Goal: Information Seeking & Learning: Learn about a topic

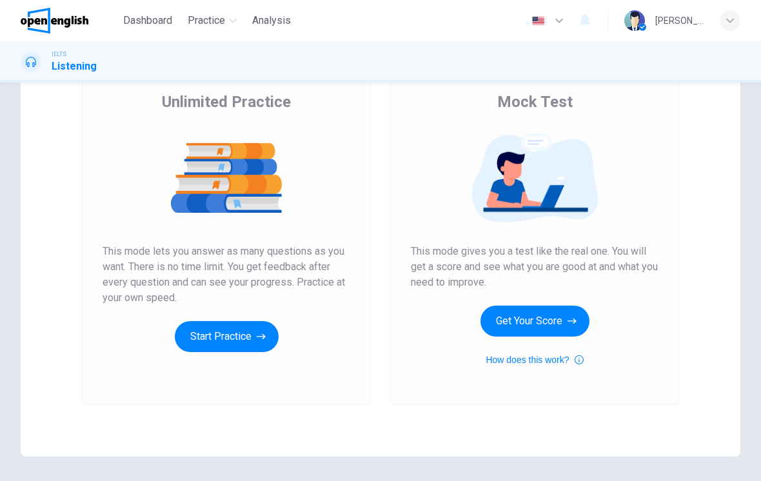
scroll to position [101, 0]
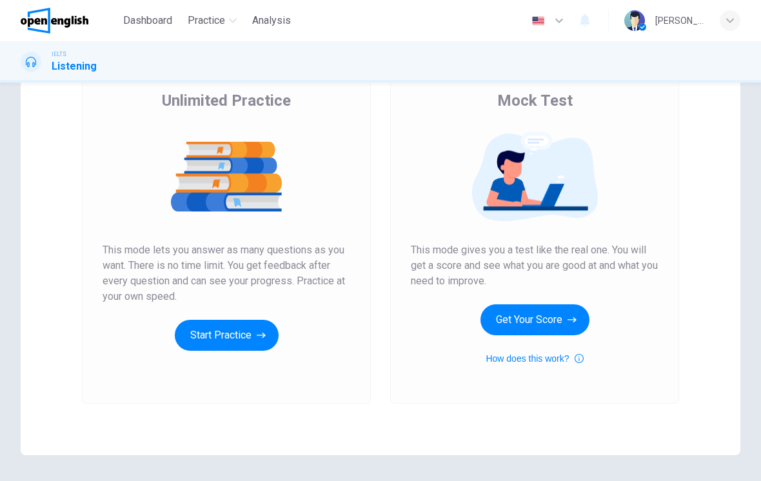
click at [563, 361] on button "How does this work?" at bounding box center [534, 358] width 97 height 15
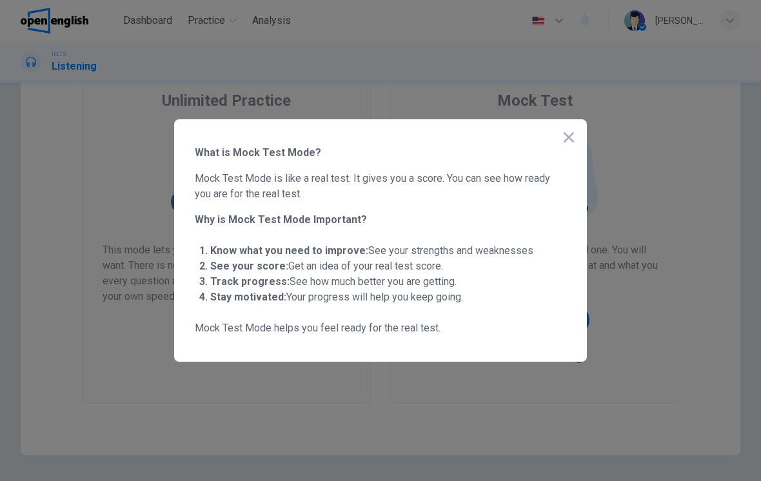
click at [577, 136] on button "button" at bounding box center [569, 138] width 26 height 26
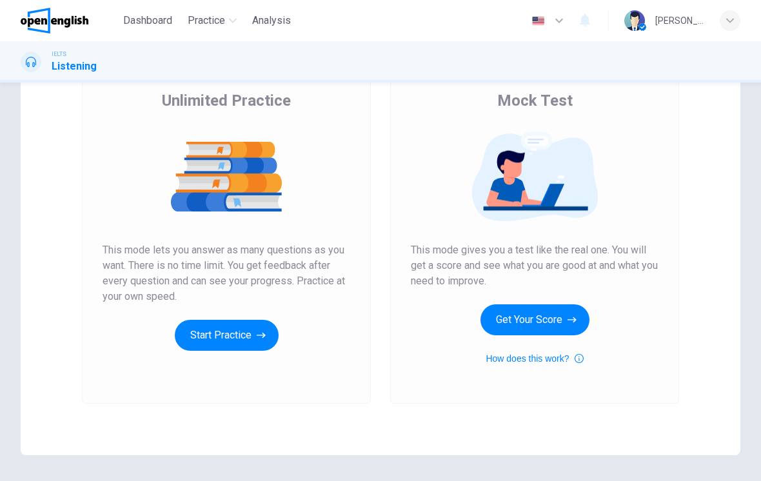
click at [530, 306] on button "Get Your Score" at bounding box center [535, 320] width 109 height 31
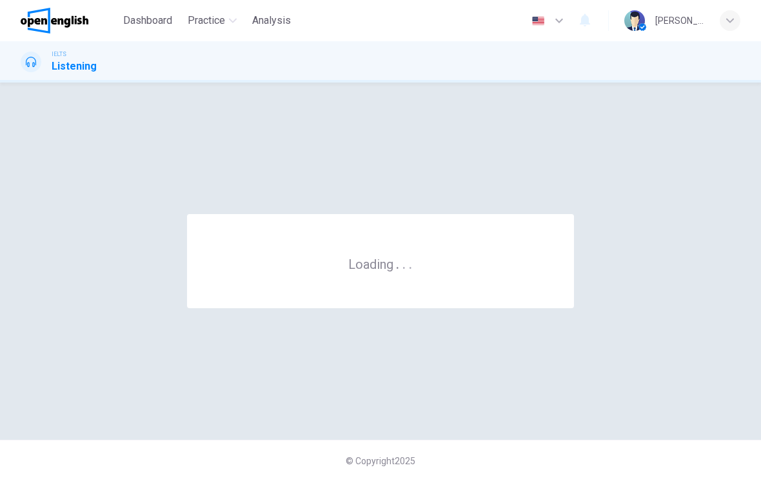
scroll to position [0, 0]
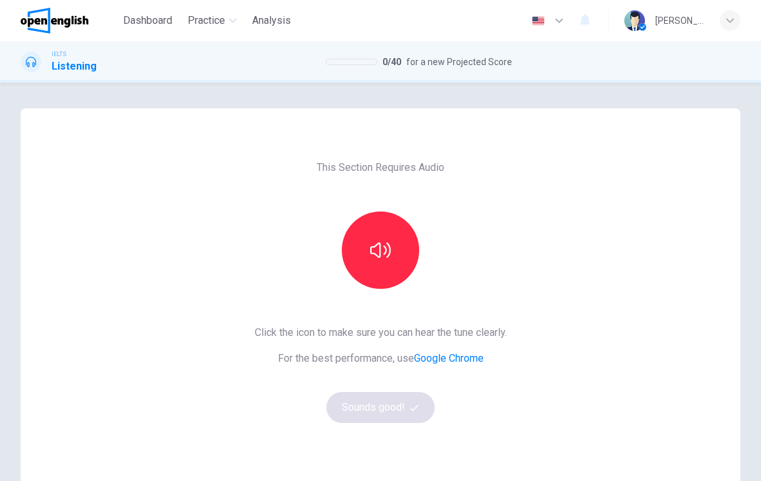
click at [357, 231] on button "button" at bounding box center [380, 250] width 77 height 77
click at [399, 409] on button "Sounds good!" at bounding box center [380, 407] width 108 height 31
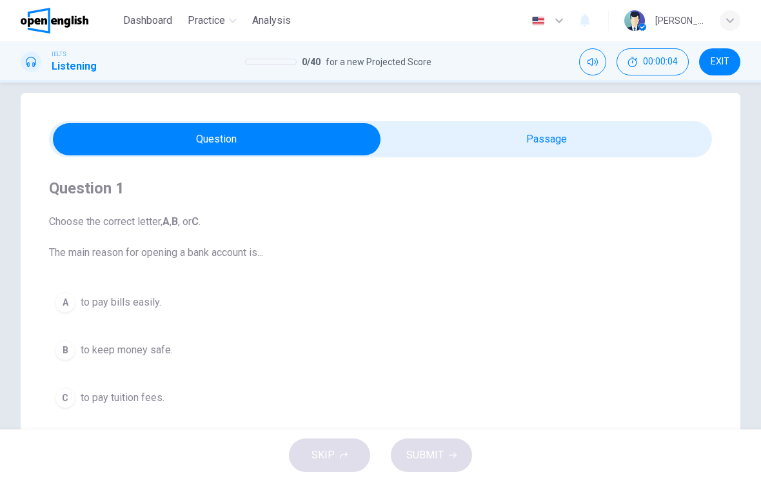
scroll to position [11, 0]
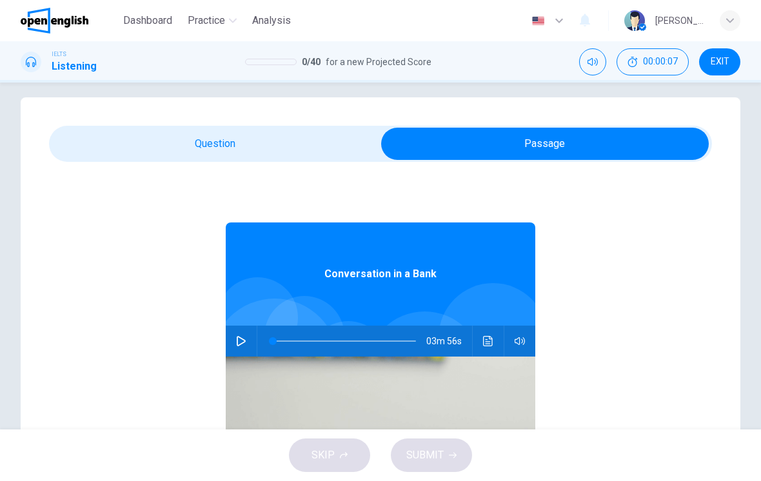
click at [239, 343] on icon "button" at bounding box center [241, 341] width 10 height 10
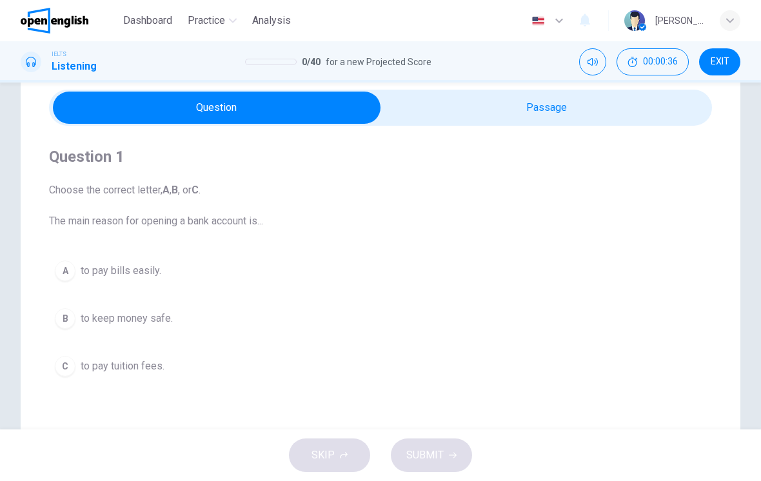
scroll to position [49, 0]
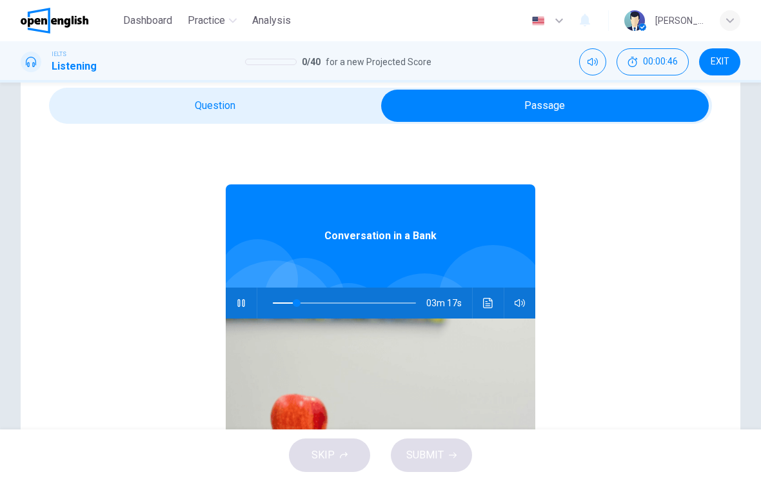
click at [246, 304] on icon "button" at bounding box center [241, 303] width 10 height 10
click at [248, 303] on button "button" at bounding box center [241, 303] width 21 height 31
type input "*"
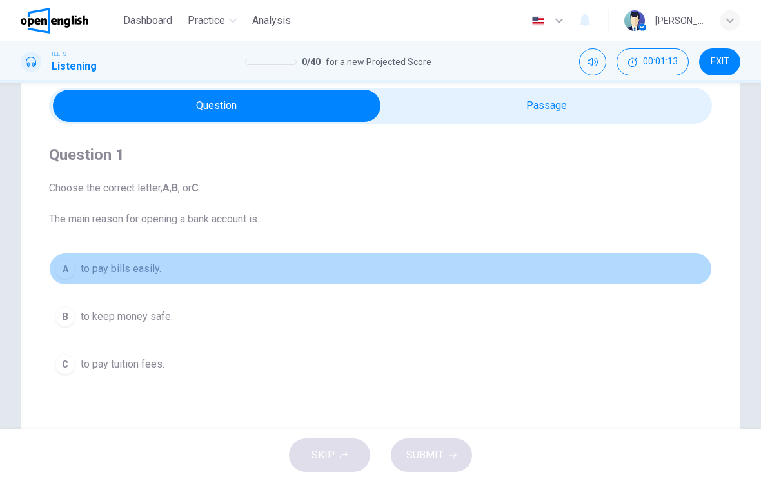
click at [66, 274] on div "A" at bounding box center [65, 269] width 21 height 21
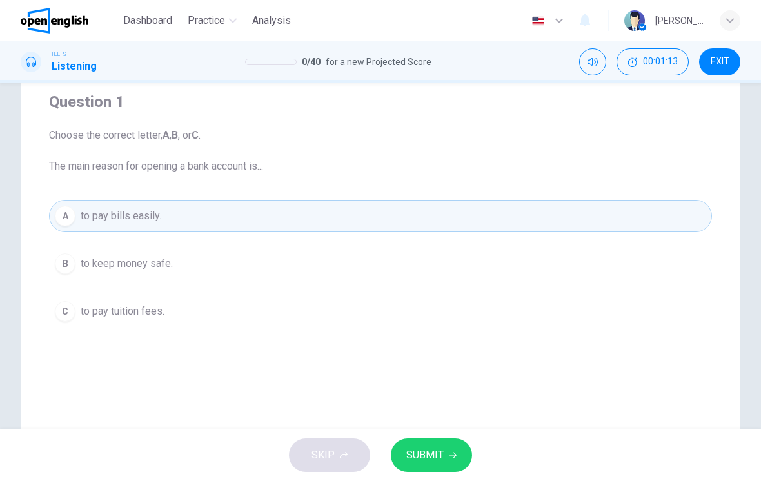
scroll to position [104, 0]
click at [439, 455] on span "SUBMIT" at bounding box center [425, 456] width 37 height 18
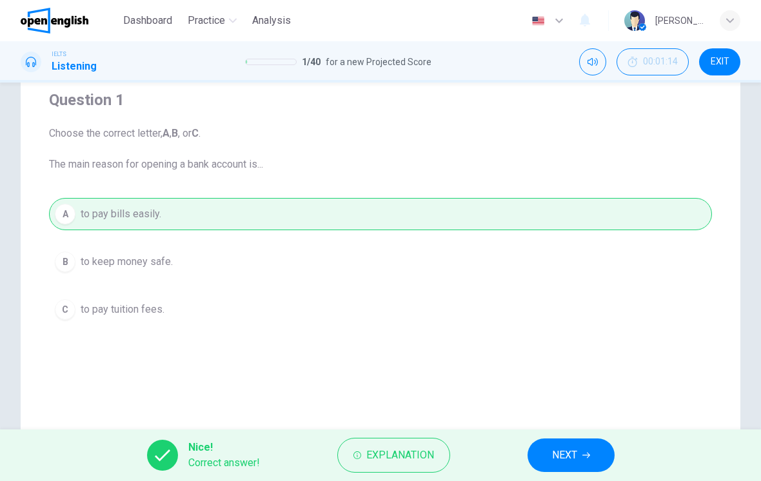
click at [575, 460] on span "NEXT" at bounding box center [564, 456] width 25 height 18
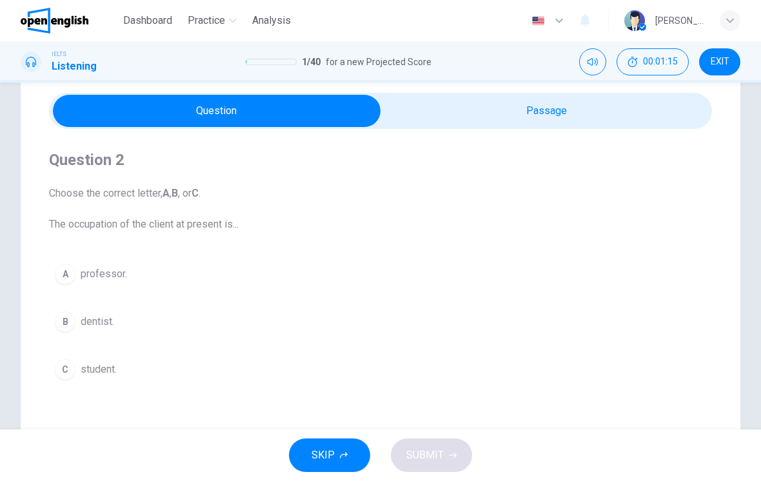
scroll to position [43, 0]
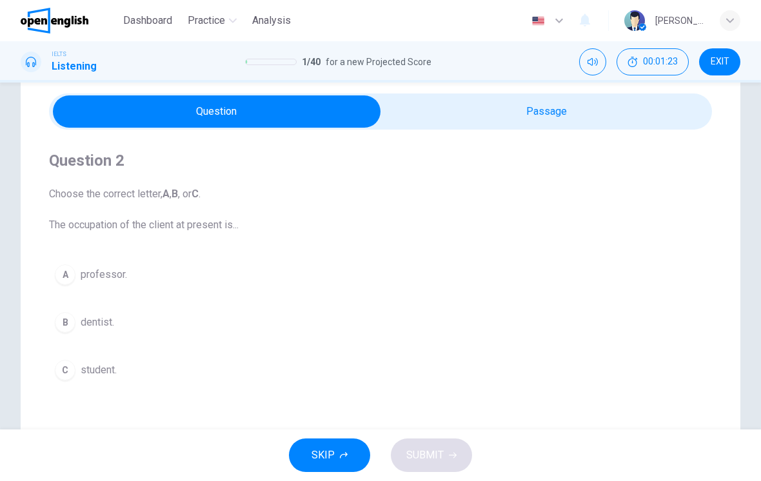
click at [72, 322] on div "B" at bounding box center [65, 322] width 21 height 21
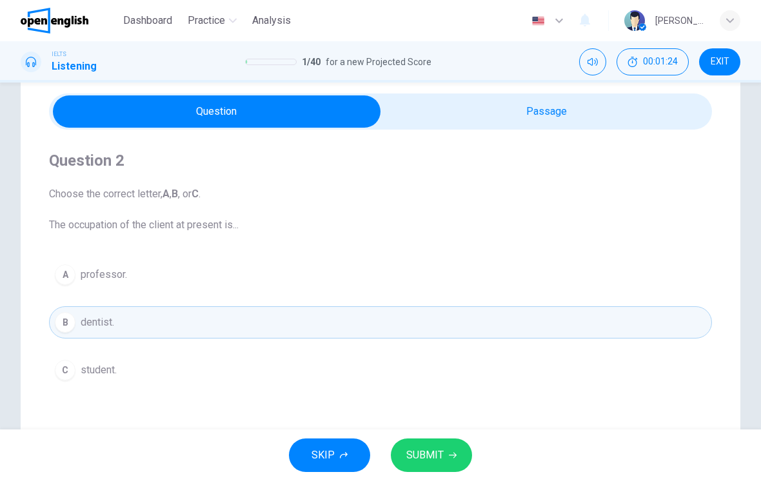
click at [434, 445] on button "SUBMIT" at bounding box center [431, 456] width 81 height 34
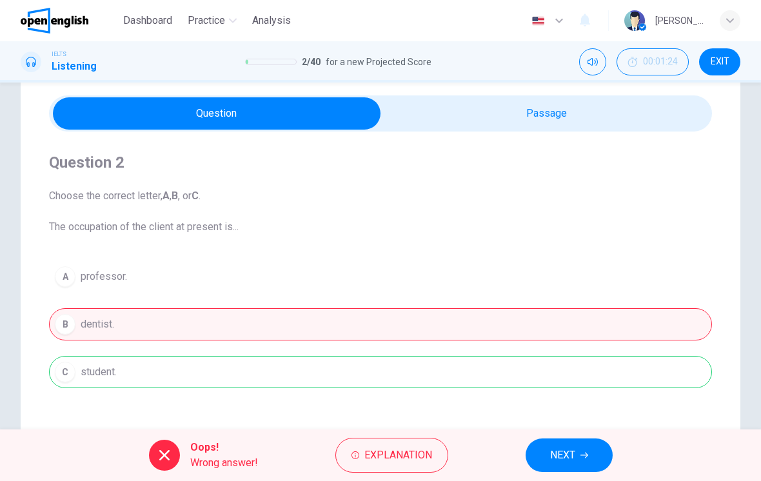
scroll to position [43, 0]
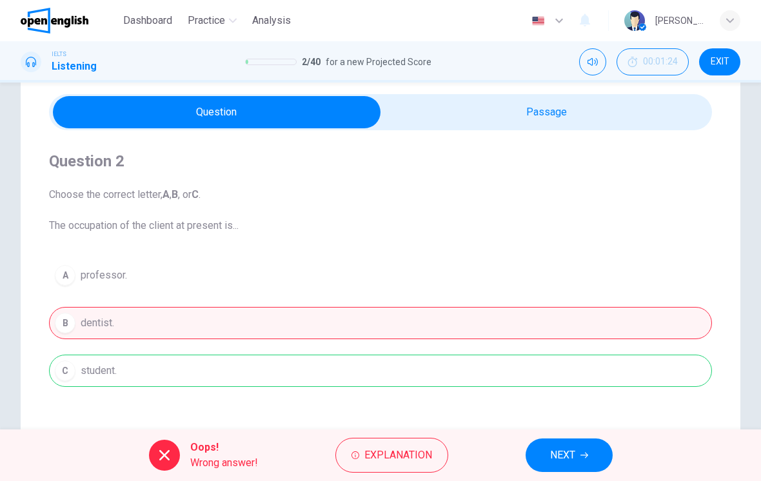
click at [568, 450] on span "NEXT" at bounding box center [562, 456] width 25 height 18
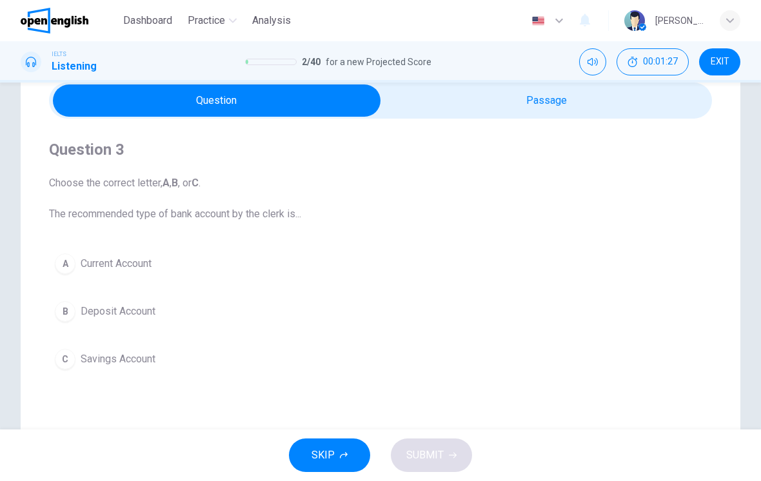
scroll to position [55, 0]
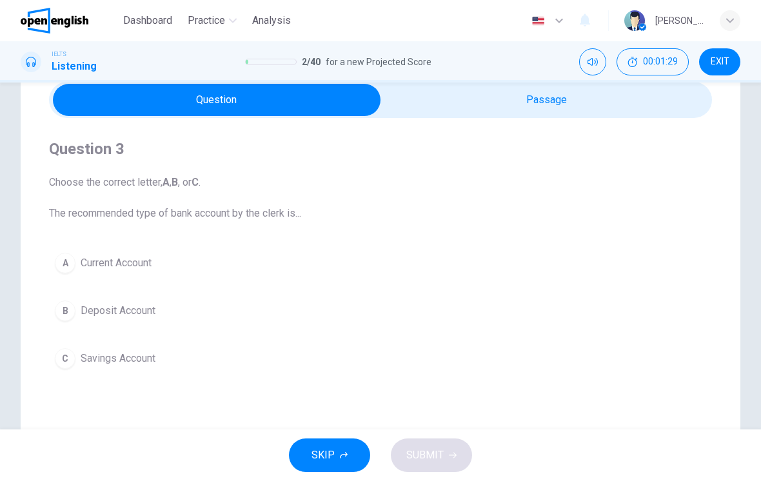
click at [69, 261] on div "A" at bounding box center [65, 263] width 21 height 21
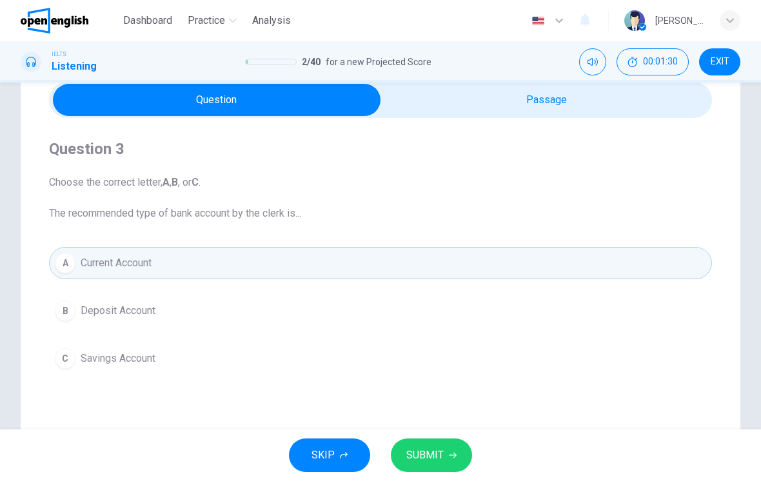
click at [440, 450] on span "SUBMIT" at bounding box center [425, 456] width 37 height 18
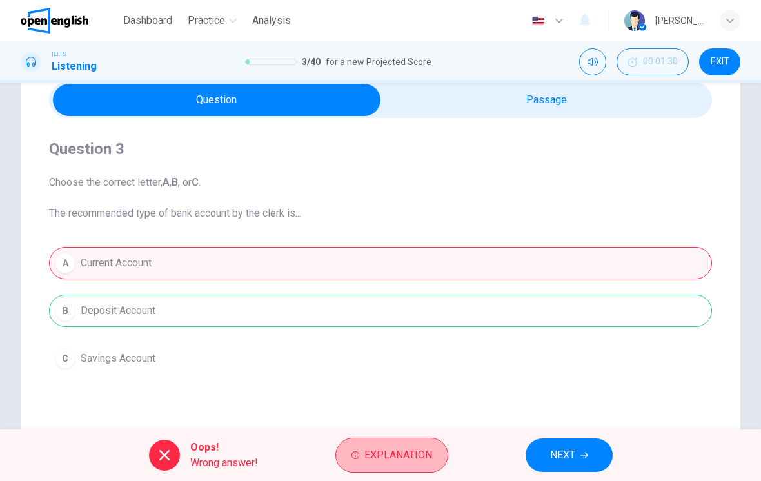
click at [405, 448] on span "Explanation" at bounding box center [399, 456] width 68 height 18
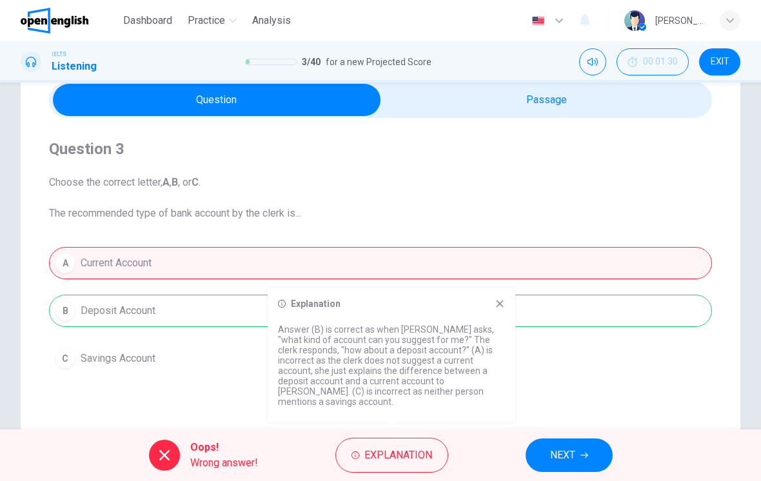
click at [501, 308] on icon at bounding box center [500, 304] width 7 height 7
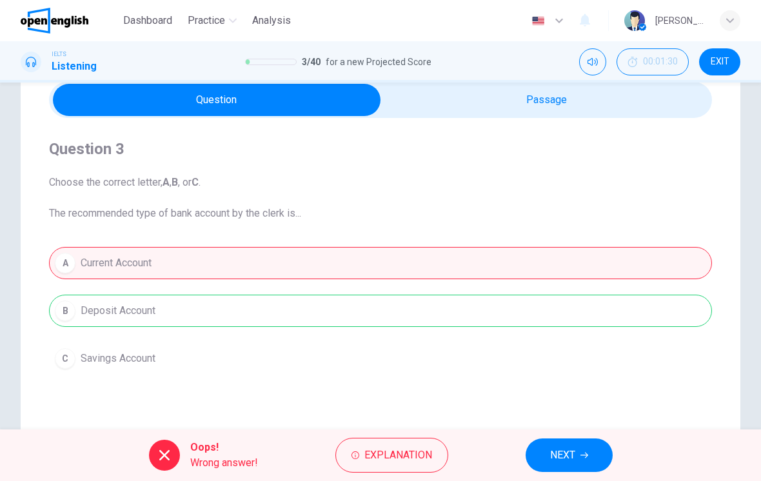
click at [546, 457] on button "NEXT" at bounding box center [569, 456] width 87 height 34
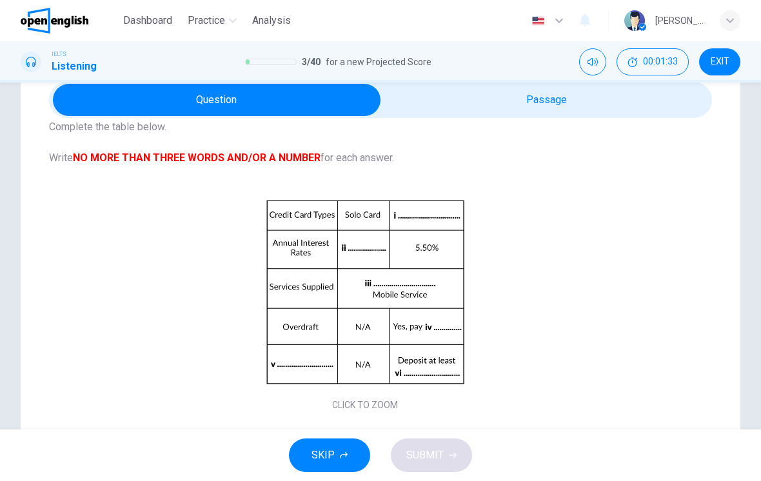
scroll to position [53, 0]
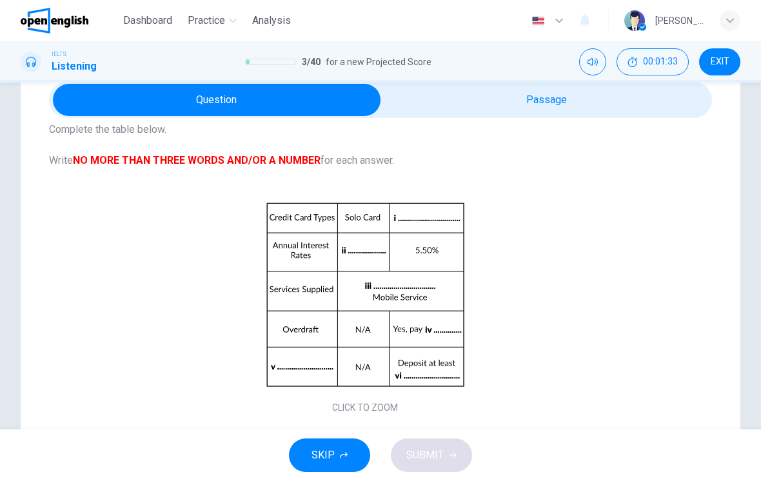
click at [491, 199] on div "Click to Zoom" at bounding box center [365, 305] width 632 height 223
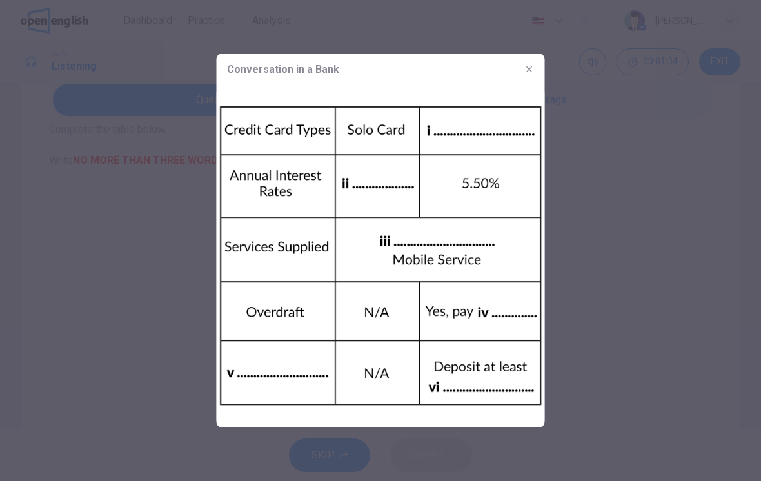
click at [489, 159] on img at bounding box center [381, 256] width 328 height 343
click at [526, 63] on button "button" at bounding box center [529, 69] width 21 height 21
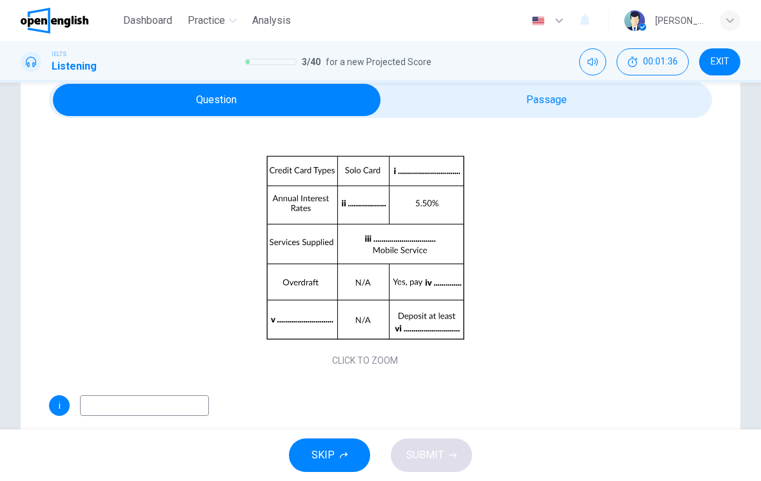
scroll to position [99, 0]
click at [155, 397] on input at bounding box center [144, 406] width 129 height 21
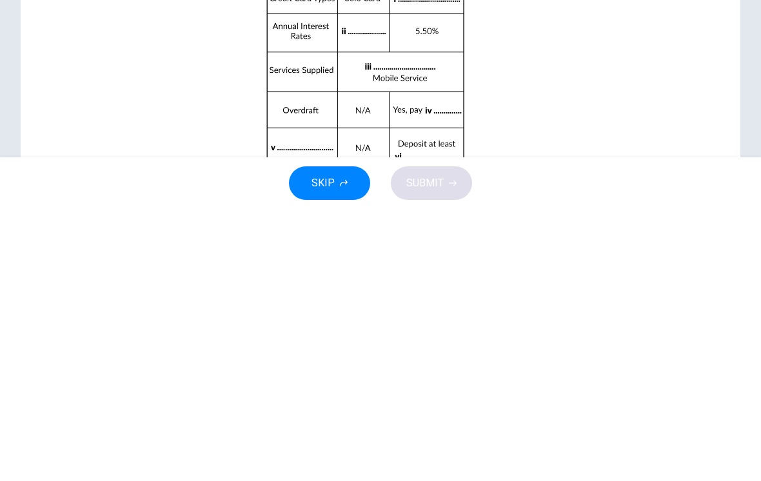
scroll to position [223, 0]
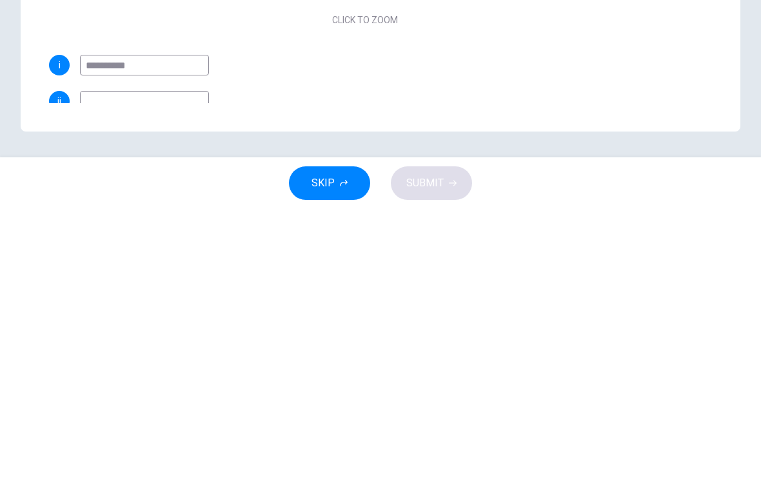
type input "**********"
click at [101, 363] on input at bounding box center [144, 373] width 129 height 21
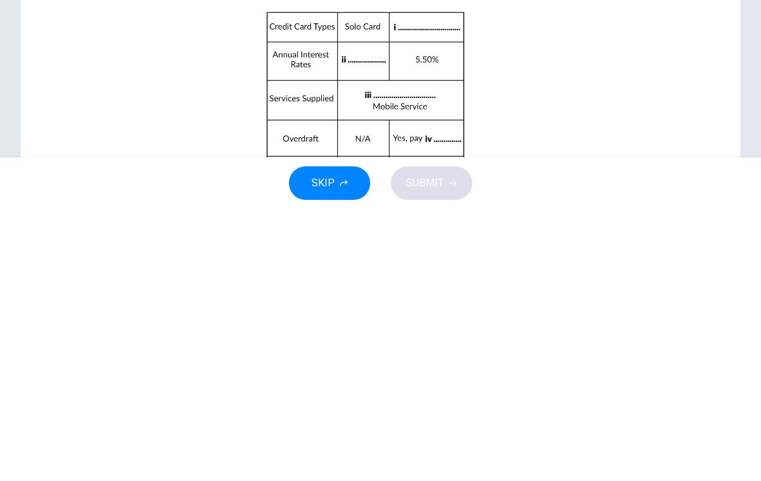
scroll to position [28, 0]
click at [103, 274] on div "Click to Zoom" at bounding box center [365, 385] width 632 height 223
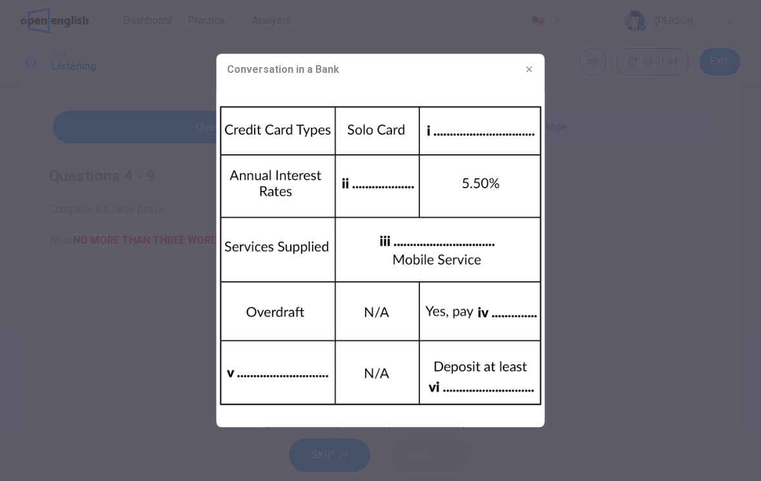
click at [655, 214] on div at bounding box center [380, 240] width 761 height 481
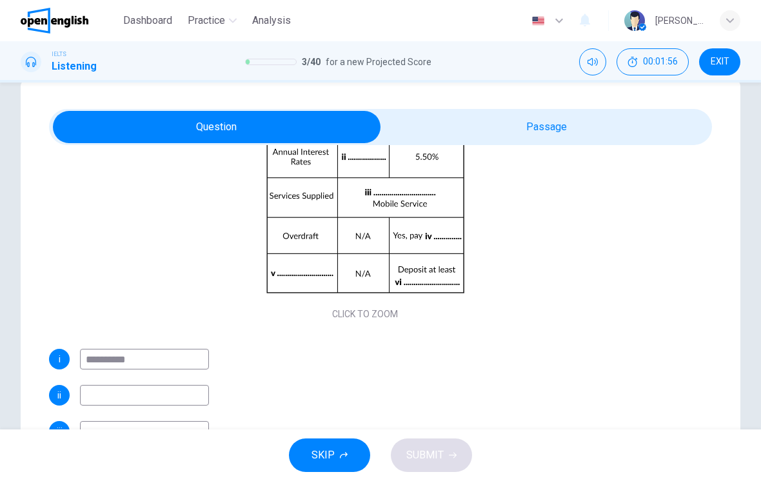
scroll to position [174, 0]
click at [156, 395] on input at bounding box center [144, 395] width 129 height 21
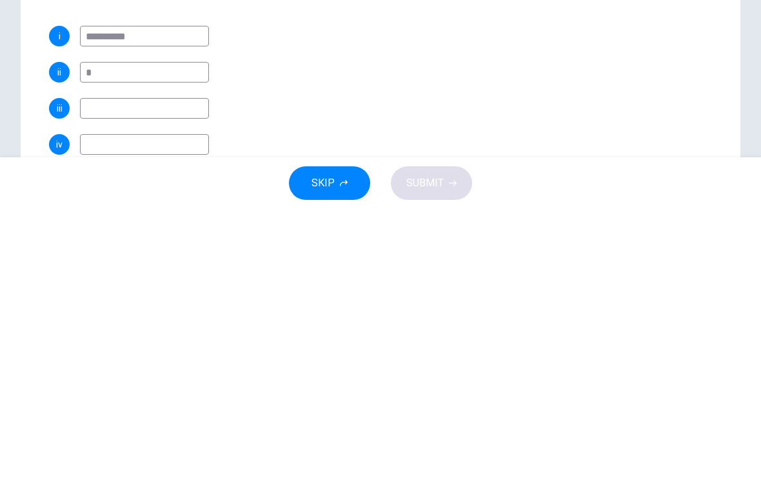
scroll to position [84, 0]
click at [150, 293] on input "**********" at bounding box center [144, 303] width 129 height 21
click at [152, 329] on input at bounding box center [144, 339] width 129 height 21
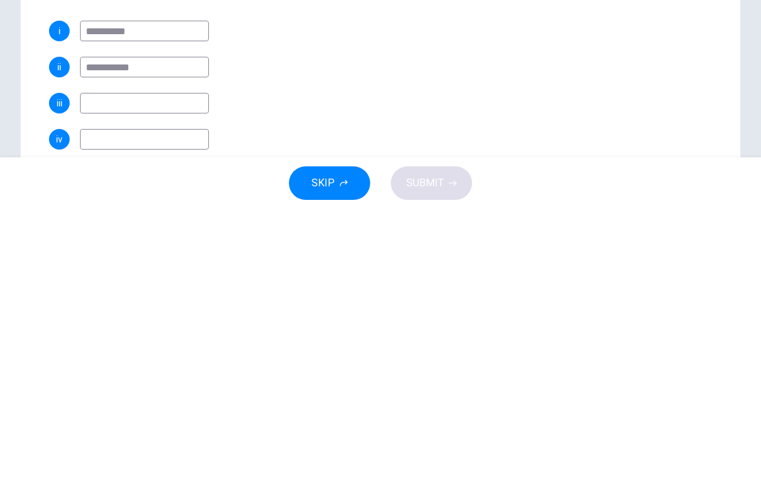
type input "**********"
click at [126, 293] on input "**********" at bounding box center [144, 303] width 129 height 21
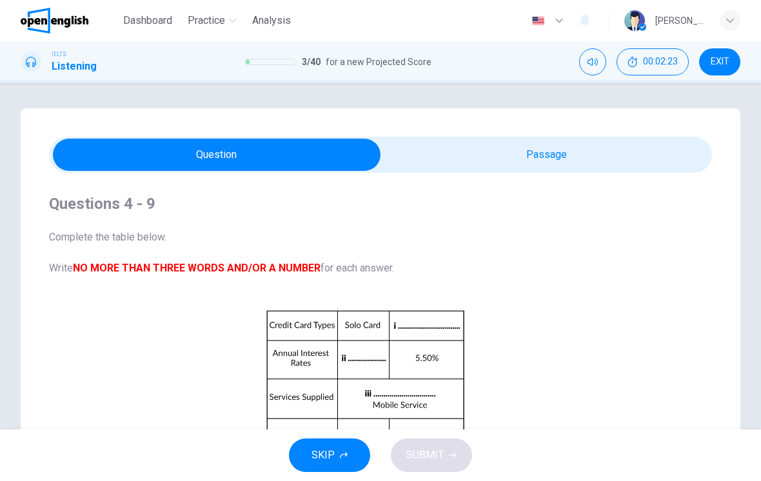
scroll to position [0, 0]
type input "**"
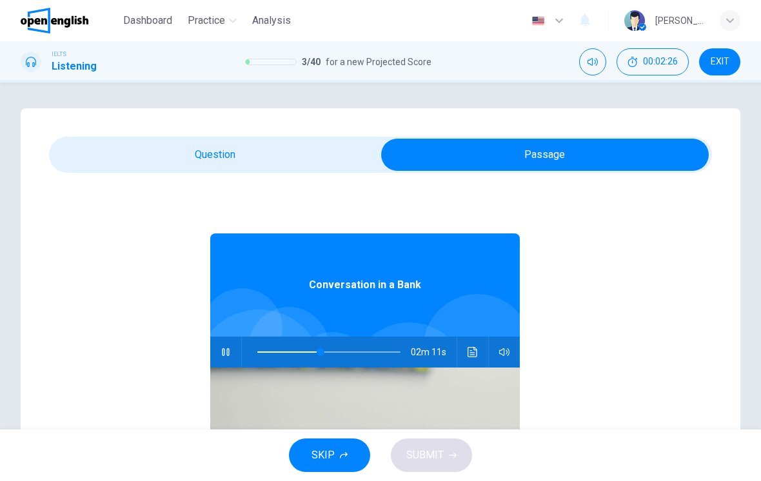
type input "**"
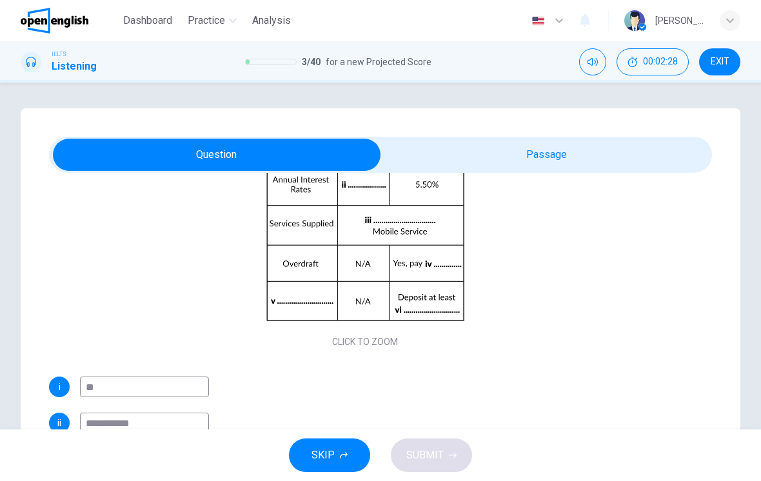
scroll to position [174, 0]
click at [159, 388] on input "**" at bounding box center [144, 387] width 129 height 21
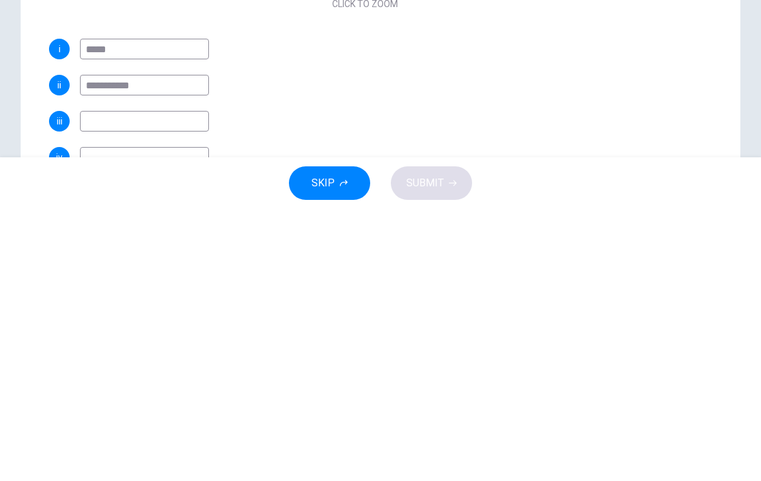
scroll to position [67, 0]
type input "*****"
click at [152, 382] on input at bounding box center [144, 392] width 129 height 21
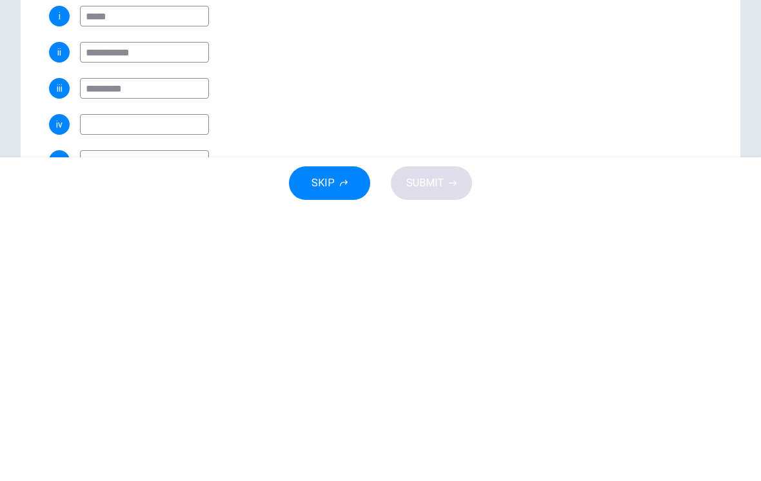
scroll to position [99, 0]
type input "********"
click at [103, 386] on input at bounding box center [144, 396] width 129 height 21
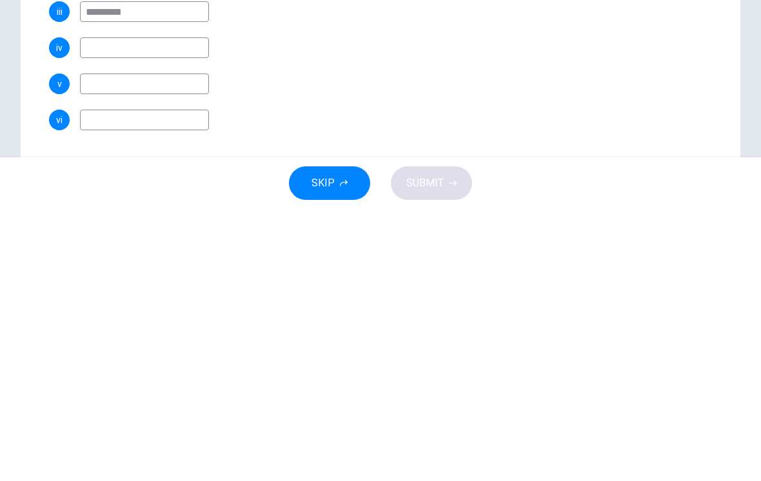
click at [168, 382] on input at bounding box center [144, 392] width 129 height 21
type input "*"
type input "****"
click at [142, 346] on input at bounding box center [144, 356] width 129 height 21
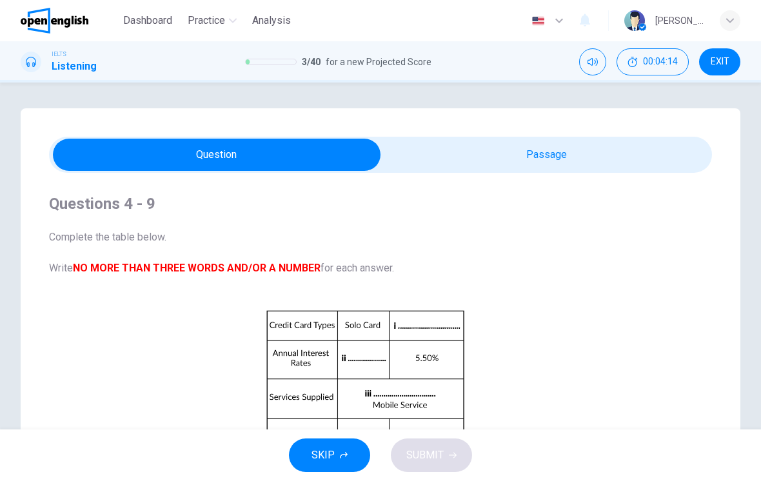
scroll to position [0, 0]
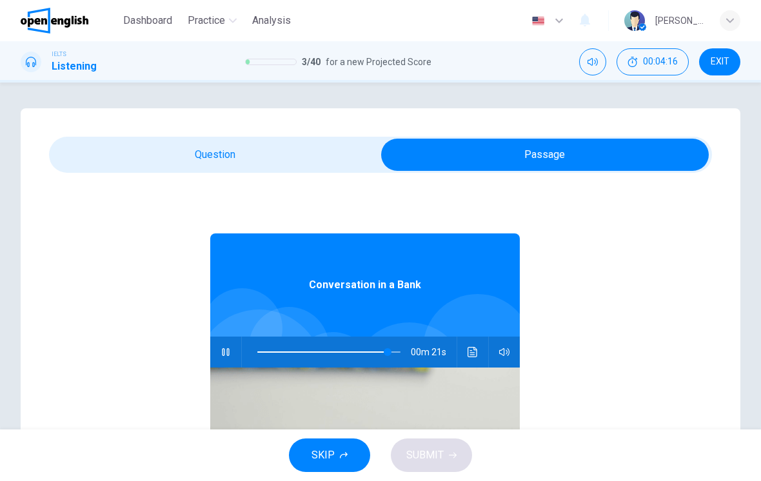
click at [384, 354] on span at bounding box center [388, 352] width 8 height 8
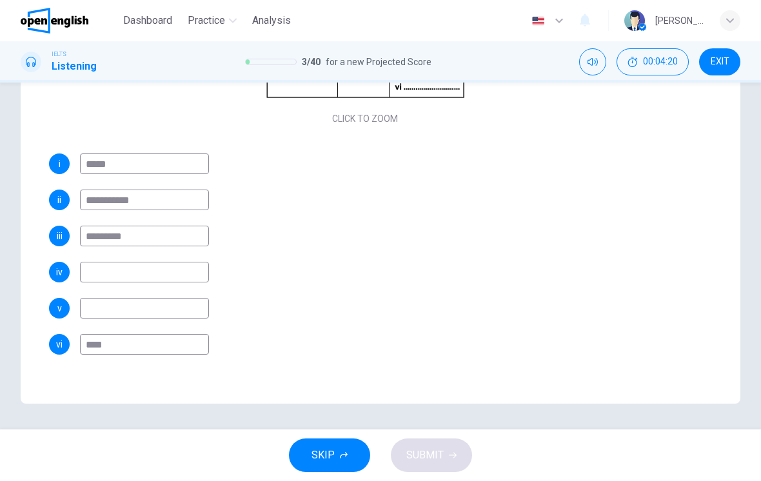
scroll to position [223, 0]
click at [151, 276] on input at bounding box center [144, 272] width 129 height 21
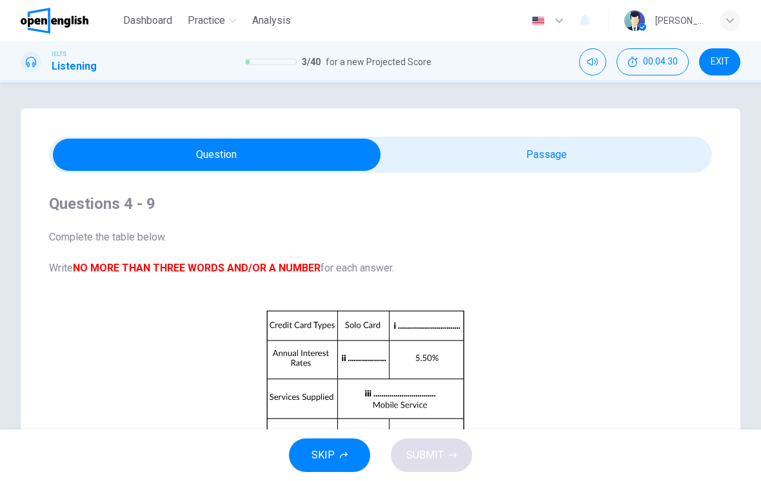
scroll to position [0, 0]
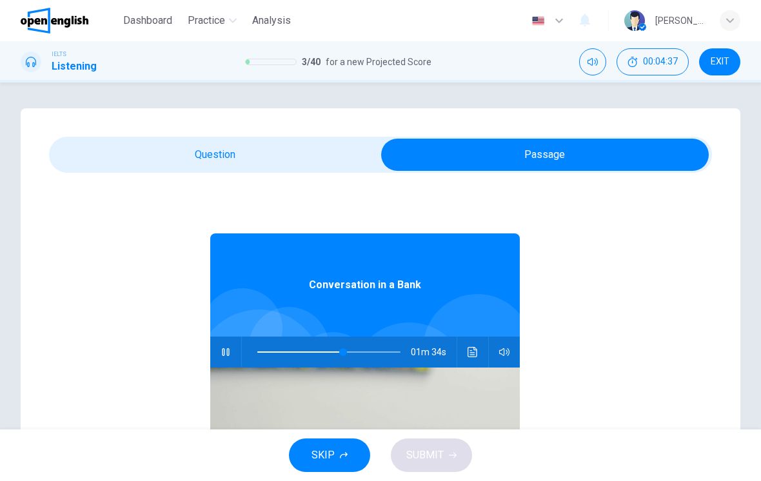
type input "**"
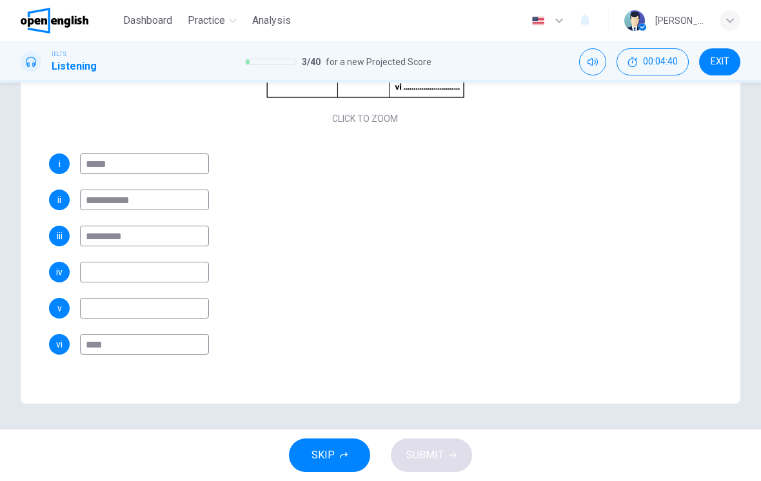
scroll to position [223, 0]
click at [175, 277] on input at bounding box center [144, 272] width 129 height 21
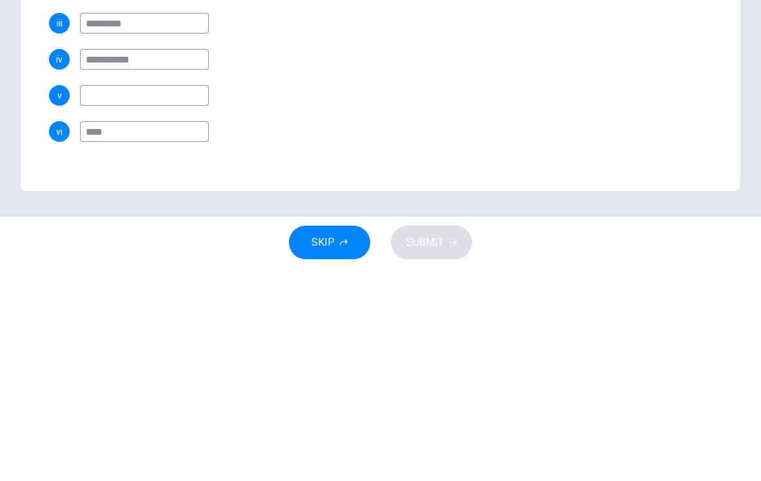
type input "**********"
click at [169, 298] on input at bounding box center [144, 308] width 129 height 21
type input "*"
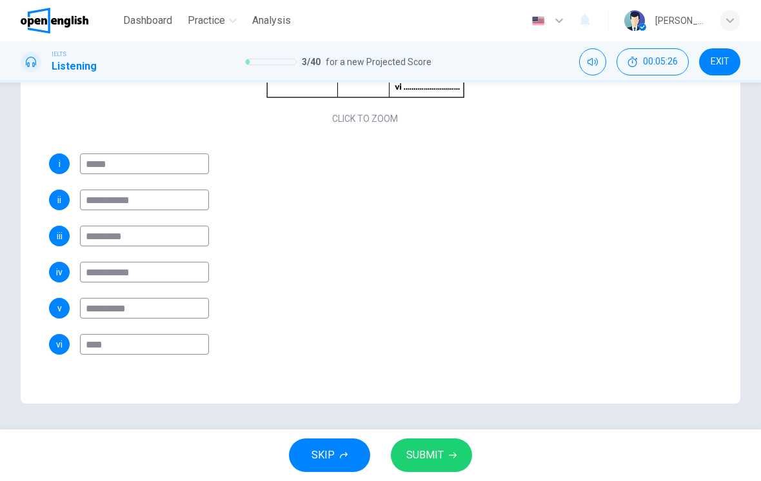
type input "**********"
click at [435, 454] on span "SUBMIT" at bounding box center [425, 456] width 37 height 18
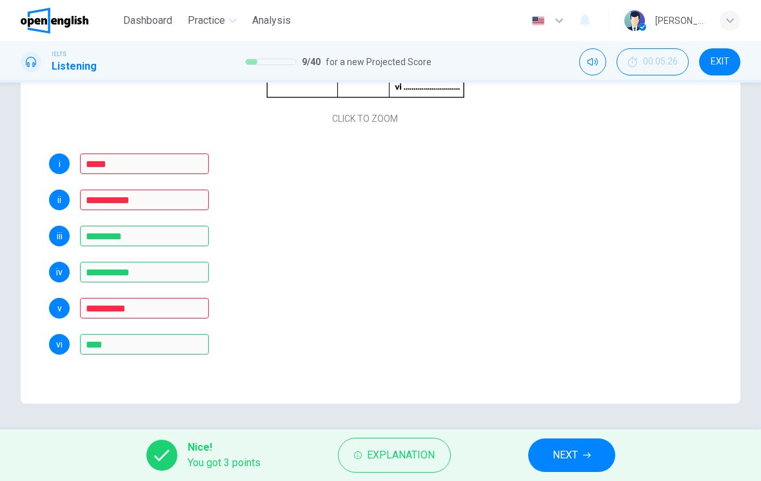
click at [394, 454] on span "Explanation" at bounding box center [401, 456] width 68 height 18
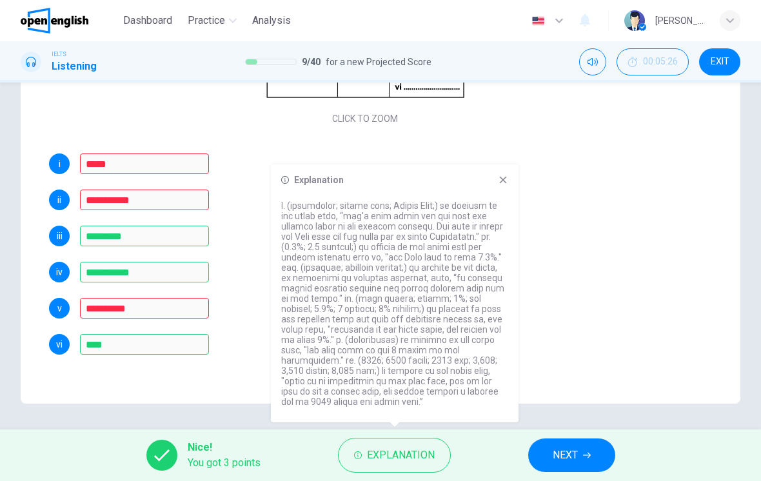
scroll to position [174, 0]
click at [574, 445] on button "NEXT" at bounding box center [571, 456] width 87 height 34
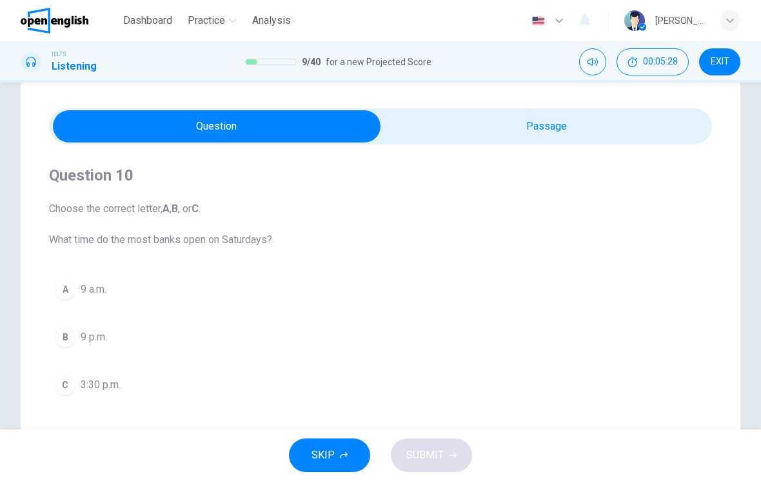
scroll to position [29, 0]
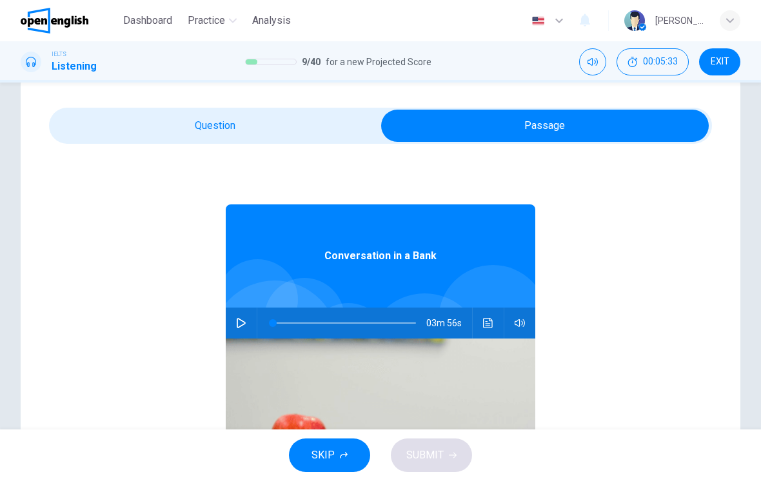
click at [246, 323] on button "button" at bounding box center [241, 323] width 21 height 31
click at [397, 320] on span at bounding box center [396, 323] width 8 height 8
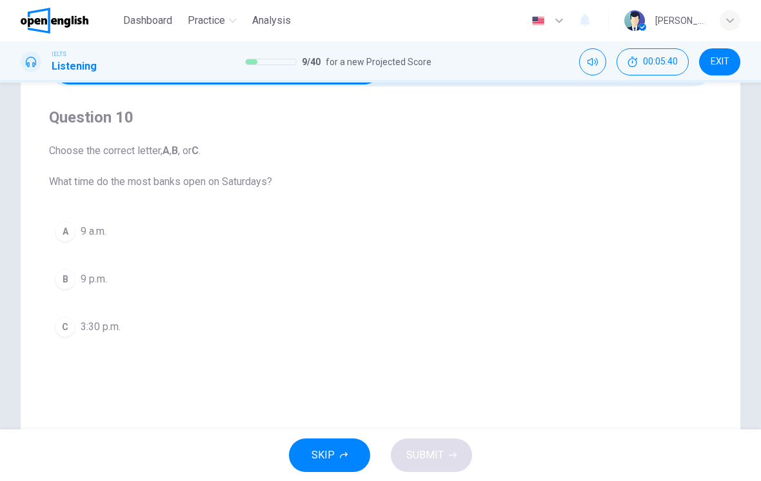
scroll to position [86, 0]
click at [71, 323] on div "C" at bounding box center [65, 327] width 21 height 21
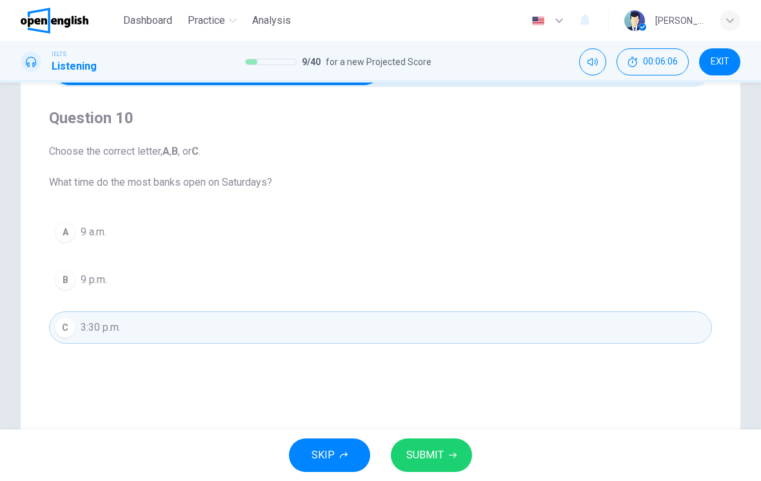
click at [446, 456] on button "SUBMIT" at bounding box center [431, 456] width 81 height 34
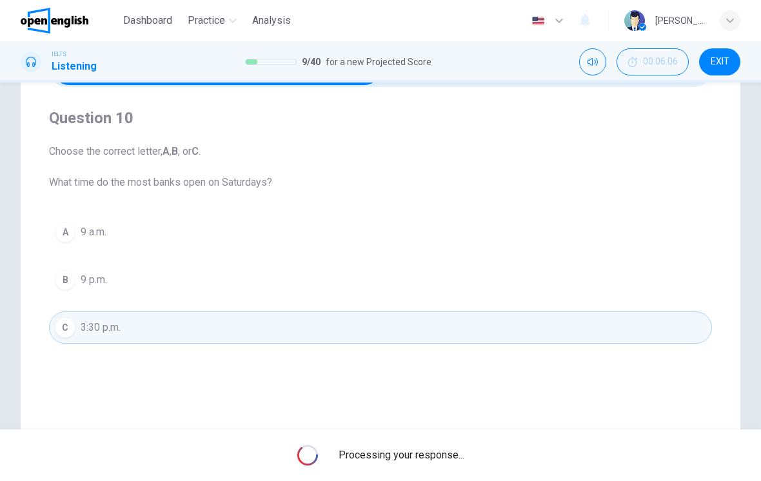
type input "*"
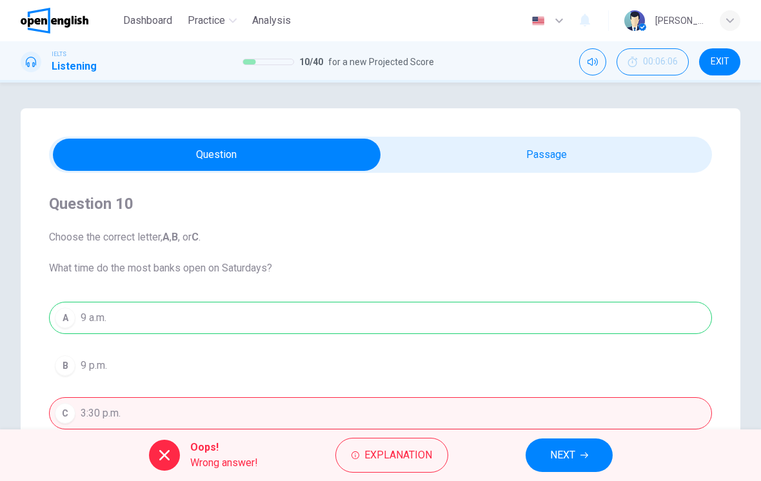
scroll to position [0, 0]
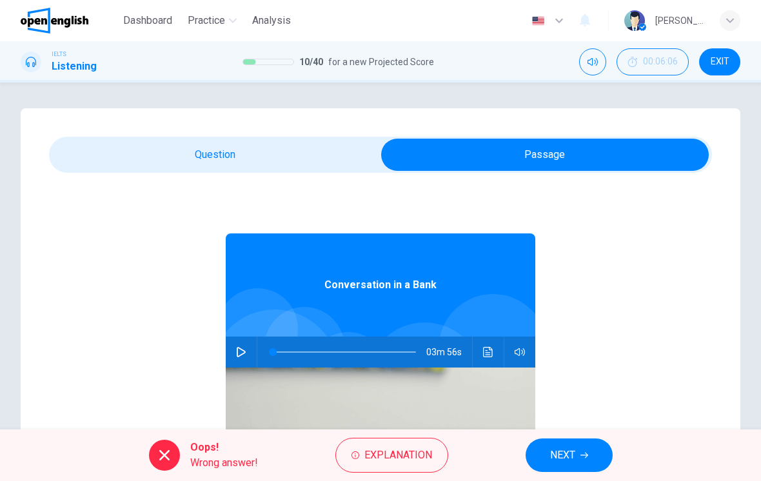
click at [488, 359] on button "Click to see the audio transcription" at bounding box center [488, 352] width 21 height 31
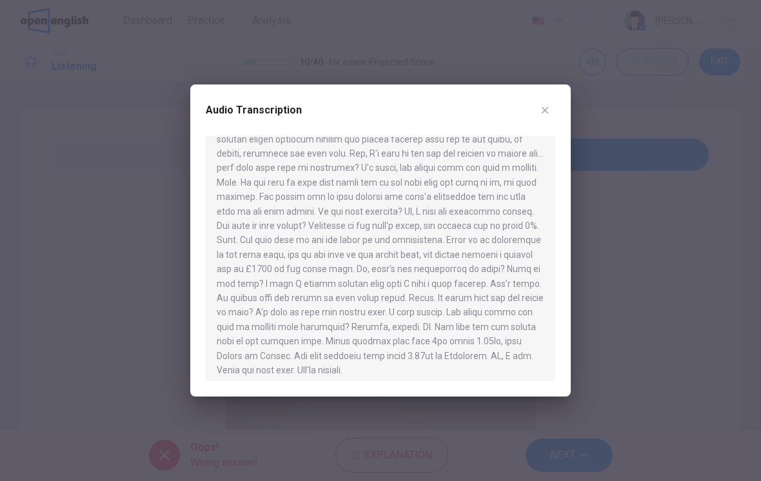
scroll to position [259, 0]
click at [548, 110] on icon "button" at bounding box center [545, 110] width 10 height 10
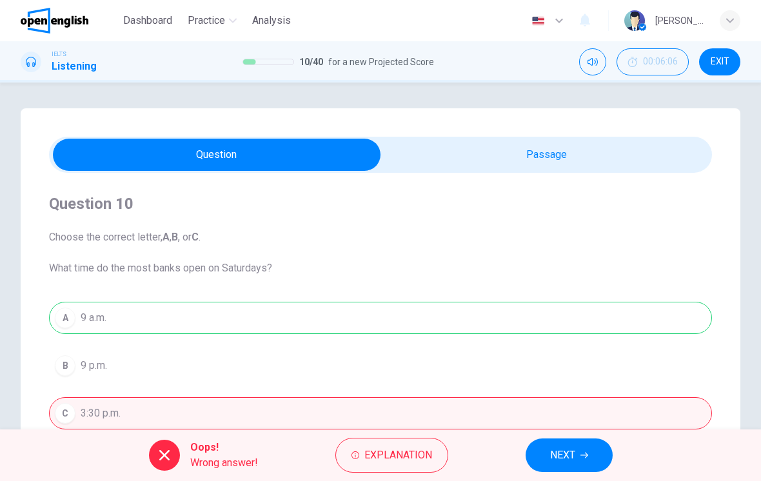
click at [361, 310] on div "A 9 a.m. B 9 p.m. C 3:30 p.m." at bounding box center [380, 366] width 663 height 128
click at [560, 461] on span "NEXT" at bounding box center [562, 456] width 25 height 18
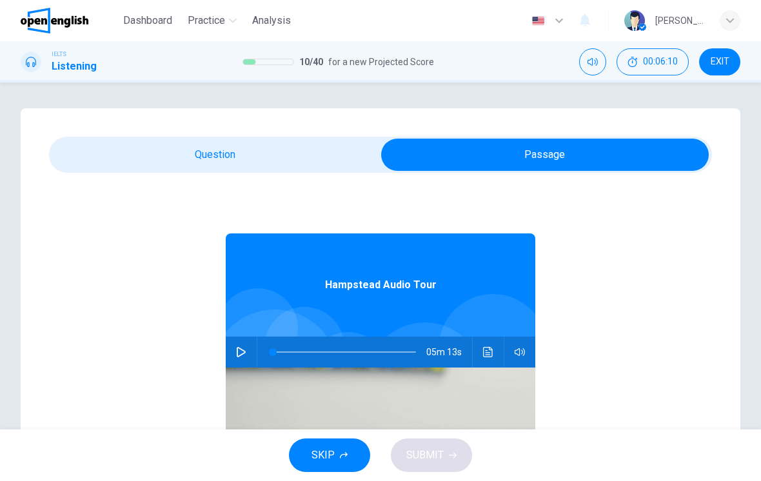
click at [244, 356] on icon "button" at bounding box center [241, 352] width 10 height 10
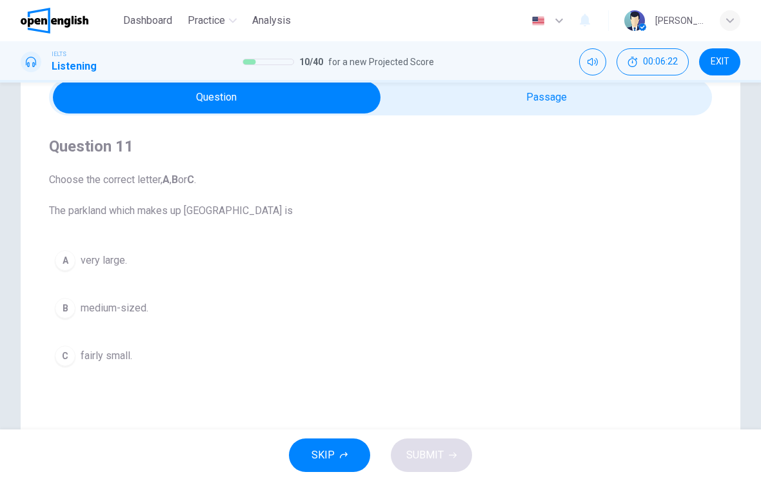
scroll to position [58, 0]
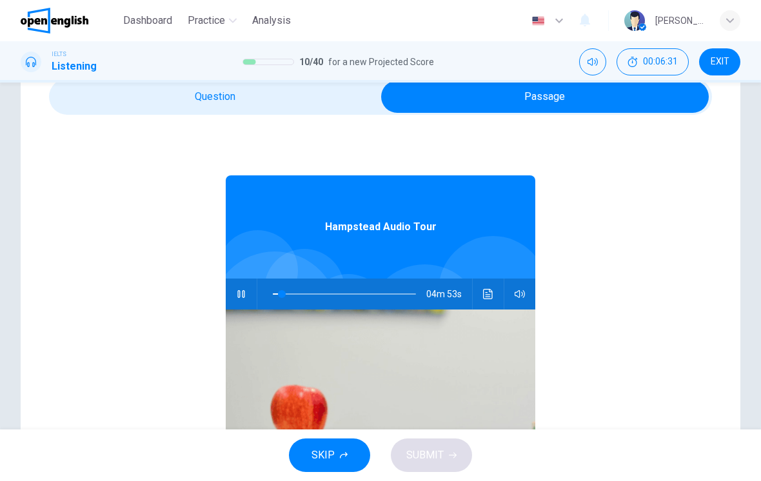
click at [239, 296] on icon "button" at bounding box center [241, 294] width 10 height 10
click at [239, 289] on icon "button" at bounding box center [241, 294] width 10 height 10
type input "*"
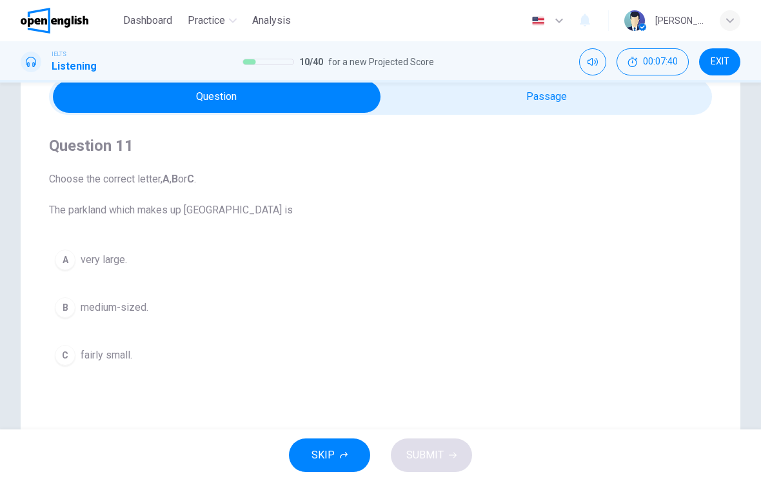
click at [68, 256] on div "A" at bounding box center [65, 260] width 21 height 21
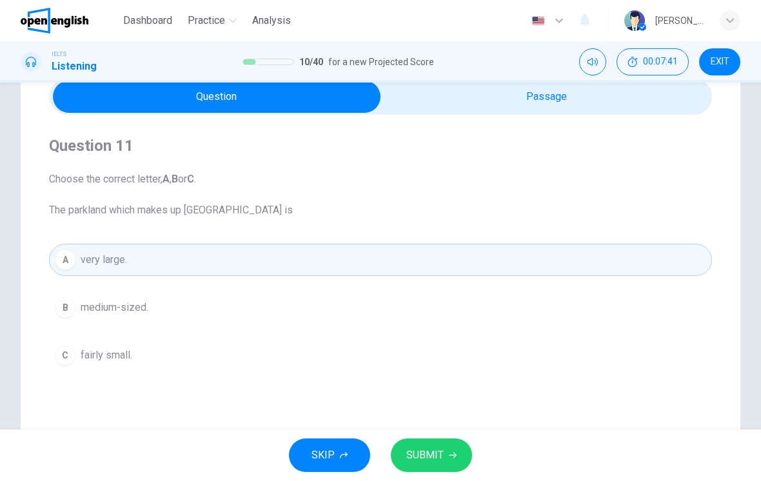
click at [443, 455] on button "SUBMIT" at bounding box center [431, 456] width 81 height 34
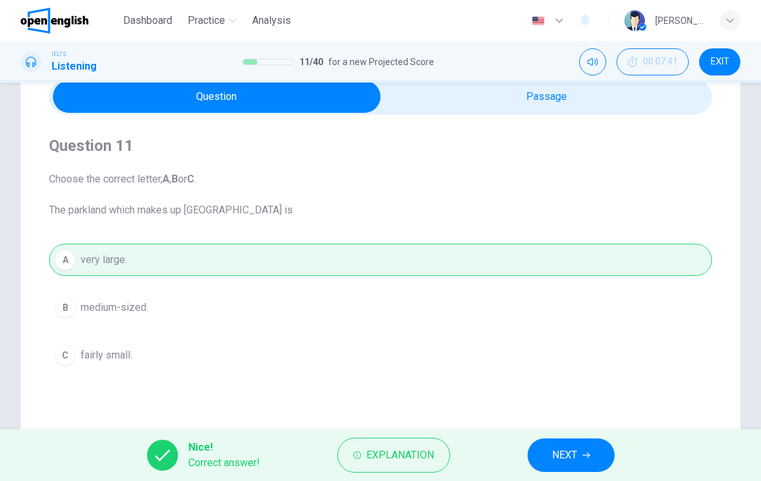
click at [568, 464] on span "NEXT" at bounding box center [564, 456] width 25 height 18
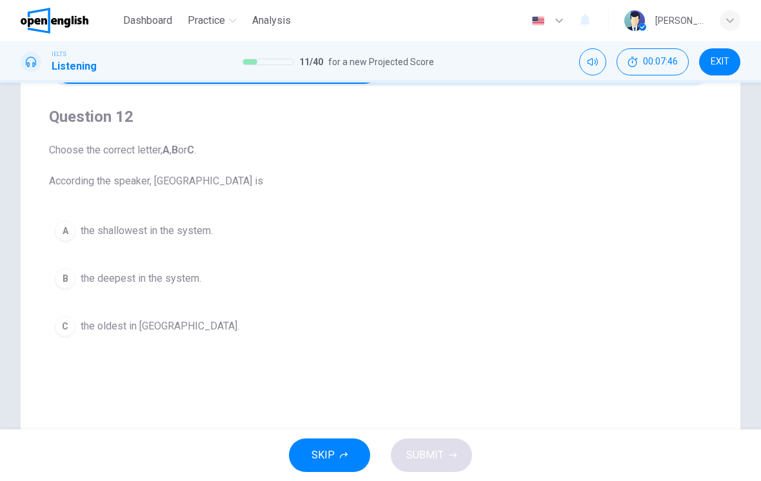
scroll to position [94, 0]
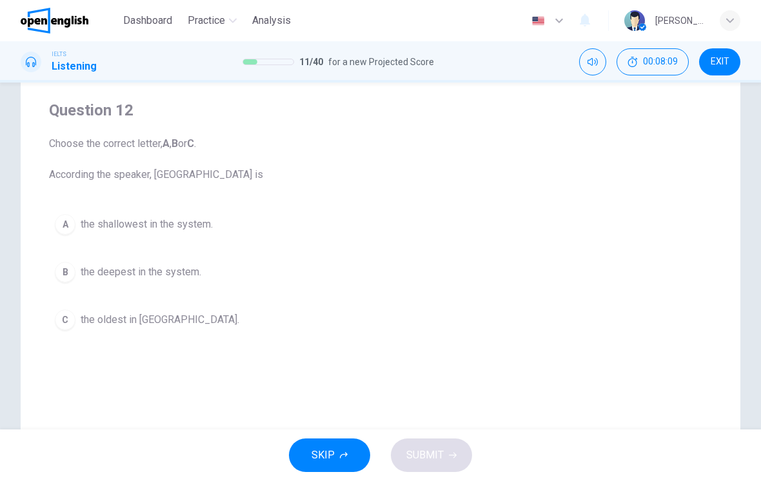
click at [65, 270] on div "B" at bounding box center [65, 272] width 21 height 21
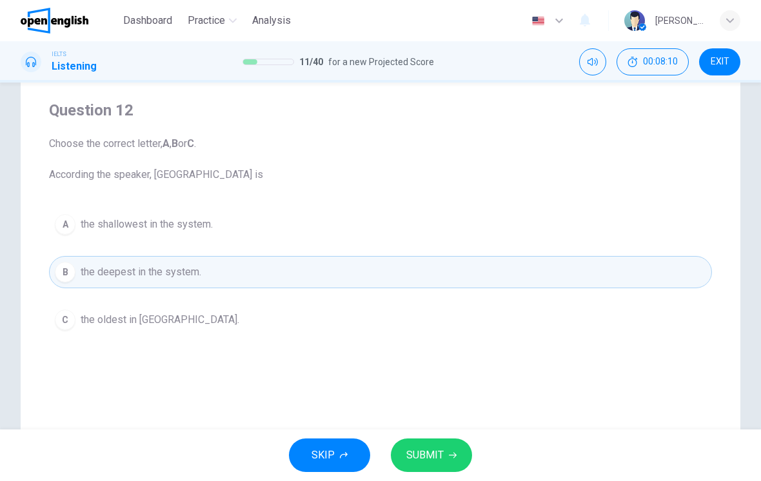
click at [424, 456] on span "SUBMIT" at bounding box center [425, 456] width 37 height 18
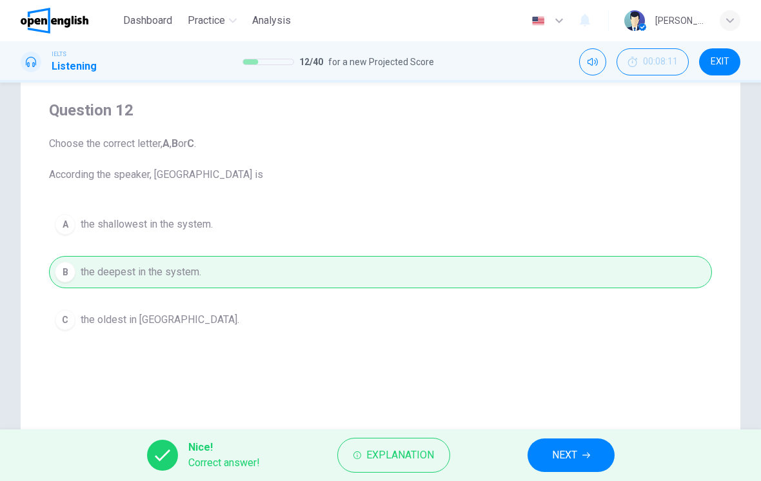
click at [565, 456] on span "NEXT" at bounding box center [564, 456] width 25 height 18
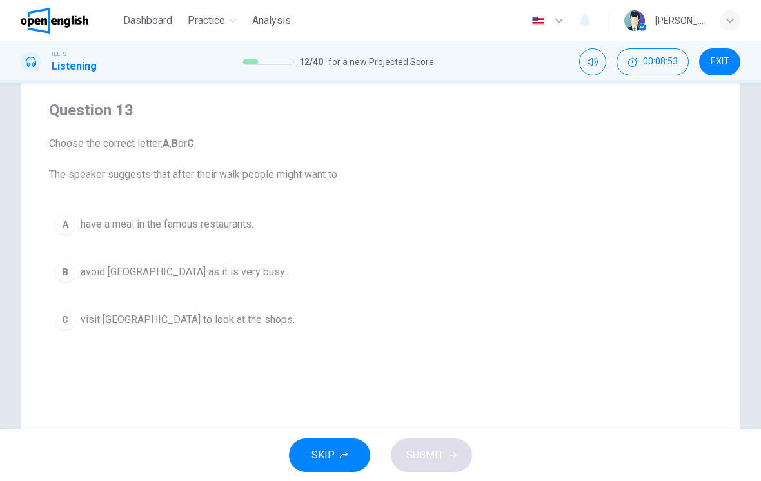
click at [68, 276] on div "B" at bounding box center [65, 272] width 21 height 21
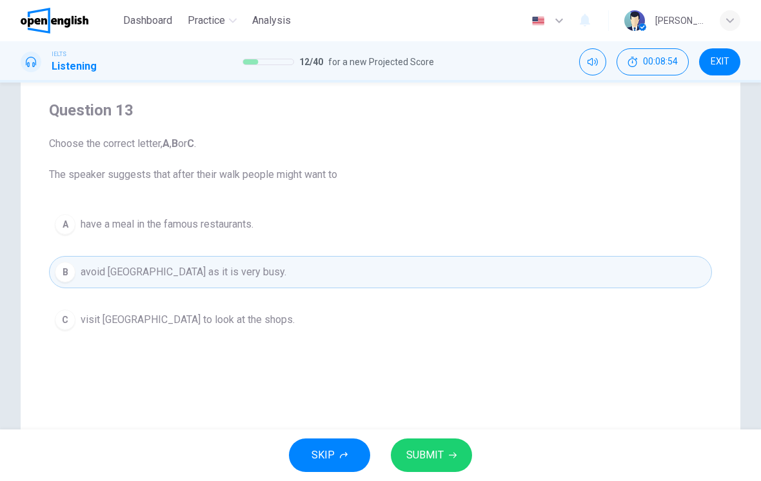
click at [432, 454] on span "SUBMIT" at bounding box center [425, 456] width 37 height 18
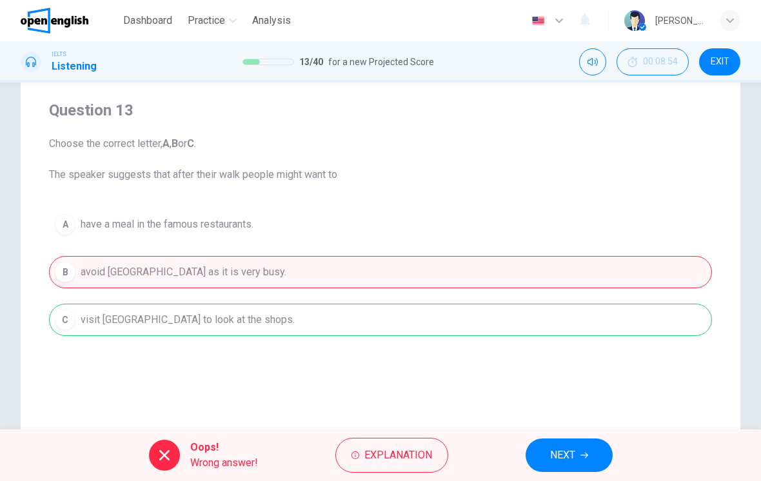
click at [568, 454] on span "NEXT" at bounding box center [562, 456] width 25 height 18
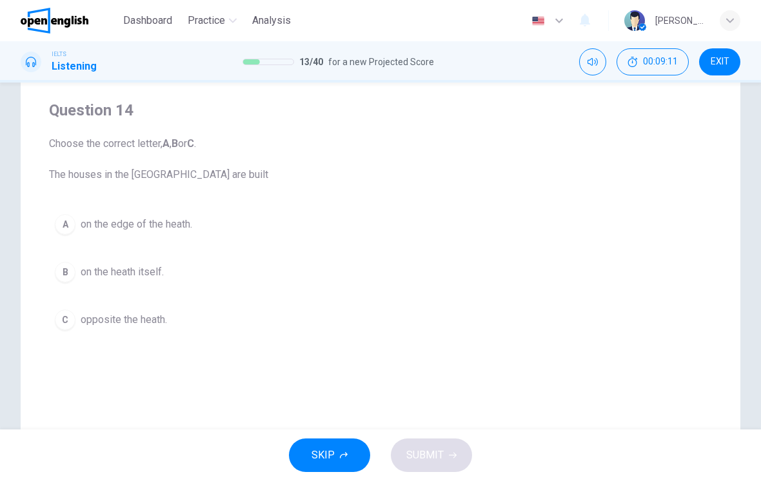
click at [65, 272] on div "B" at bounding box center [65, 272] width 21 height 21
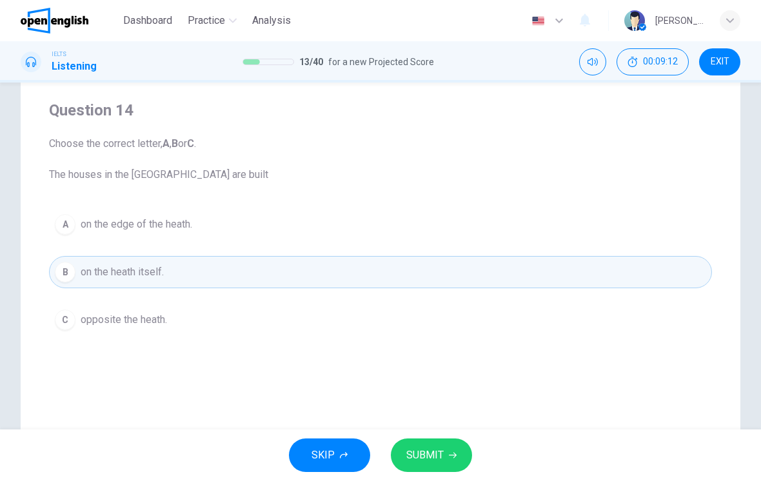
click at [433, 459] on span "SUBMIT" at bounding box center [425, 456] width 37 height 18
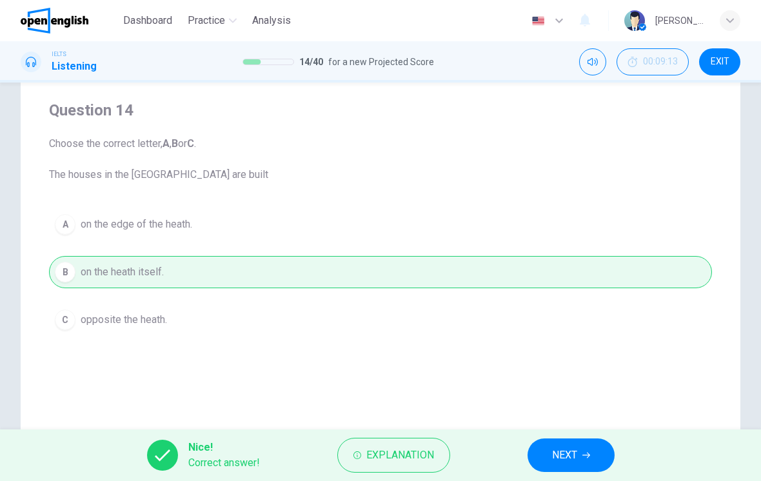
click at [576, 457] on span "NEXT" at bounding box center [564, 456] width 25 height 18
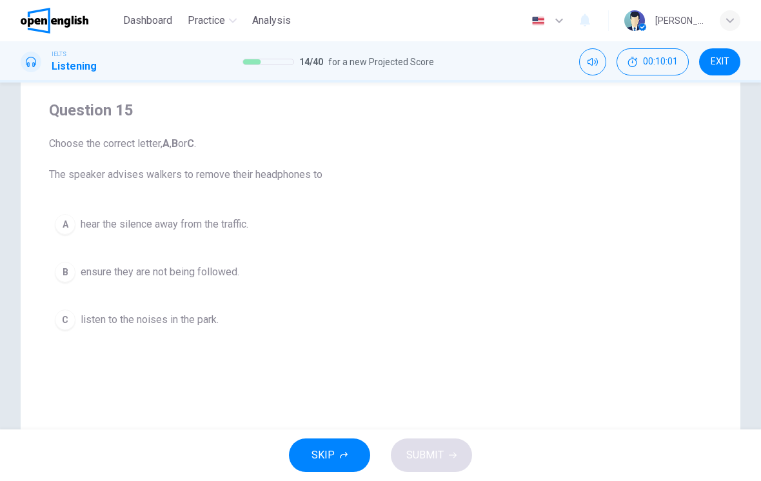
click at [66, 321] on div "C" at bounding box center [65, 320] width 21 height 21
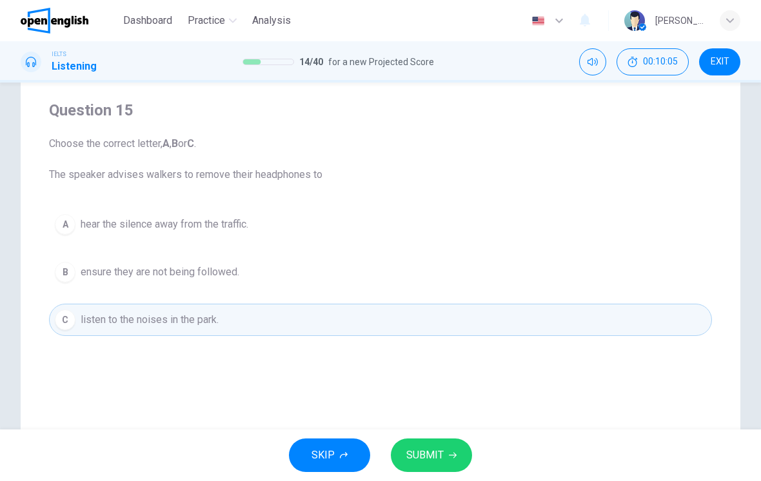
click at [434, 451] on span "SUBMIT" at bounding box center [425, 456] width 37 height 18
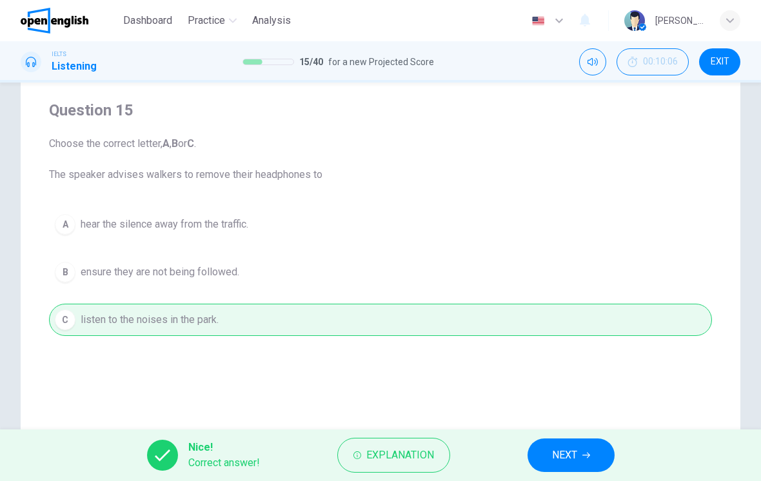
click at [588, 450] on button "NEXT" at bounding box center [571, 456] width 87 height 34
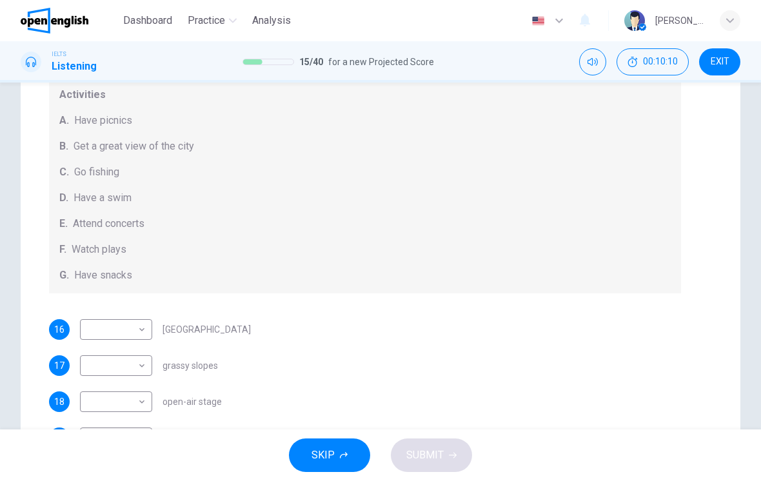
scroll to position [132, 0]
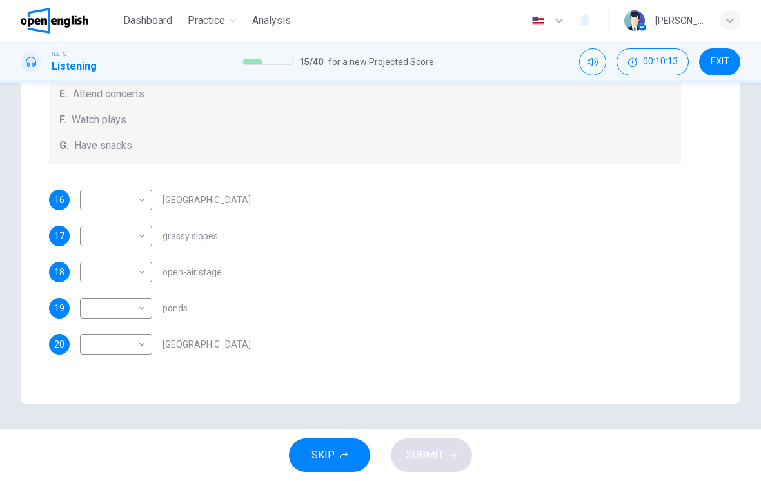
click at [230, 226] on div "17 ​ ​ grassy slopes" at bounding box center [365, 236] width 632 height 21
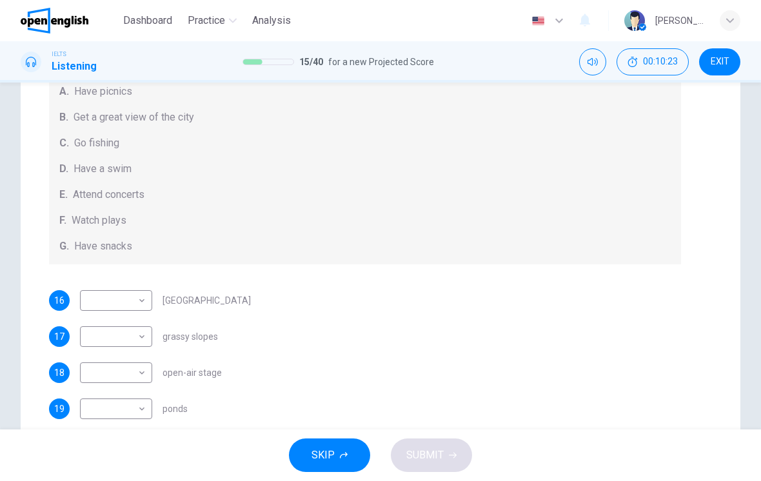
scroll to position [122, 0]
click at [125, 301] on body "This site uses cookies, as explained in our Privacy Policy . If you agree to th…" at bounding box center [380, 240] width 761 height 481
type input "*"
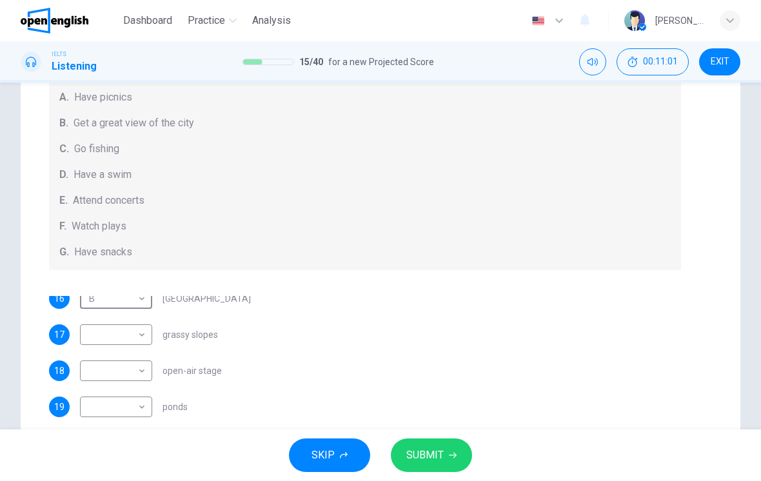
scroll to position [8, 0]
click at [143, 334] on body "This site uses cookies, as explained in our Privacy Policy . If you agree to th…" at bounding box center [380, 240] width 761 height 481
click at [111, 481] on li "A" at bounding box center [380, 488] width 761 height 15
type input "*"
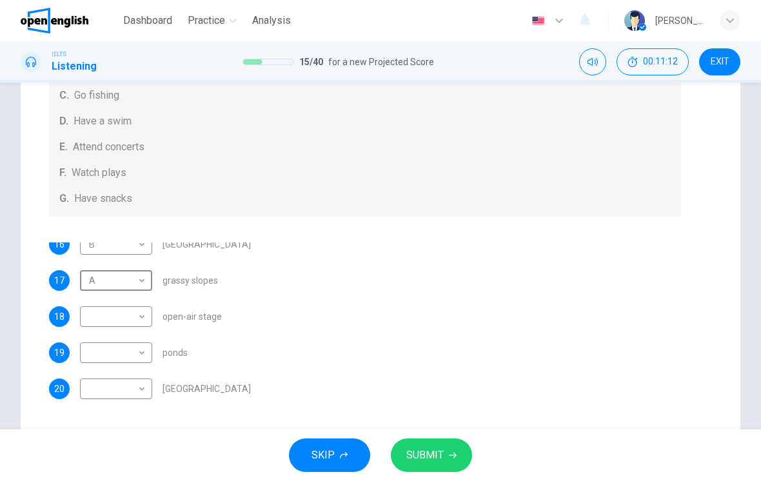
scroll to position [126, 0]
click at [139, 318] on body "This site uses cookies, as explained in our Privacy Policy . If you agree to th…" at bounding box center [380, 240] width 761 height 481
type input "*"
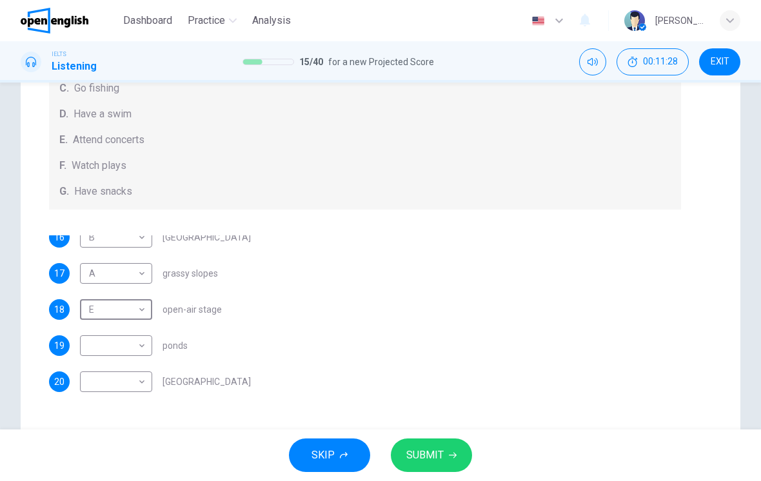
scroll to position [8, 0]
click at [142, 346] on body "This site uses cookies, as explained in our Privacy Policy . If you agree to th…" at bounding box center [380, 240] width 761 height 481
click at [190, 481] on div at bounding box center [380, 481] width 761 height 0
click at [137, 341] on body "This site uses cookies, as explained in our Privacy Policy . If you agree to th…" at bounding box center [380, 240] width 761 height 481
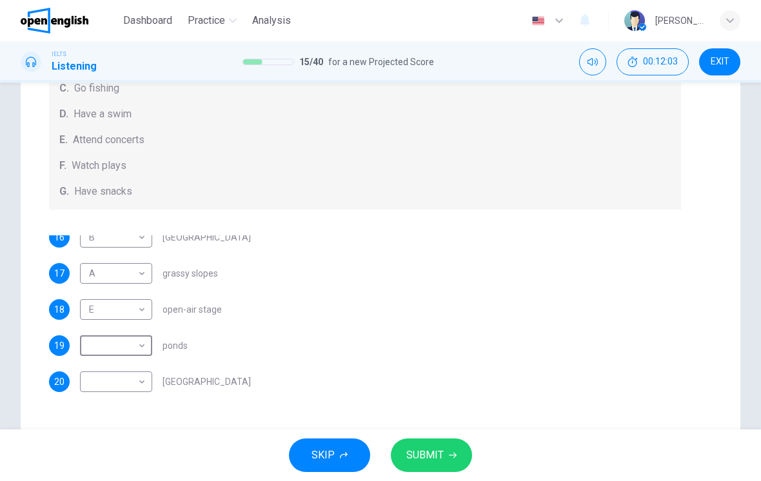
type input "*"
click at [136, 379] on body "This site uses cookies, as explained in our Privacy Policy . If you agree to th…" at bounding box center [380, 240] width 761 height 481
click at [354, 481] on div at bounding box center [380, 481] width 761 height 0
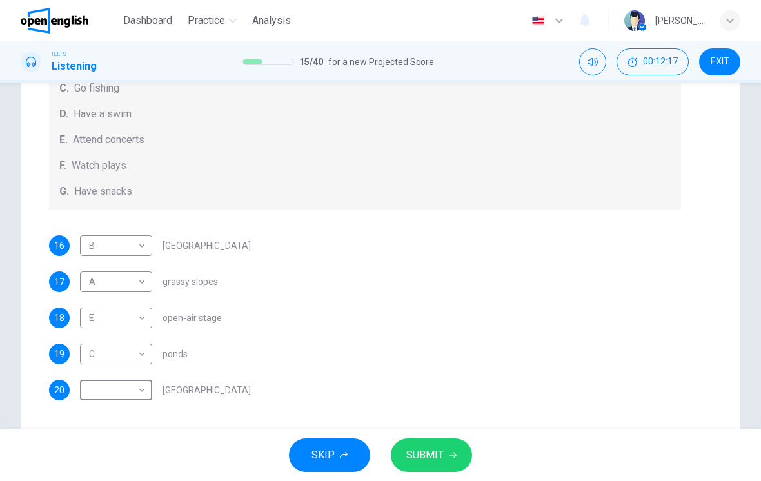
click at [141, 391] on body "This site uses cookies, as explained in our Privacy Policy . If you agree to th…" at bounding box center [380, 240] width 761 height 481
type input "*"
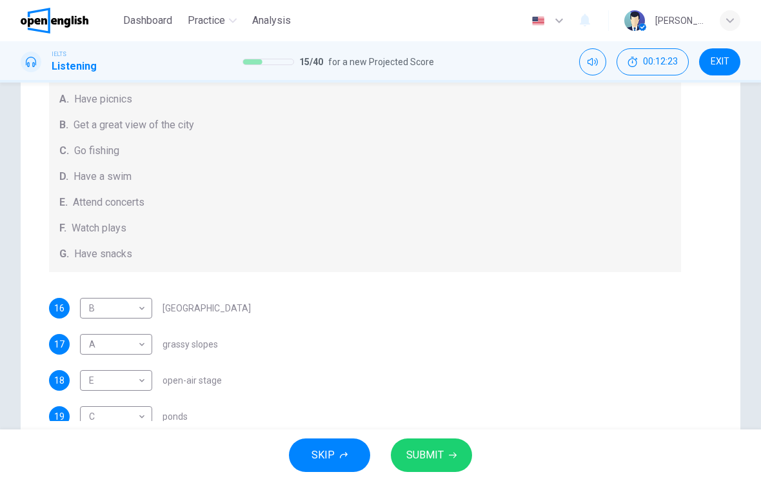
scroll to position [70, 0]
click at [143, 308] on body "This site uses cookies, as explained in our Privacy Policy . If you agree to th…" at bounding box center [380, 240] width 761 height 481
click at [139, 309] on body "This site uses cookies, as explained in our Privacy Policy . If you agree to th…" at bounding box center [380, 240] width 761 height 481
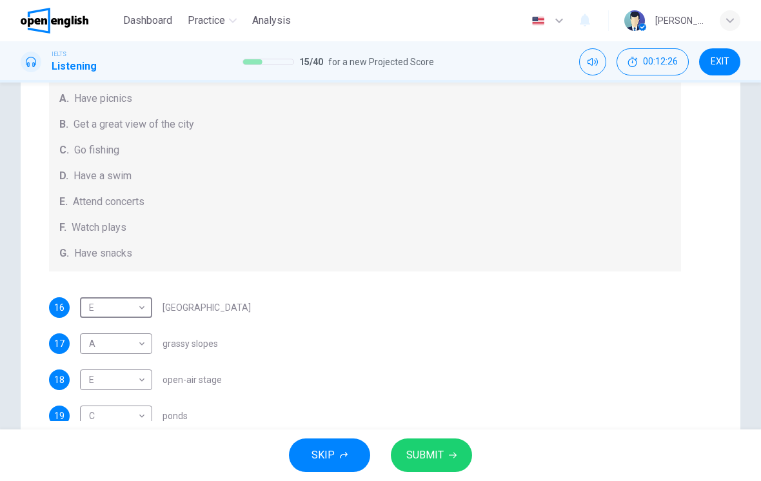
type input "*"
click at [433, 452] on span "SUBMIT" at bounding box center [425, 456] width 37 height 18
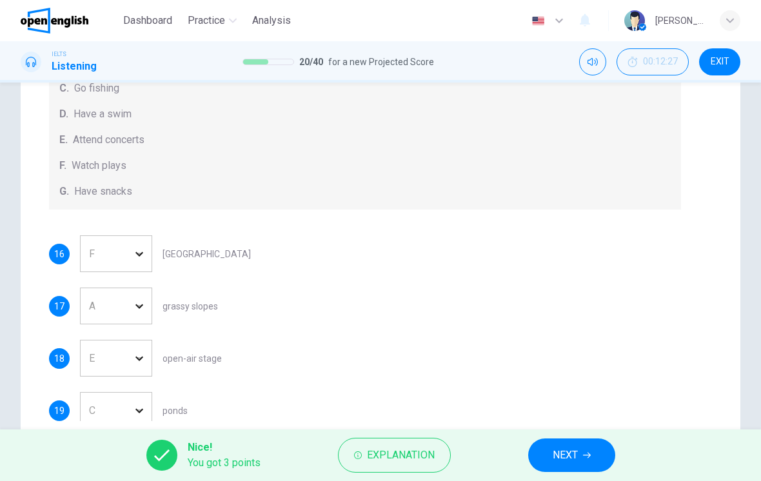
scroll to position [0, 0]
click at [385, 443] on button "Explanation" at bounding box center [394, 455] width 113 height 35
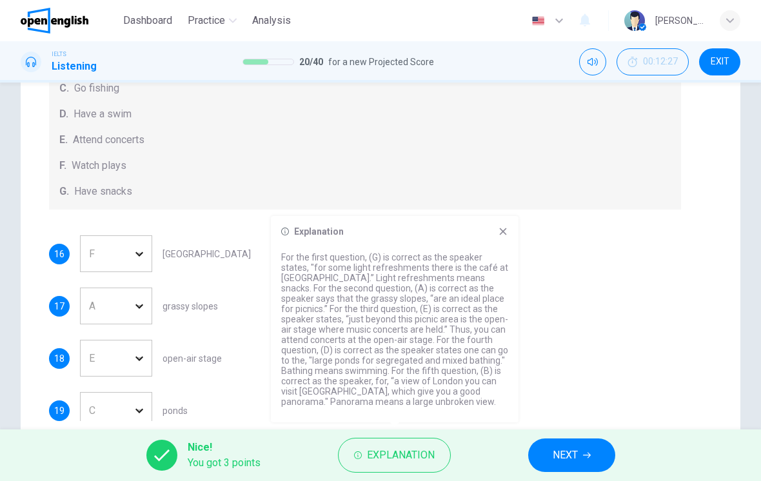
click at [559, 460] on span "NEXT" at bounding box center [565, 456] width 25 height 18
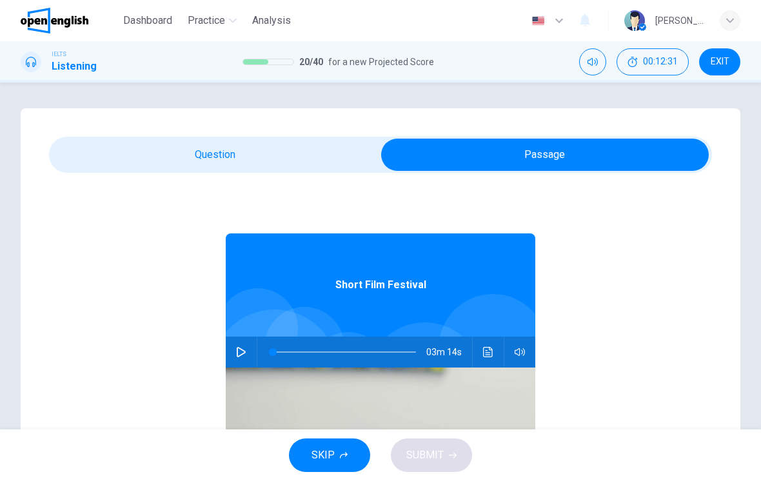
click at [244, 352] on icon "button" at bounding box center [241, 352] width 9 height 10
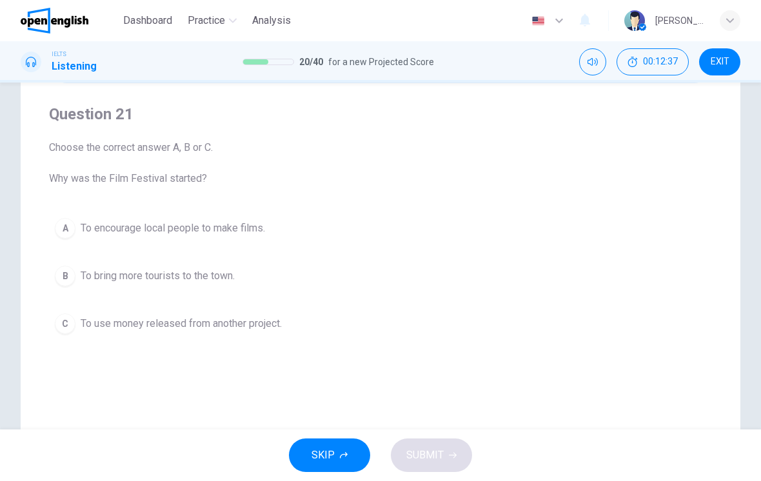
scroll to position [91, 0]
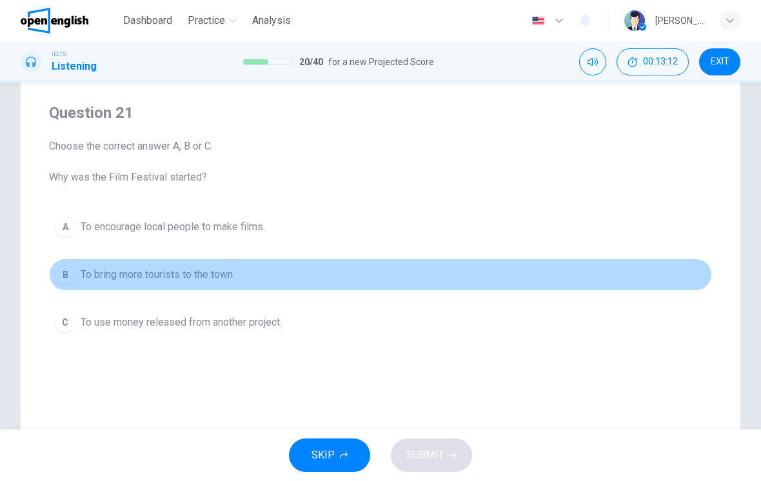
click at [72, 276] on div "B" at bounding box center [65, 275] width 21 height 21
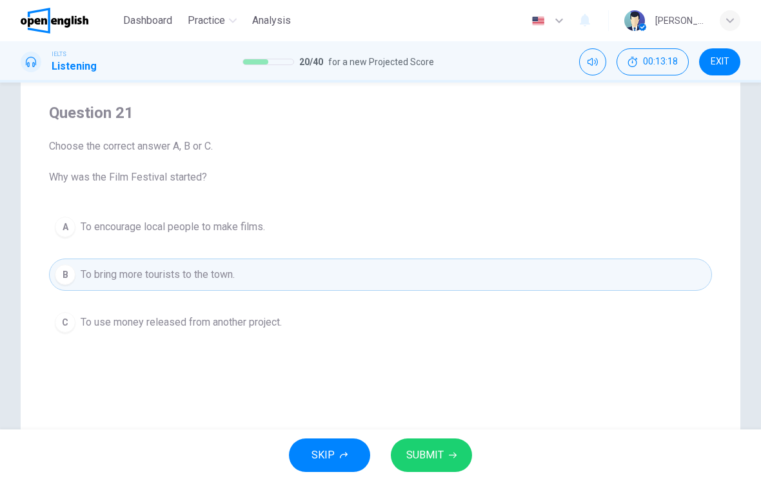
click at [438, 447] on span "SUBMIT" at bounding box center [425, 456] width 37 height 18
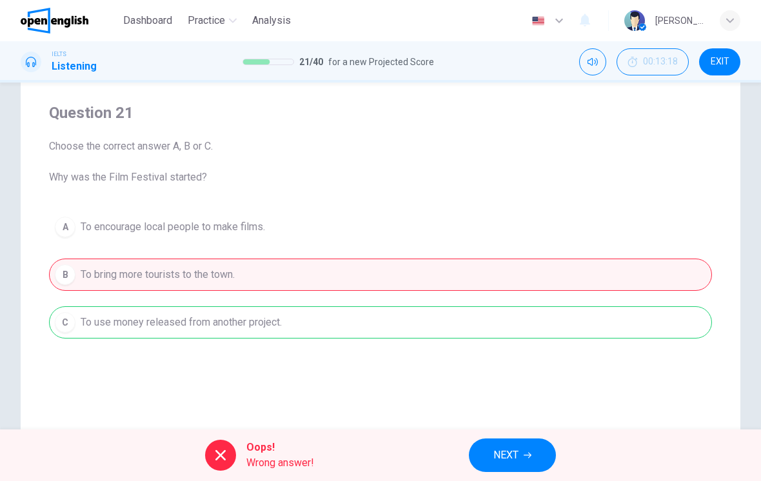
click at [492, 448] on button "NEXT" at bounding box center [512, 456] width 87 height 34
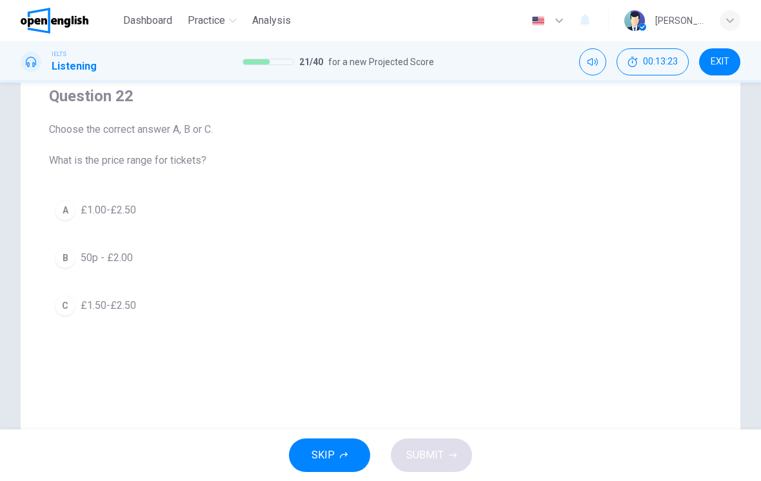
scroll to position [108, 0]
click at [59, 310] on div "C" at bounding box center [65, 305] width 21 height 21
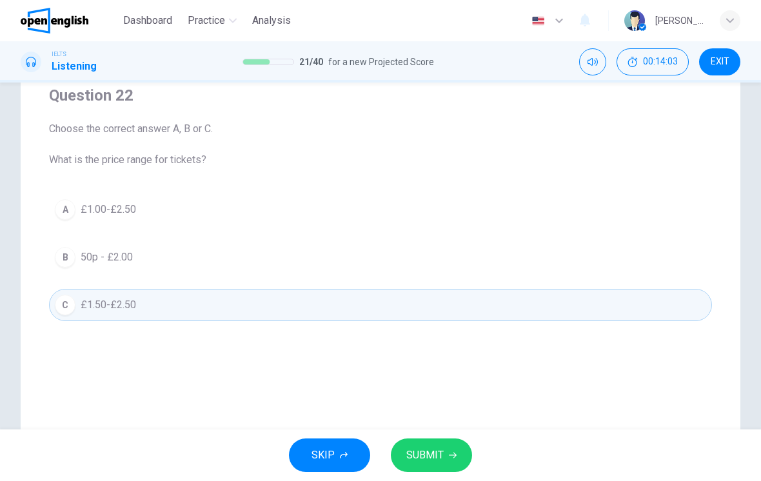
click at [441, 444] on button "SUBMIT" at bounding box center [431, 456] width 81 height 34
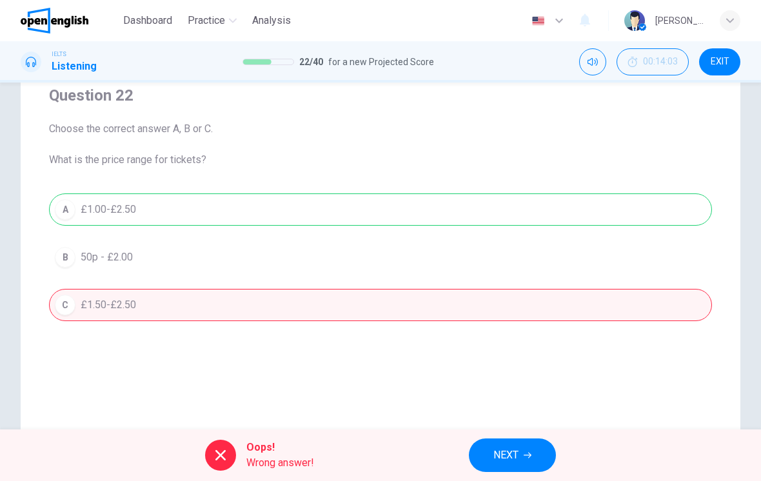
click at [507, 456] on span "NEXT" at bounding box center [506, 456] width 25 height 18
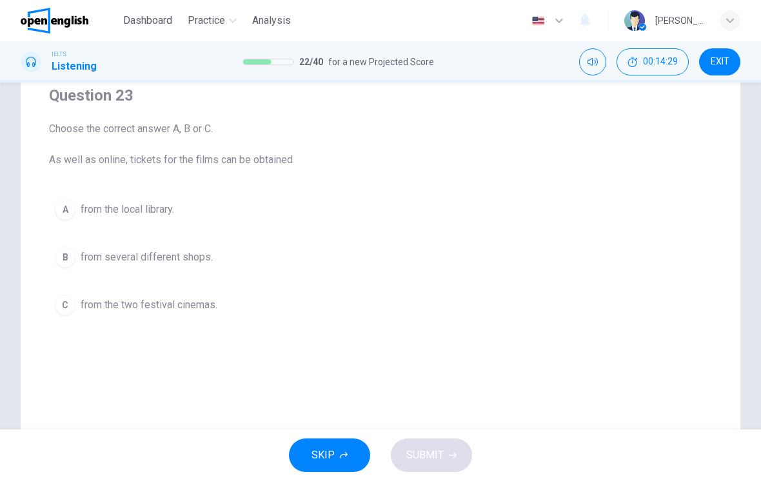
click at [70, 309] on div "C" at bounding box center [65, 305] width 21 height 21
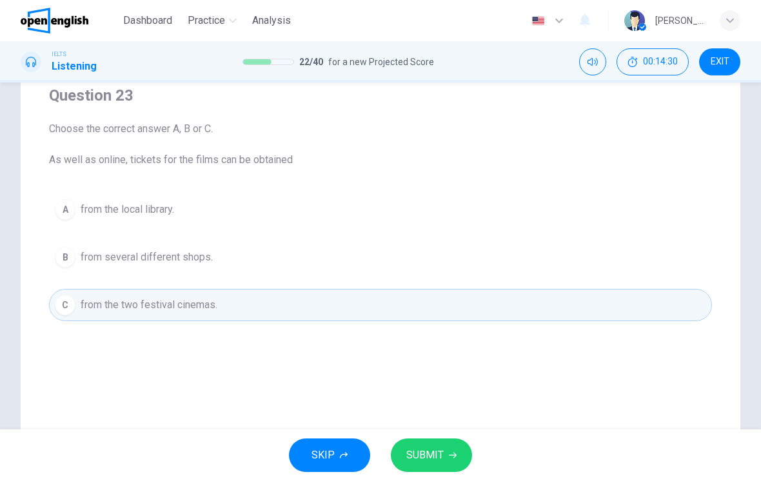
click at [428, 469] on button "SUBMIT" at bounding box center [431, 456] width 81 height 34
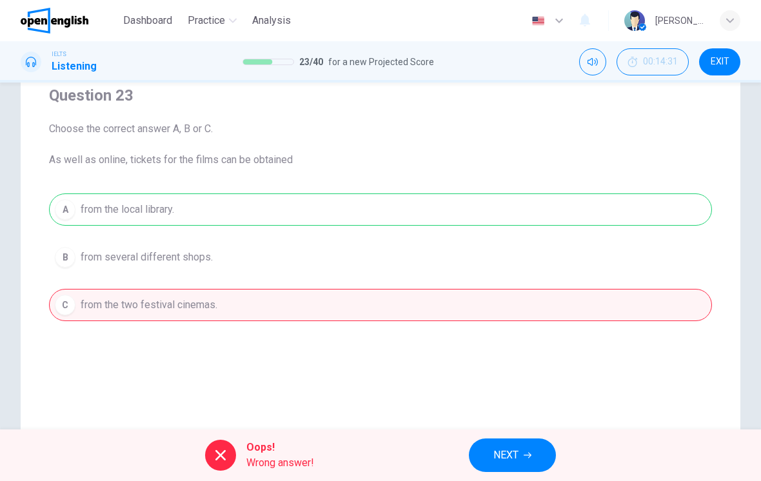
click at [497, 461] on span "NEXT" at bounding box center [506, 456] width 25 height 18
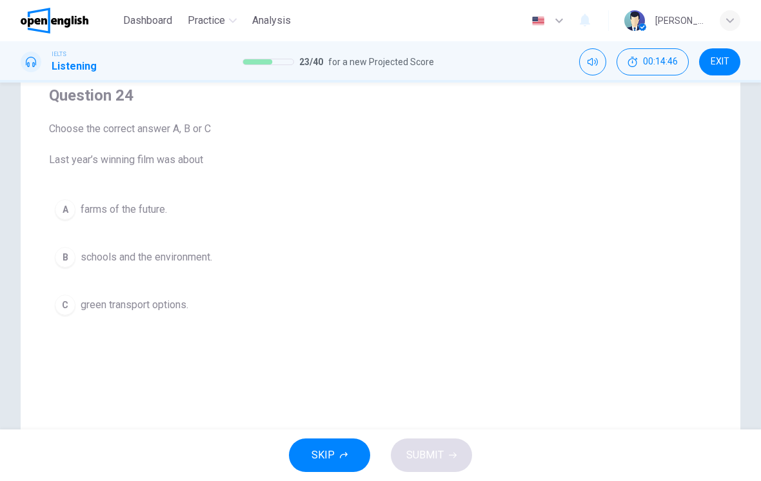
click at [71, 262] on div "B" at bounding box center [65, 257] width 21 height 21
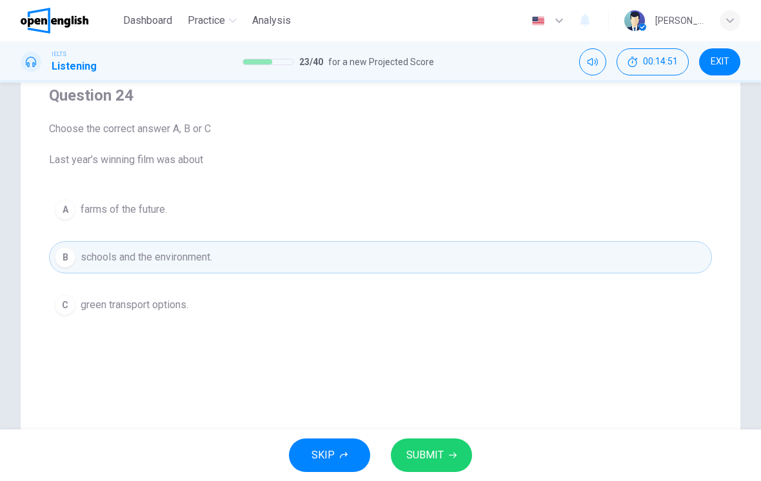
click at [428, 450] on span "SUBMIT" at bounding box center [425, 456] width 37 height 18
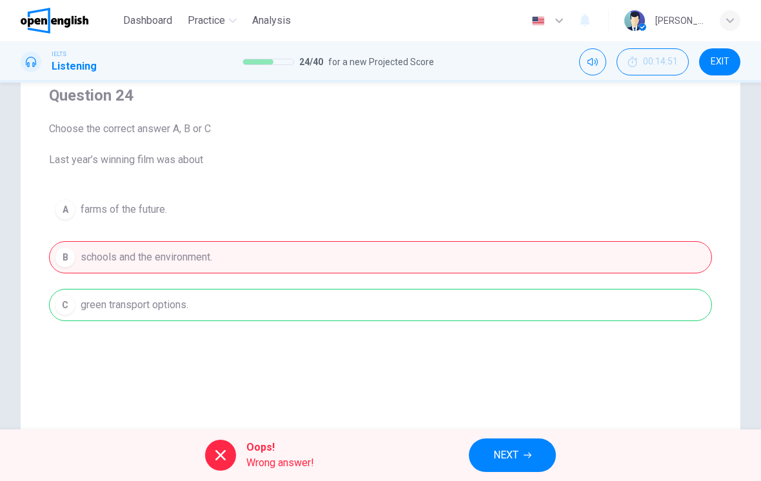
click at [505, 454] on span "NEXT" at bounding box center [506, 456] width 25 height 18
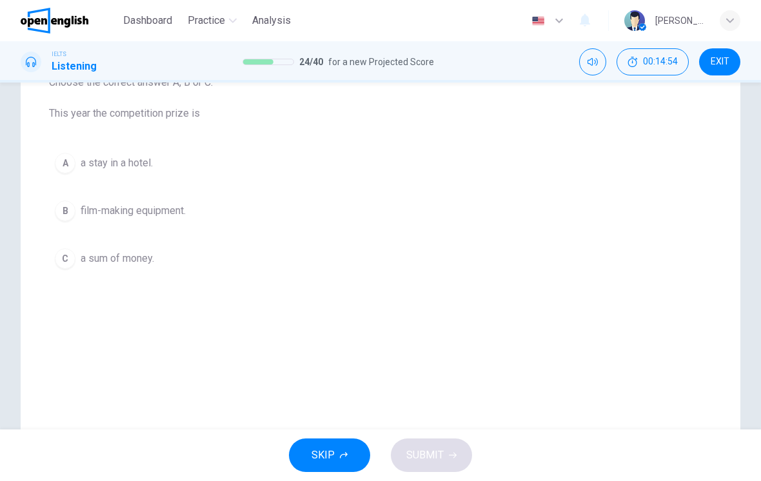
scroll to position [156, 0]
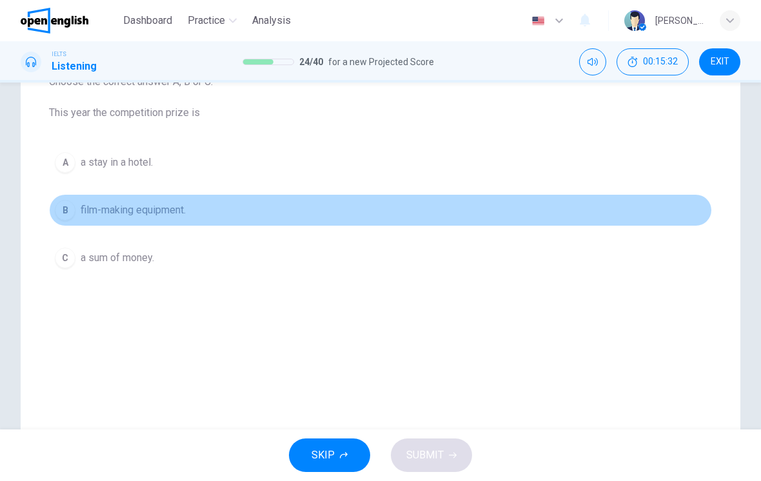
click at [68, 208] on div "B" at bounding box center [65, 210] width 21 height 21
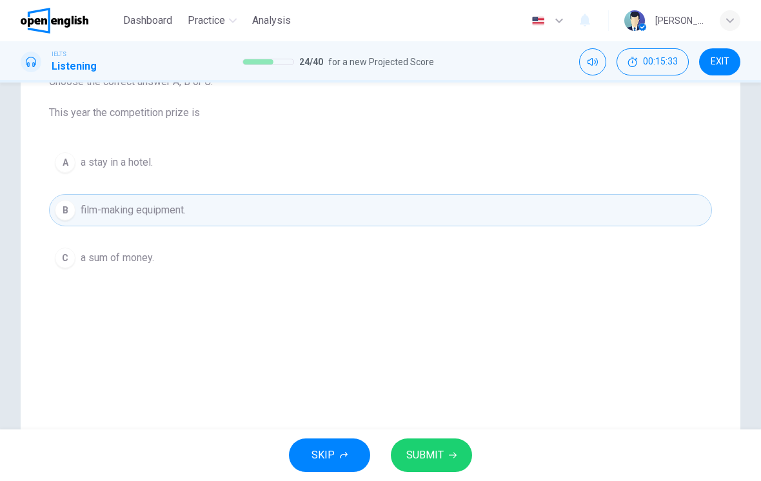
click at [434, 456] on span "SUBMIT" at bounding box center [425, 456] width 37 height 18
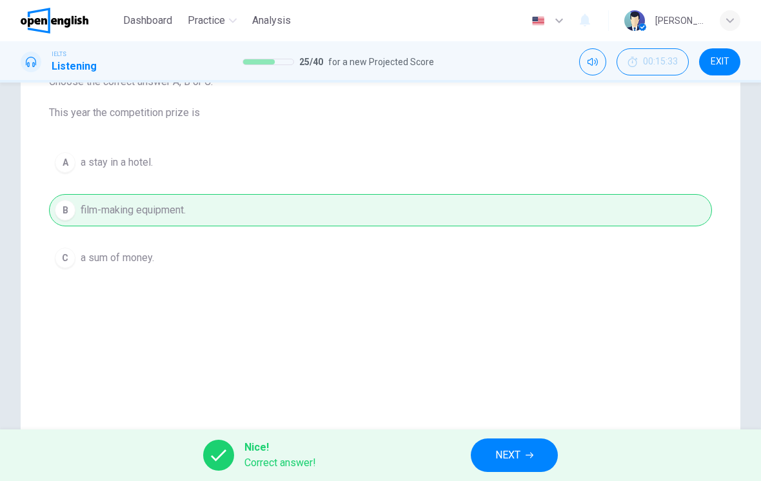
click at [526, 452] on button "NEXT" at bounding box center [514, 456] width 87 height 34
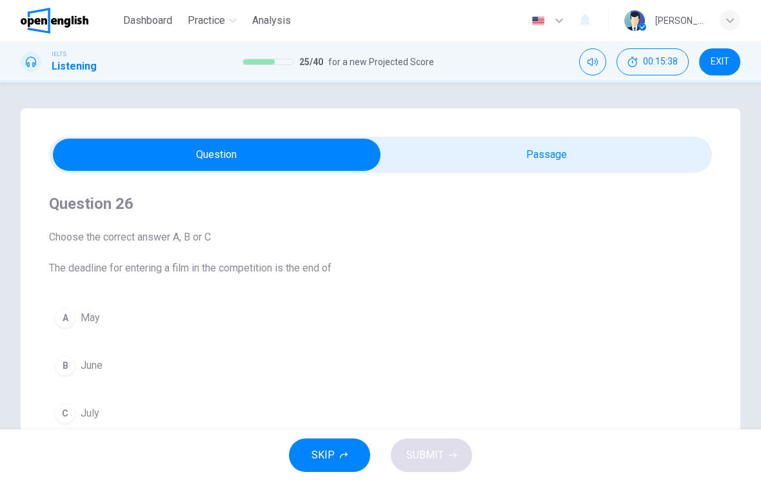
scroll to position [0, 0]
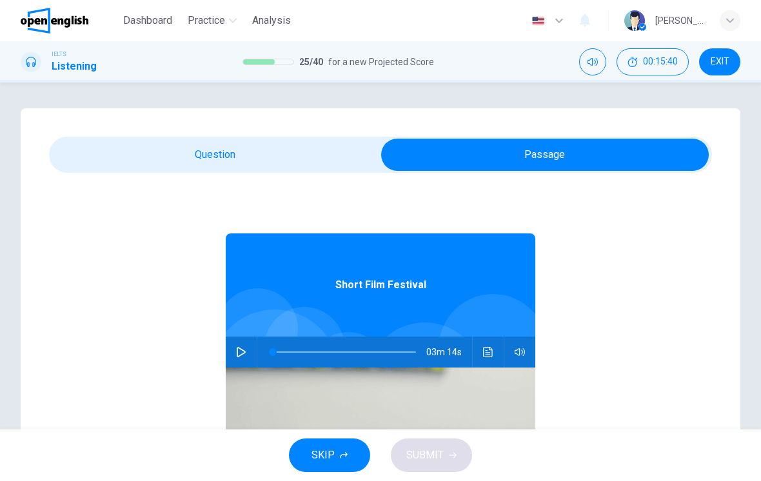
click at [482, 356] on button "Click to see the audio transcription" at bounding box center [488, 352] width 21 height 31
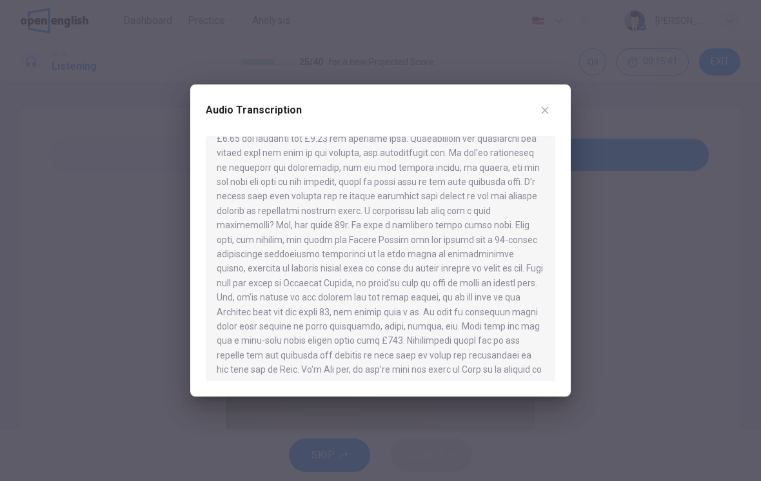
scroll to position [231, 0]
click at [549, 114] on icon "button" at bounding box center [545, 110] width 10 height 10
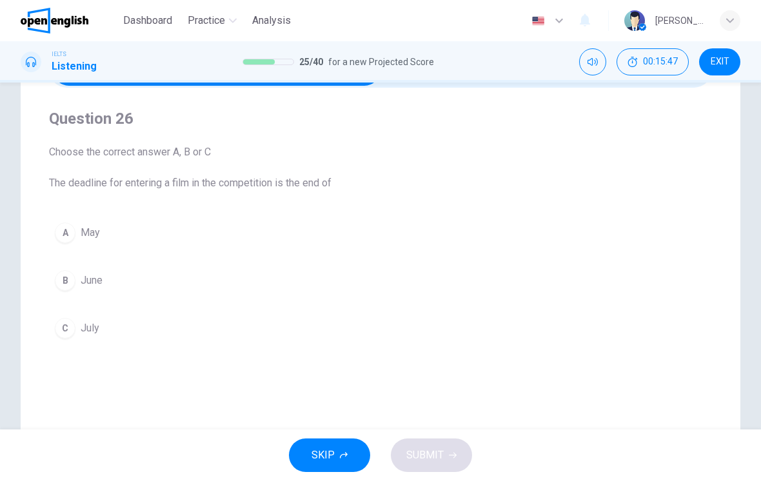
scroll to position [141, 0]
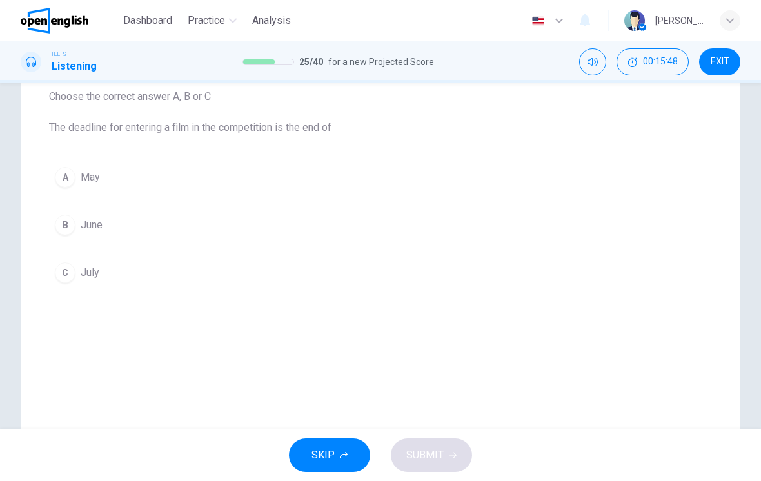
click at [76, 270] on button "C July" at bounding box center [380, 273] width 663 height 32
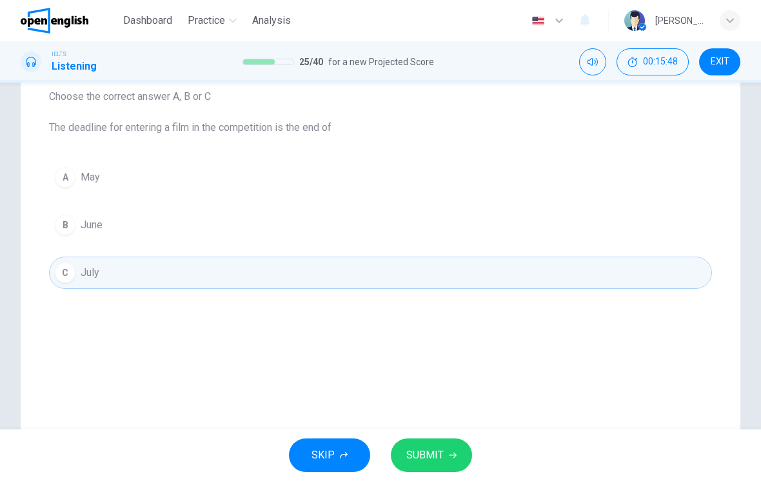
click at [443, 450] on button "SUBMIT" at bounding box center [431, 456] width 81 height 34
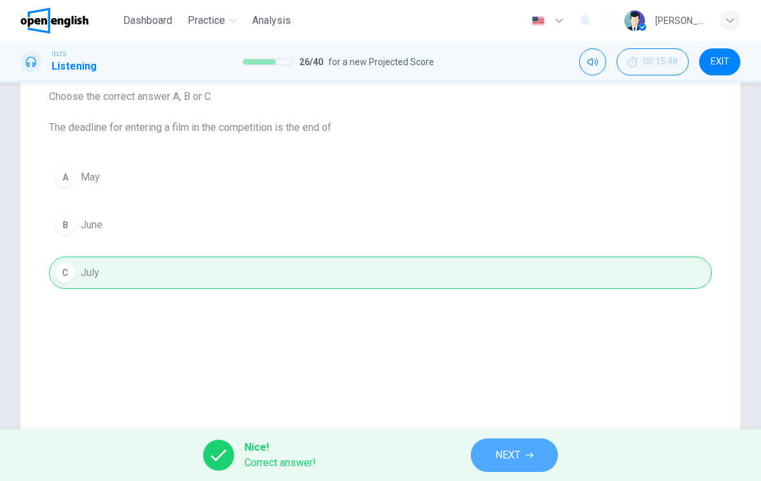
click at [508, 447] on span "NEXT" at bounding box center [508, 456] width 25 height 18
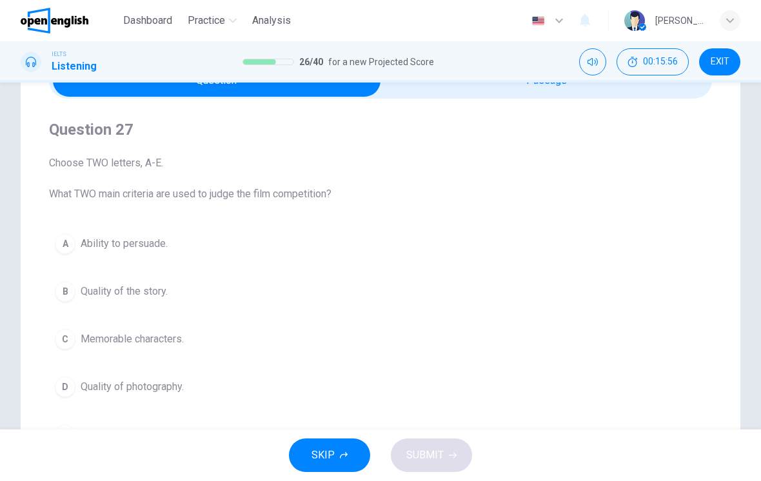
scroll to position [58, 0]
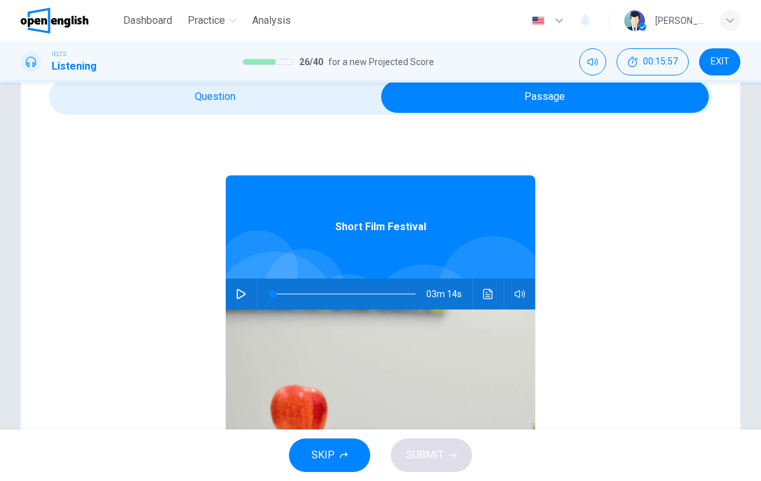
click at [241, 297] on icon "button" at bounding box center [241, 294] width 9 height 10
click at [287, 298] on span at bounding box center [283, 294] width 8 height 8
click at [356, 297] on span at bounding box center [360, 294] width 8 height 8
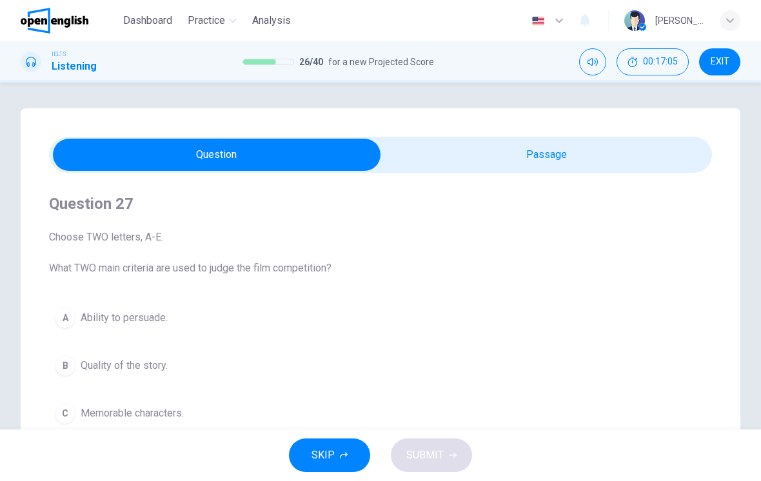
scroll to position [0, 0]
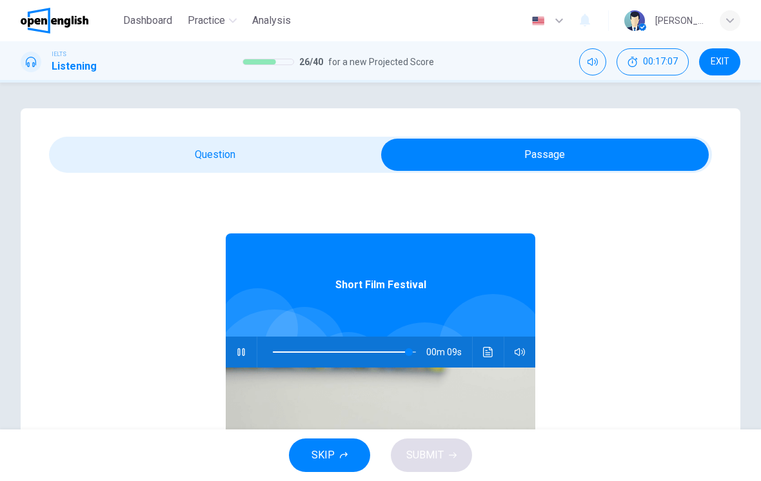
click at [484, 354] on icon "Click to see the audio transcription" at bounding box center [488, 352] width 10 height 10
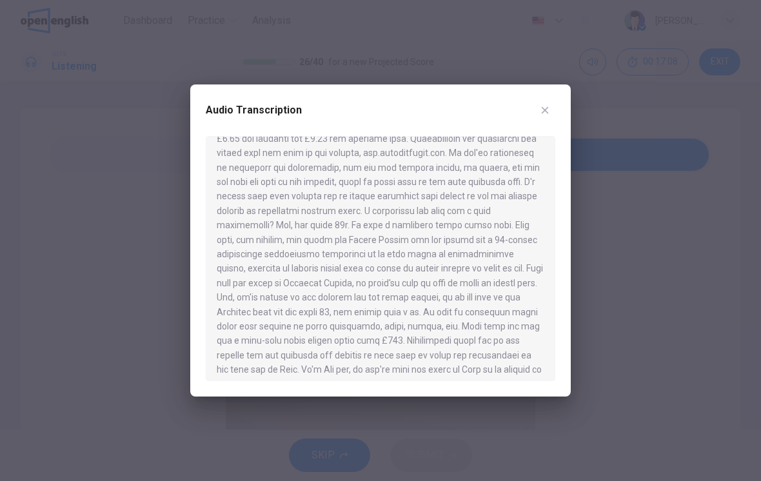
scroll to position [231, 0]
type input "*"
click at [572, 110] on div at bounding box center [380, 240] width 761 height 481
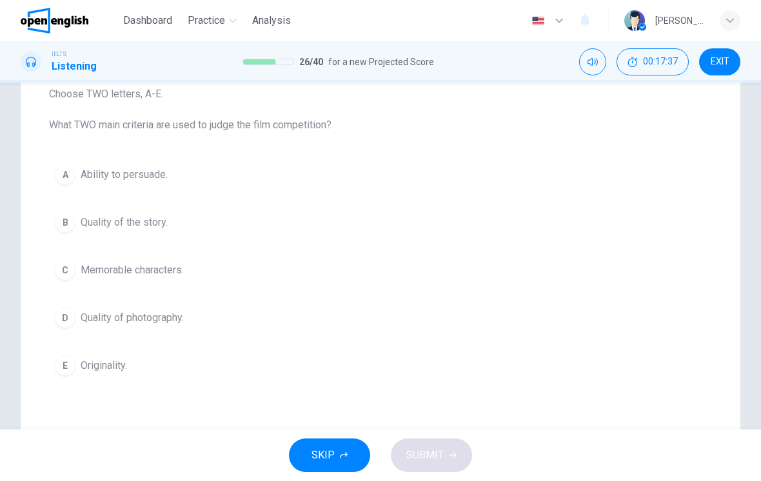
scroll to position [145, 0]
click at [63, 216] on div "B" at bounding box center [65, 221] width 21 height 21
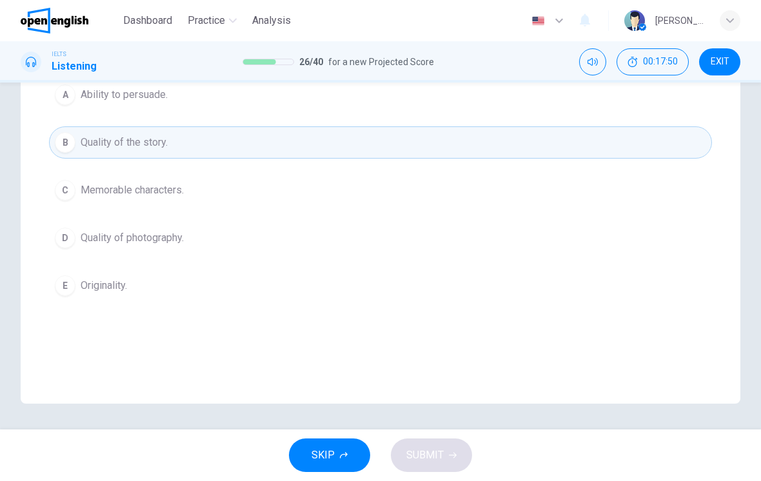
scroll to position [223, 0]
click at [72, 294] on button "E Originality." at bounding box center [380, 286] width 663 height 32
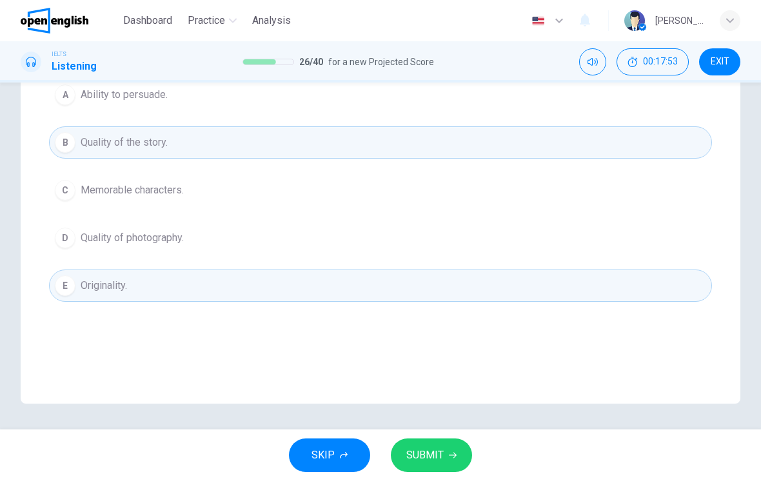
click at [430, 452] on span "SUBMIT" at bounding box center [425, 456] width 37 height 18
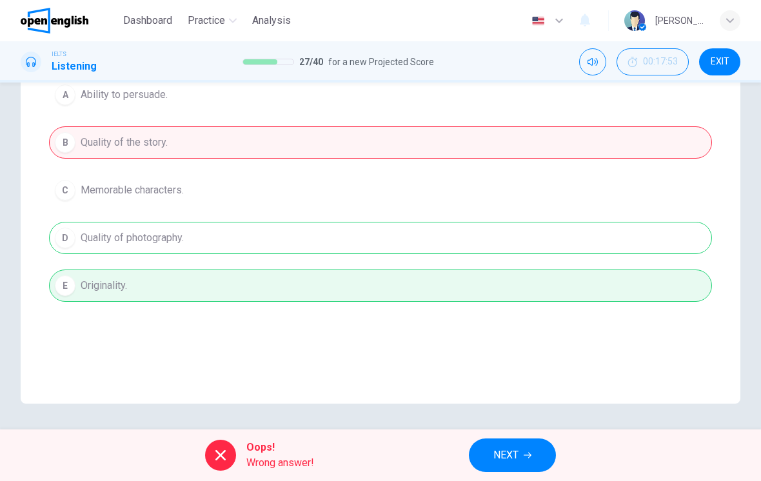
click at [512, 445] on button "NEXT" at bounding box center [512, 456] width 87 height 34
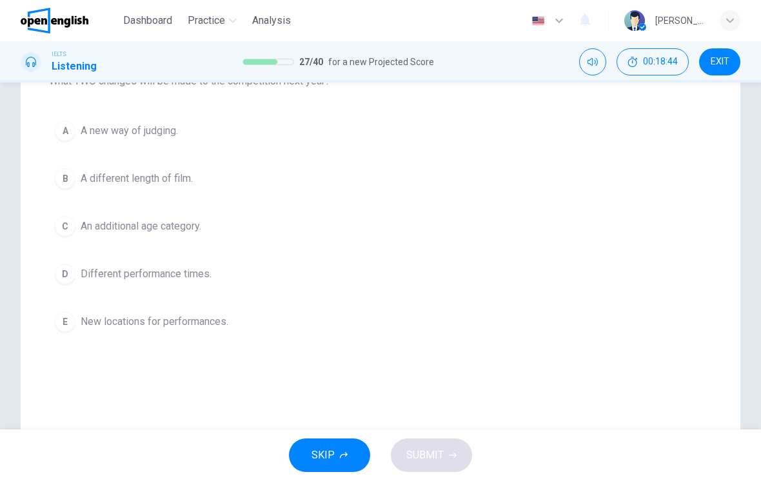
scroll to position [173, 0]
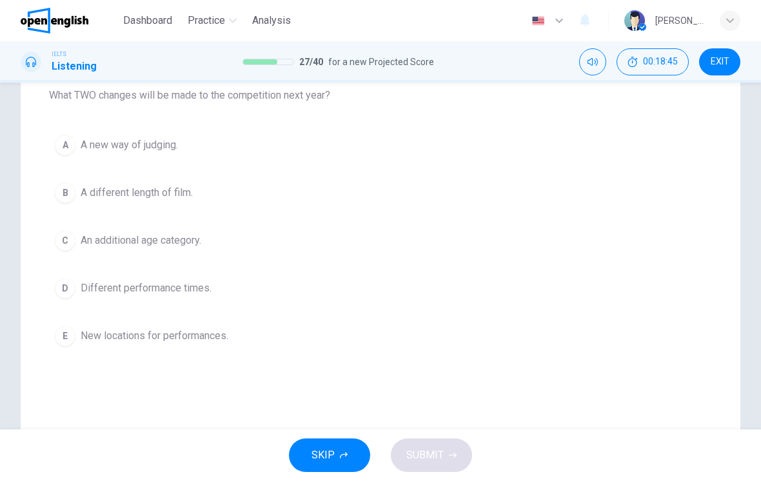
click at [79, 290] on button "D Different performance times." at bounding box center [380, 288] width 663 height 32
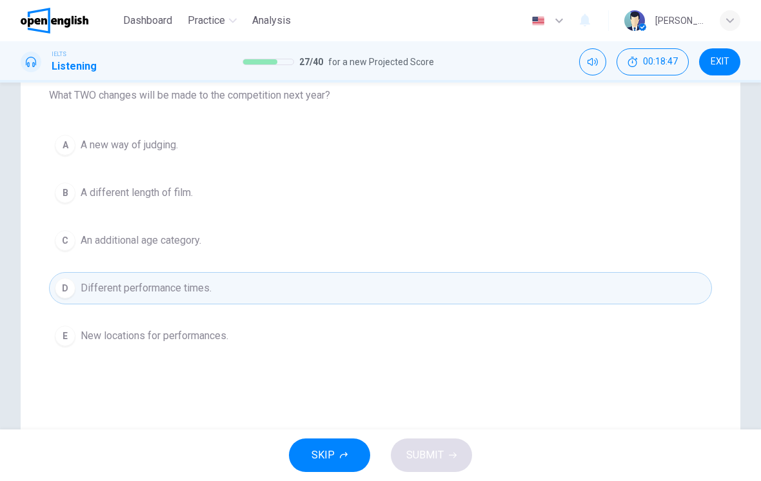
click at [110, 343] on span "New locations for performances." at bounding box center [155, 335] width 148 height 15
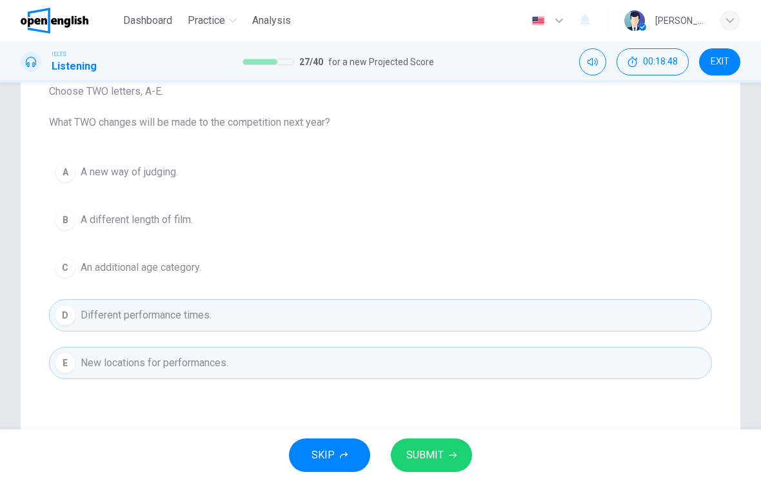
scroll to position [154, 0]
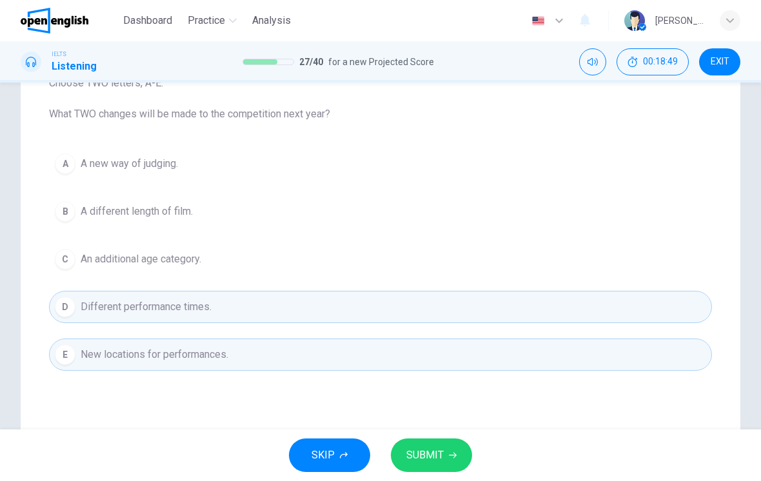
click at [283, 308] on button "D Different performance times." at bounding box center [380, 307] width 663 height 32
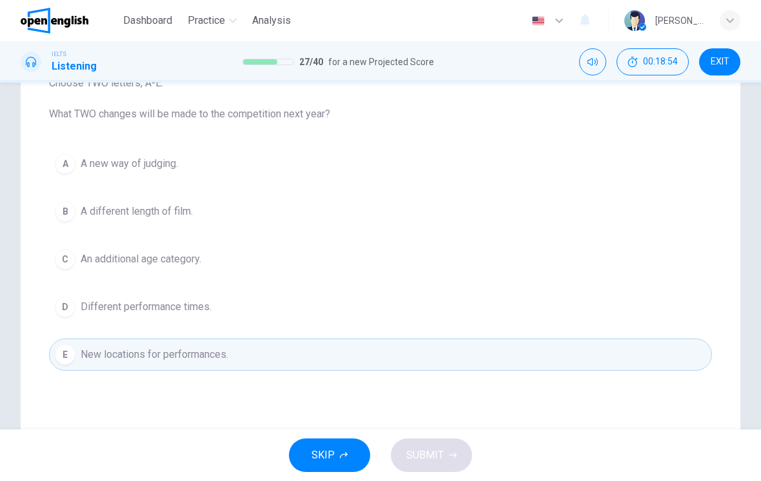
click at [85, 166] on span "A new way of judging." at bounding box center [129, 163] width 97 height 15
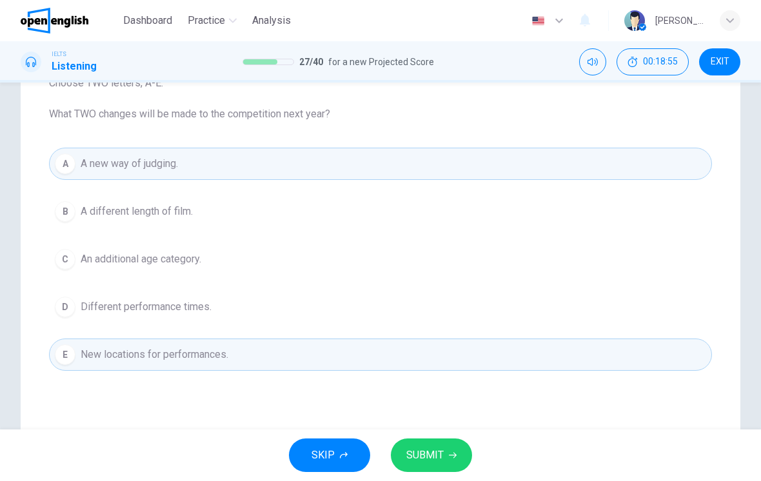
click at [442, 452] on span "SUBMIT" at bounding box center [425, 456] width 37 height 18
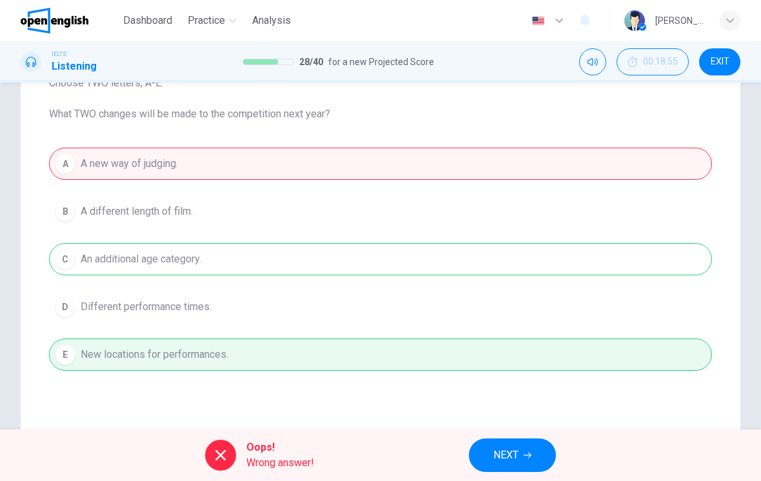
click at [501, 452] on span "NEXT" at bounding box center [506, 456] width 25 height 18
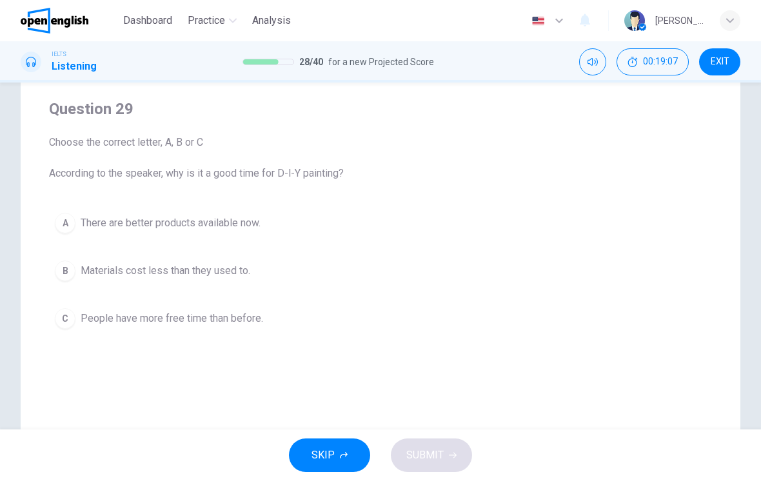
scroll to position [41, 0]
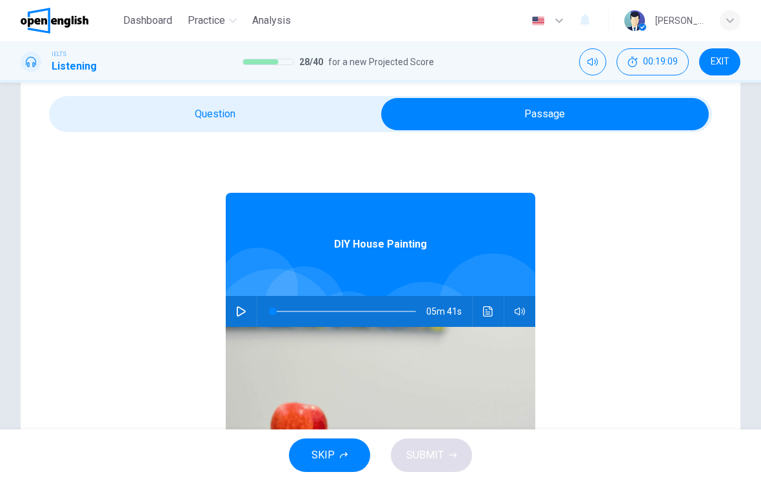
click at [242, 316] on icon "button" at bounding box center [241, 311] width 10 height 10
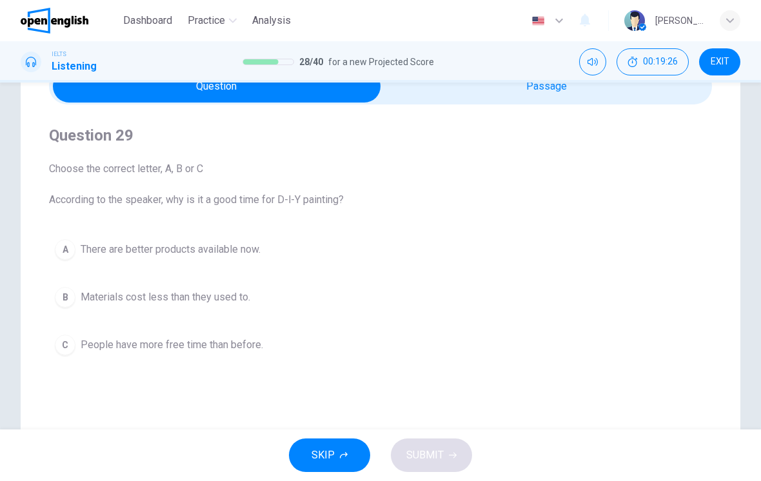
scroll to position [70, 0]
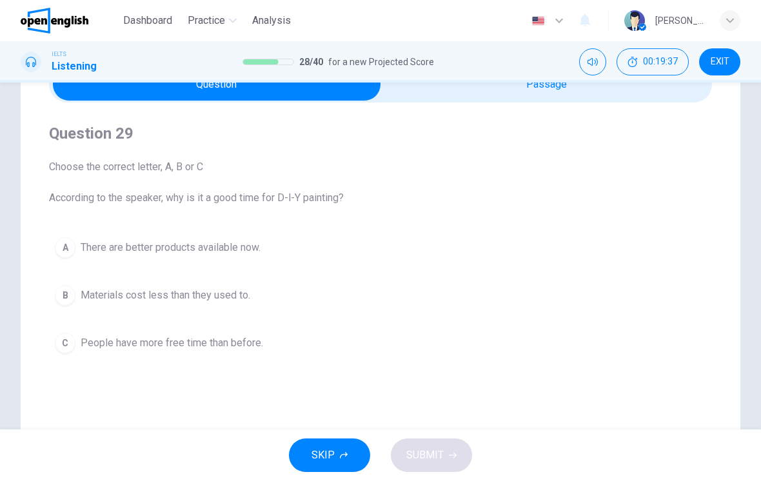
click at [81, 263] on button "A There are better products available now." at bounding box center [380, 248] width 663 height 32
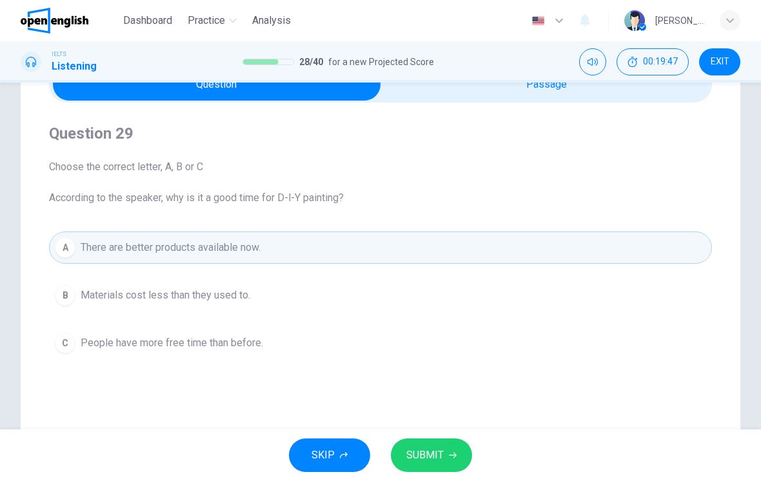
click at [422, 459] on span "SUBMIT" at bounding box center [425, 456] width 37 height 18
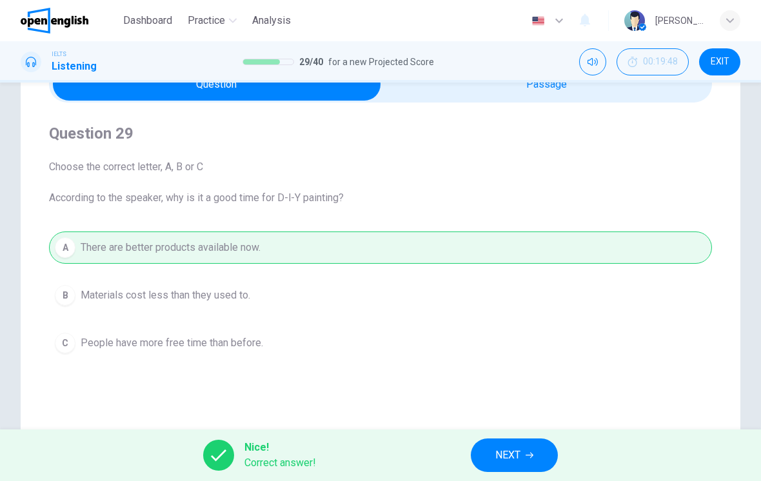
click at [487, 459] on button "NEXT" at bounding box center [514, 456] width 87 height 34
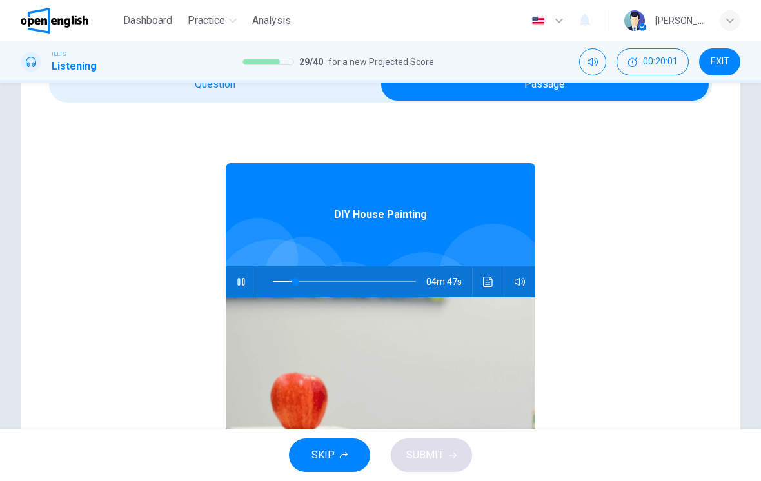
click at [292, 283] on span at bounding box center [296, 282] width 8 height 8
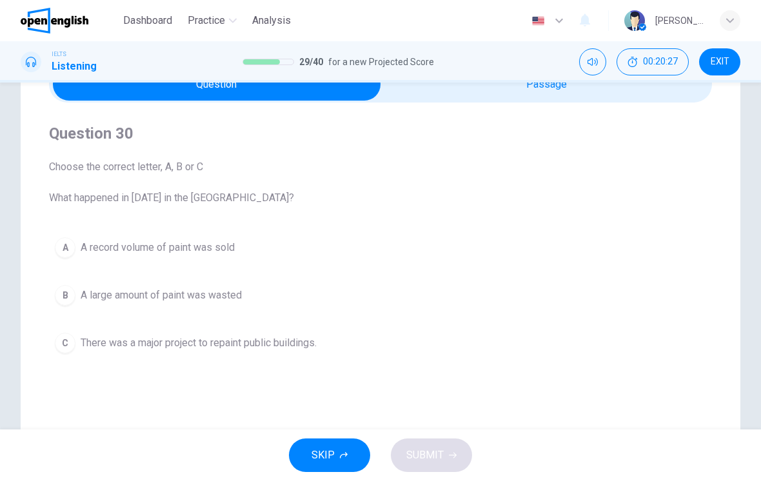
click at [75, 297] on div "B" at bounding box center [65, 295] width 21 height 21
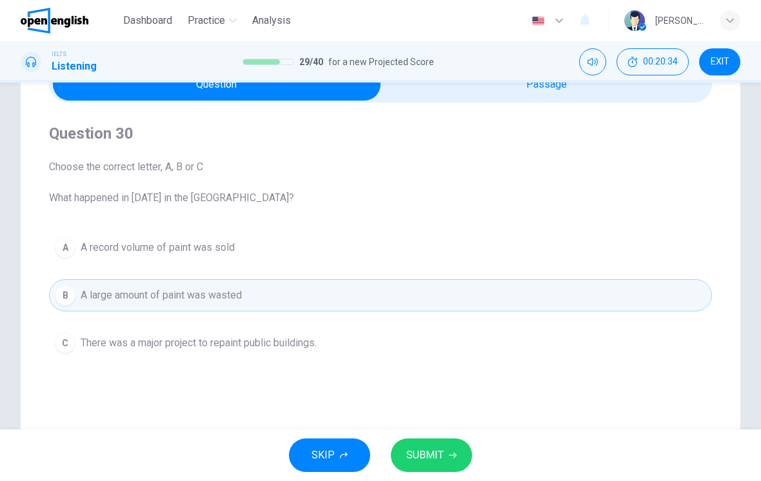
click at [74, 250] on div "A" at bounding box center [65, 247] width 21 height 21
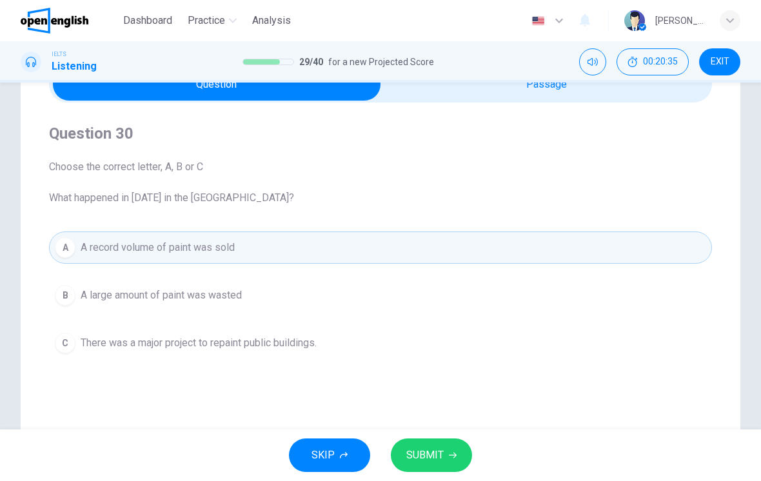
click at [434, 459] on span "SUBMIT" at bounding box center [425, 456] width 37 height 18
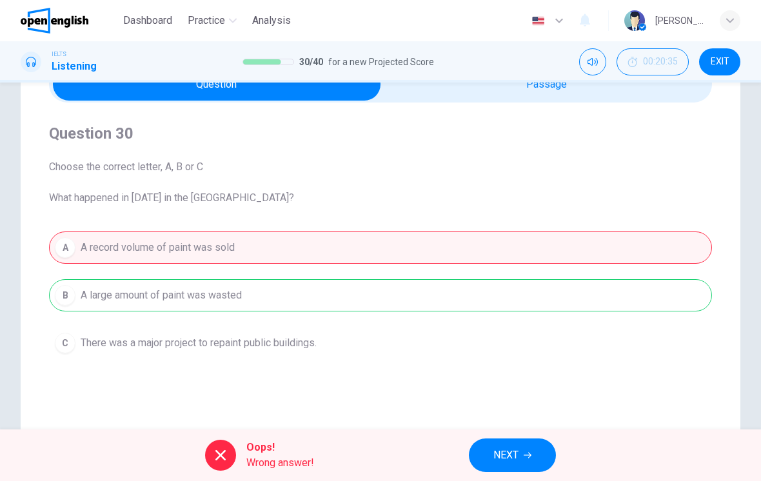
click at [517, 454] on span "NEXT" at bounding box center [506, 456] width 25 height 18
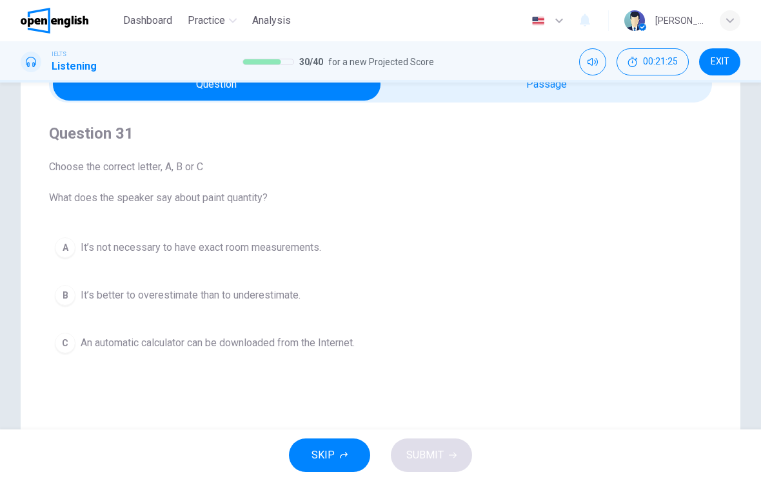
click at [85, 345] on span "An automatic calculator can be downloaded from the Internet." at bounding box center [218, 343] width 274 height 15
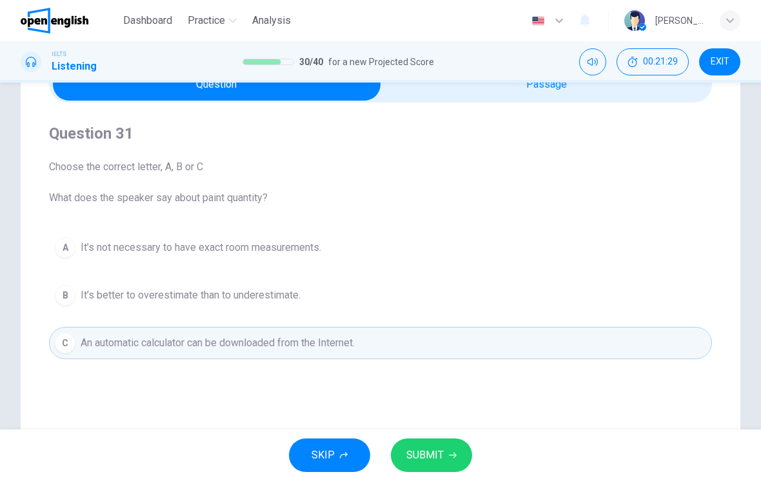
click at [430, 446] on button "SUBMIT" at bounding box center [431, 456] width 81 height 34
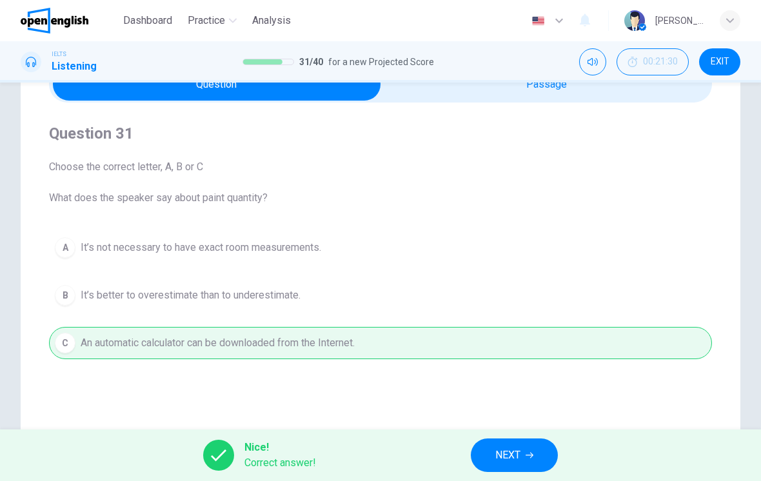
click at [516, 450] on span "NEXT" at bounding box center [508, 456] width 25 height 18
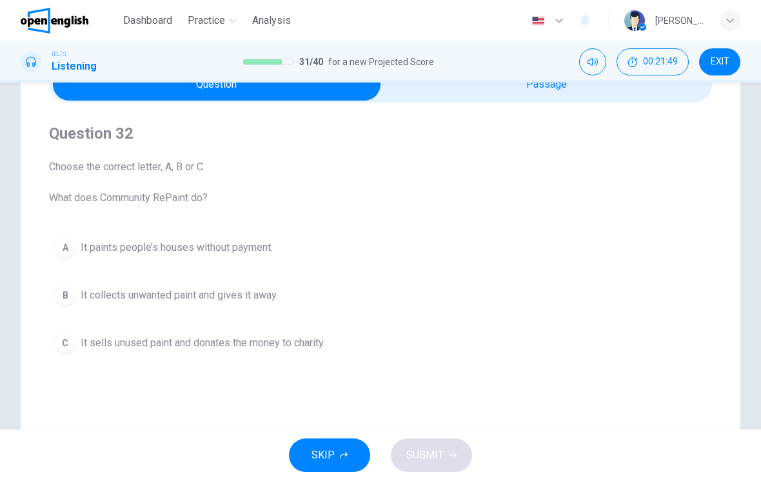
click at [336, 343] on button "C It sells unused paint and donates the money to charity." at bounding box center [380, 343] width 663 height 32
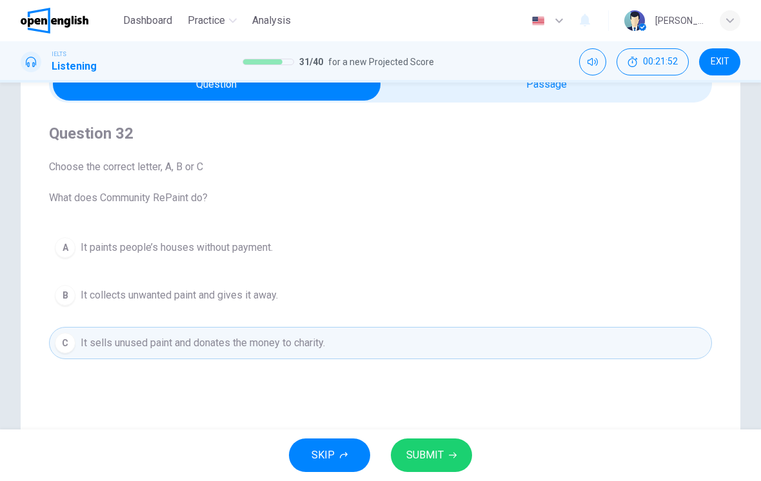
click at [463, 436] on div "SKIP SUBMIT" at bounding box center [380, 456] width 761 height 52
click at [448, 448] on button "SUBMIT" at bounding box center [431, 456] width 81 height 34
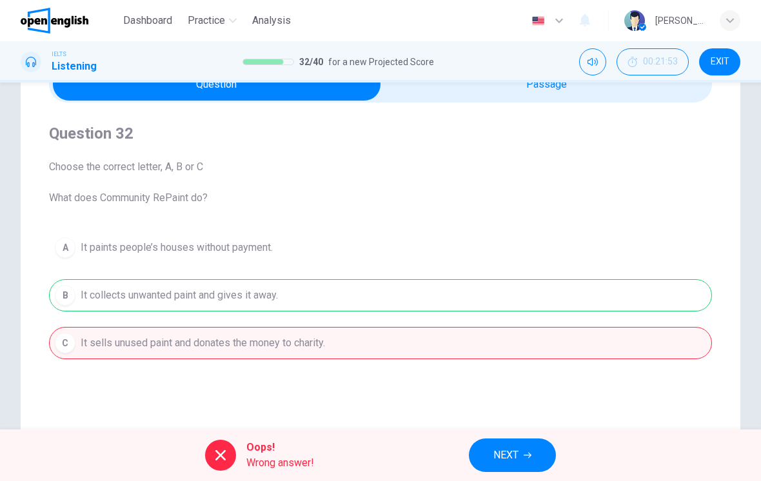
click at [508, 447] on span "NEXT" at bounding box center [506, 456] width 25 height 18
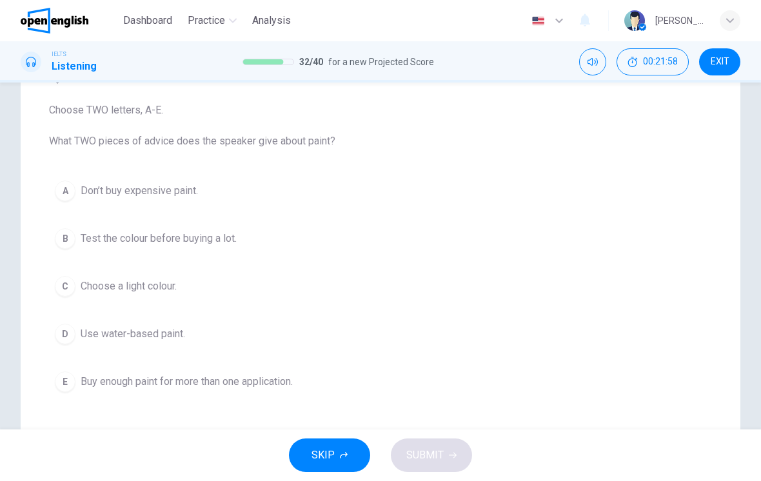
scroll to position [130, 0]
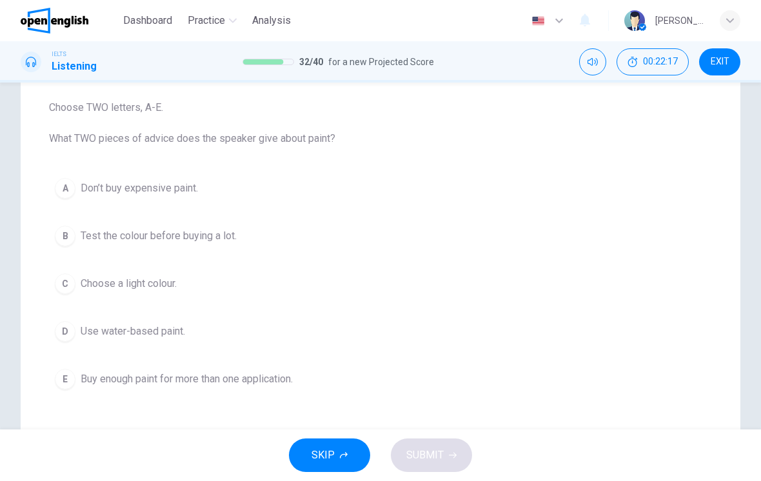
click at [170, 236] on span "Test the colour before buying a lot." at bounding box center [159, 235] width 156 height 15
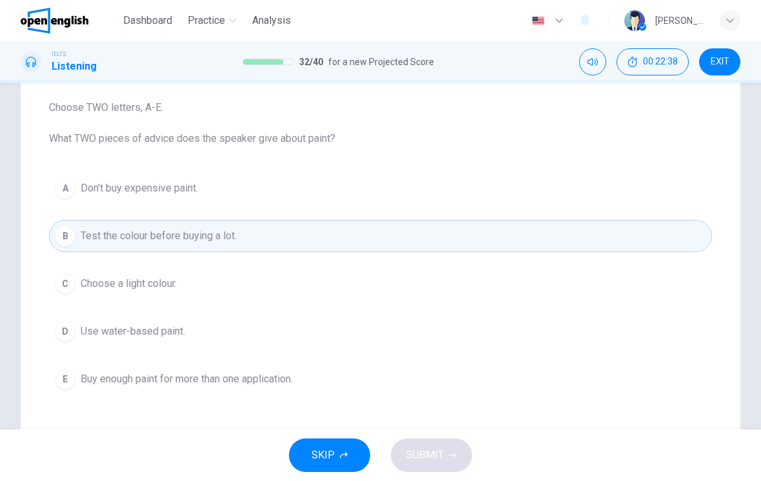
click at [188, 183] on span "Don’t buy expensive paint." at bounding box center [139, 188] width 117 height 15
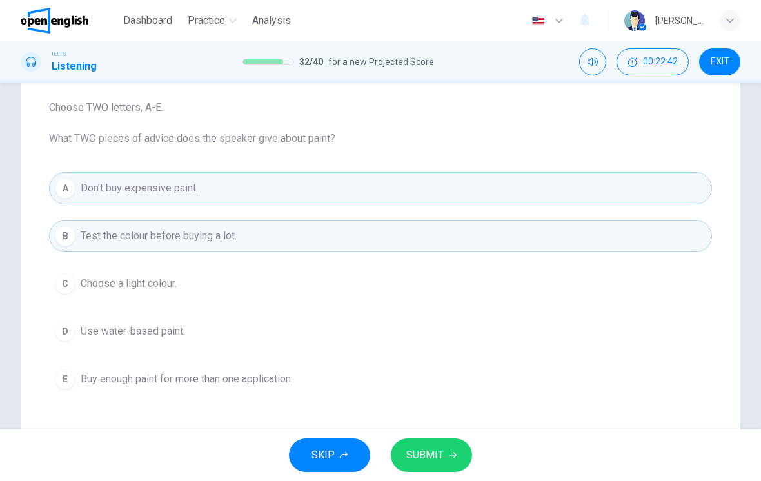
click at [427, 454] on span "SUBMIT" at bounding box center [425, 456] width 37 height 18
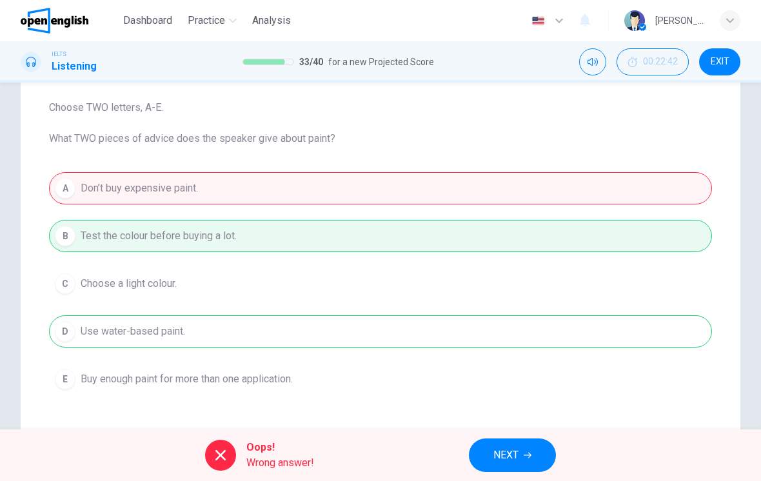
click at [504, 464] on span "NEXT" at bounding box center [506, 456] width 25 height 18
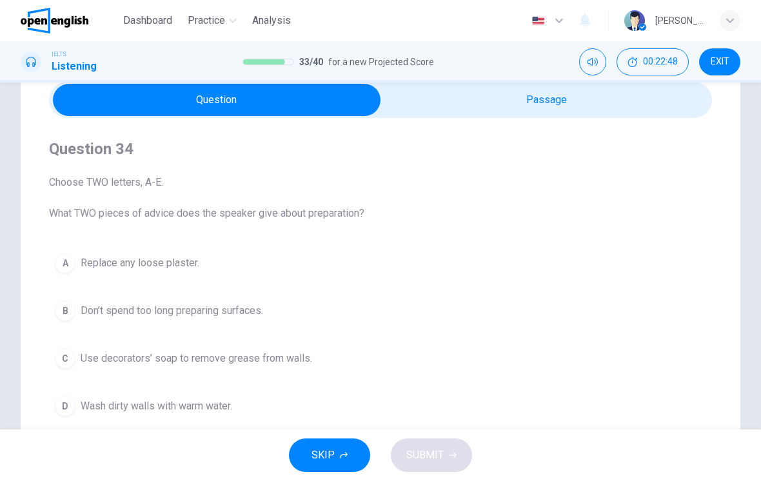
scroll to position [57, 0]
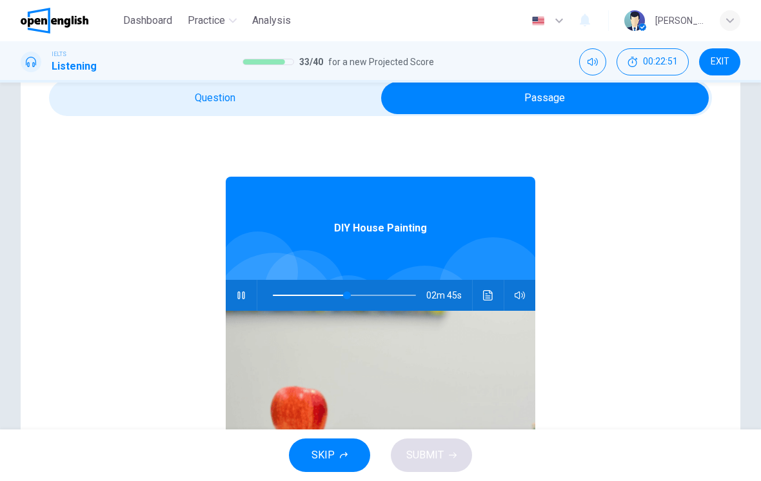
type input "**"
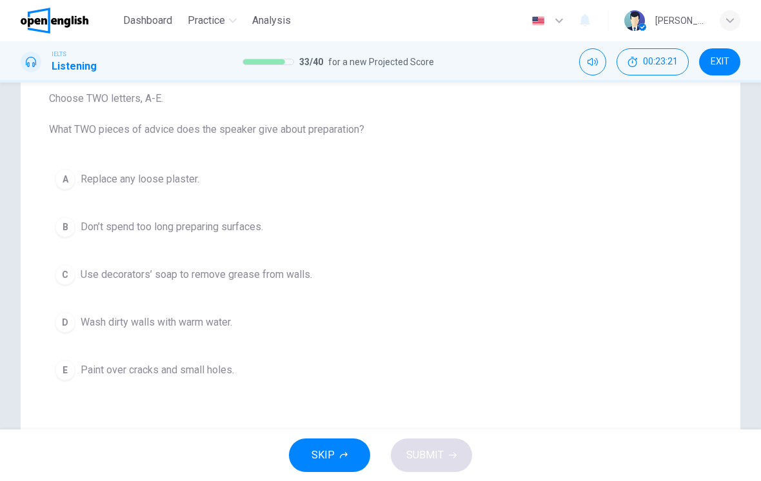
scroll to position [138, 0]
click at [226, 379] on button "E Paint over cracks and small holes." at bounding box center [380, 371] width 663 height 32
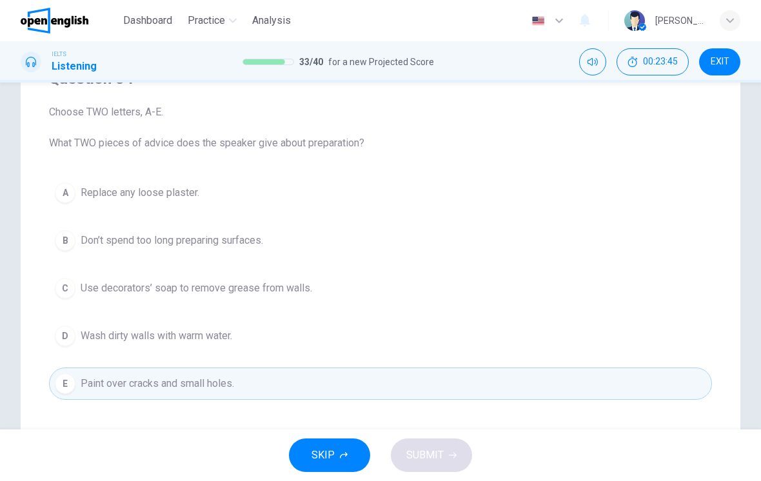
scroll to position [126, 0]
click at [194, 191] on span "Replace any loose plaster." at bounding box center [140, 192] width 119 height 15
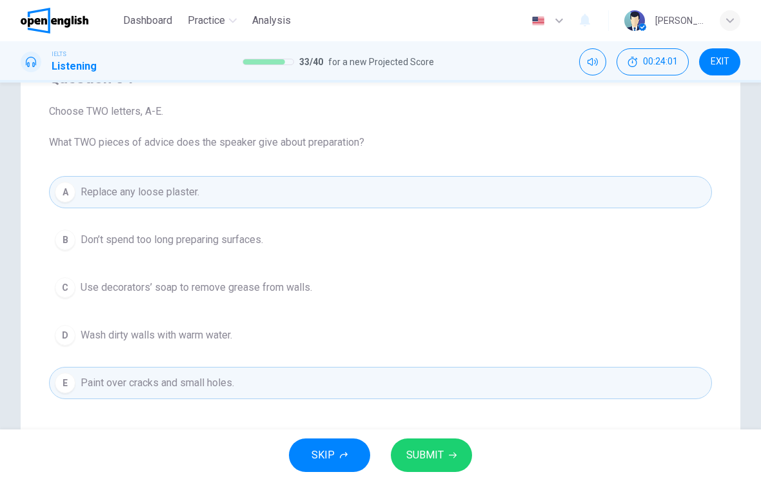
click at [279, 286] on span "Use decorators’ soap to remove grease from walls." at bounding box center [197, 287] width 232 height 15
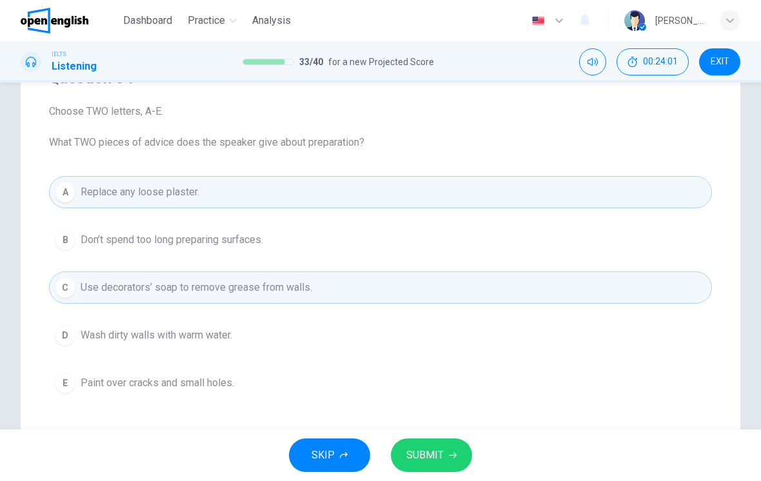
click at [250, 330] on button "D Wash dirty walls with warm water." at bounding box center [380, 335] width 663 height 32
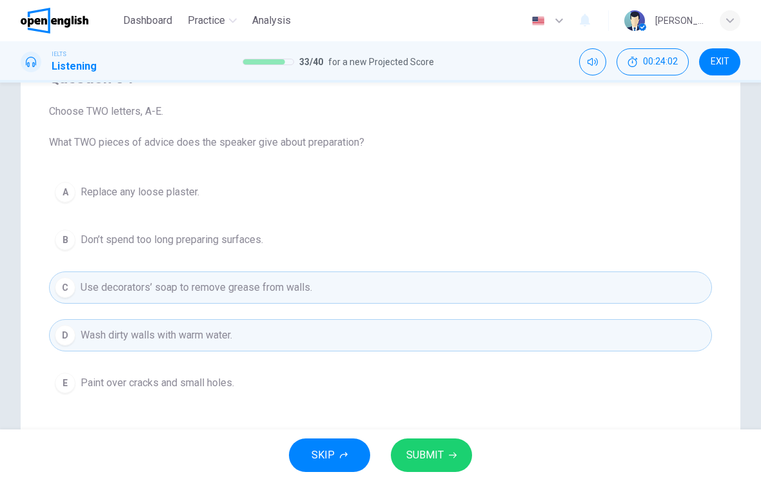
click at [412, 448] on span "SUBMIT" at bounding box center [425, 456] width 37 height 18
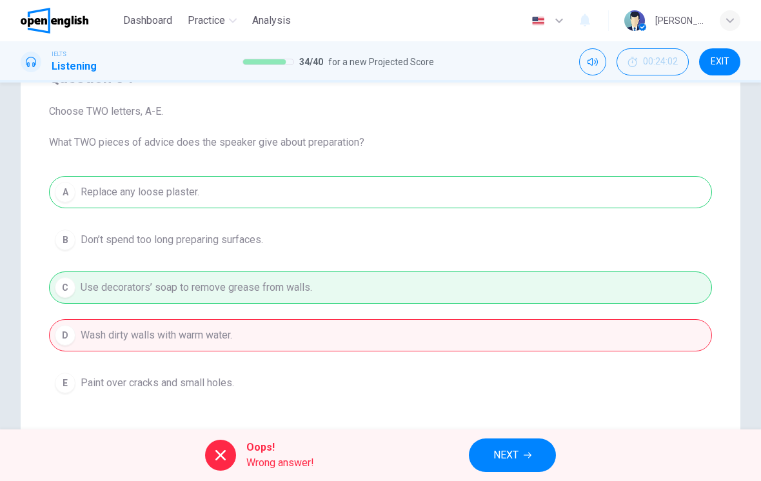
click at [503, 452] on span "NEXT" at bounding box center [506, 456] width 25 height 18
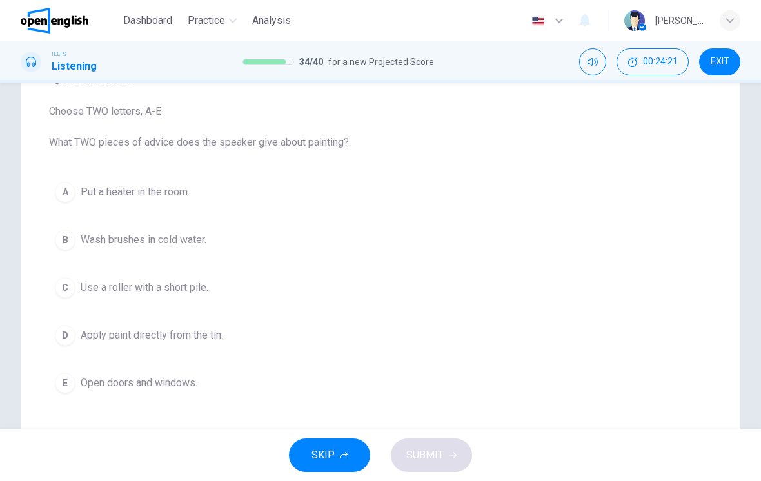
click at [211, 289] on button "C Use a roller with a short pile." at bounding box center [380, 288] width 663 height 32
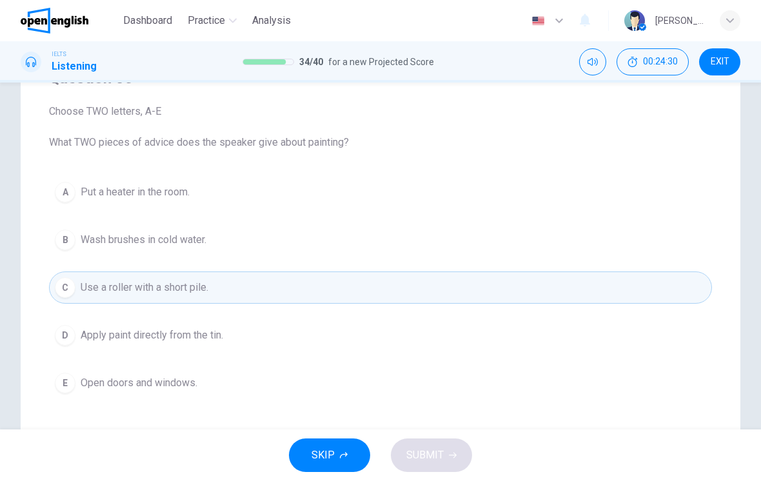
click at [201, 240] on span "Wash brushes in cold water." at bounding box center [144, 239] width 126 height 15
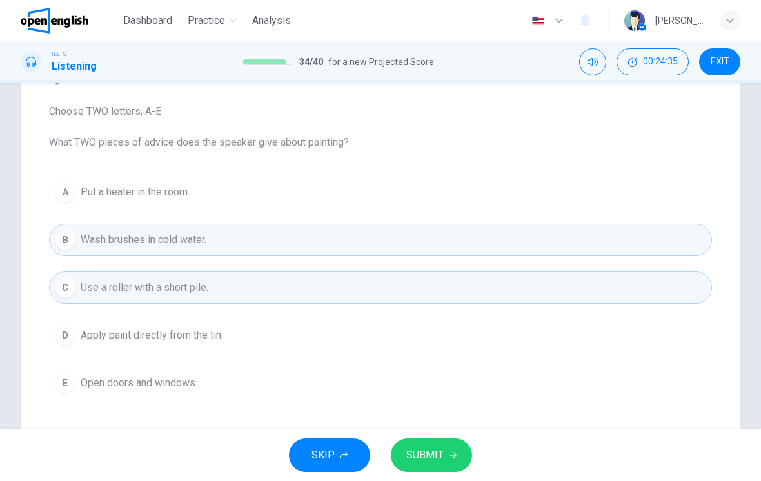
click at [427, 467] on button "SUBMIT" at bounding box center [431, 456] width 81 height 34
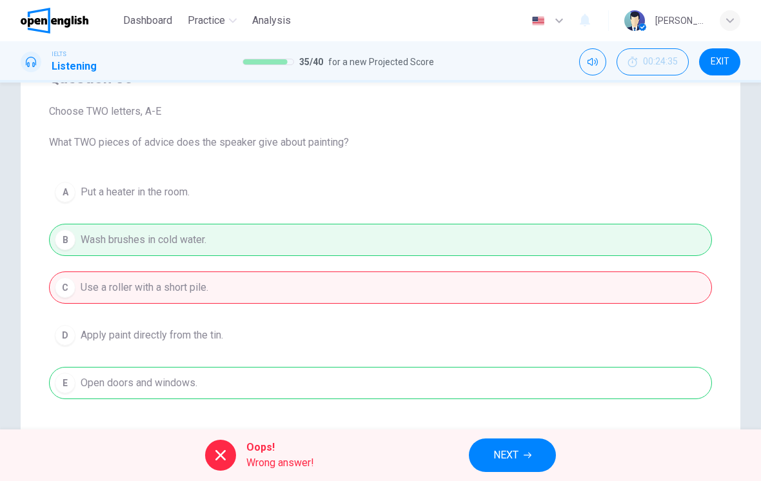
click at [492, 456] on button "NEXT" at bounding box center [512, 456] width 87 height 34
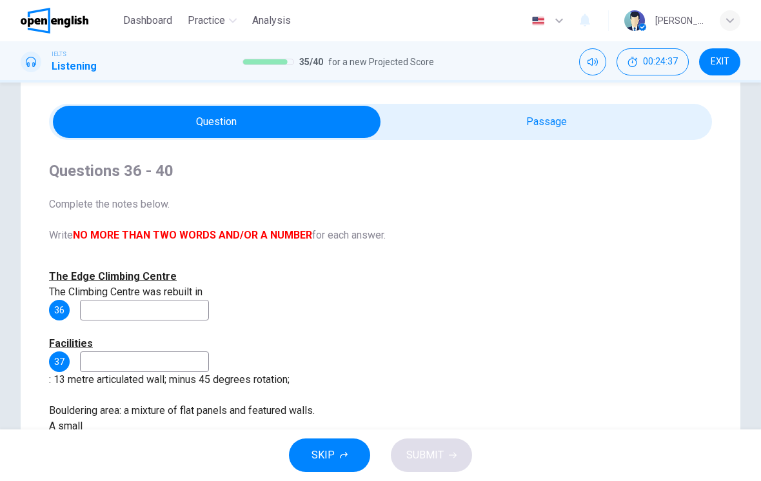
scroll to position [34, 0]
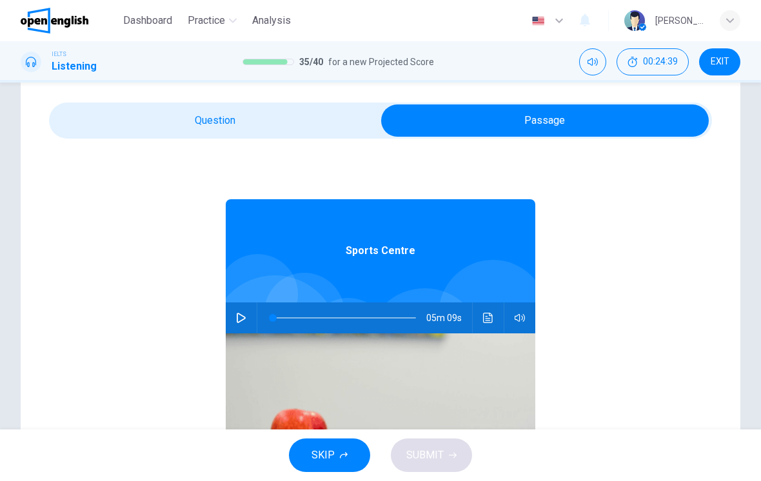
click at [243, 317] on icon "button" at bounding box center [241, 318] width 10 height 10
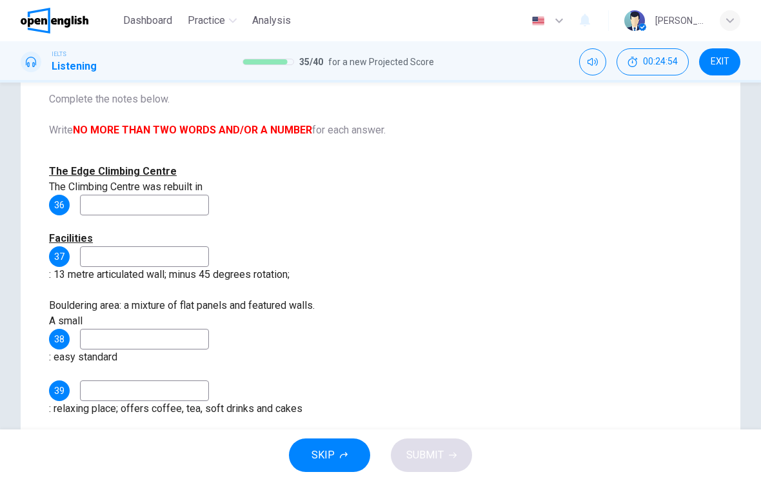
scroll to position [139, 0]
click at [209, 194] on input at bounding box center [144, 204] width 129 height 21
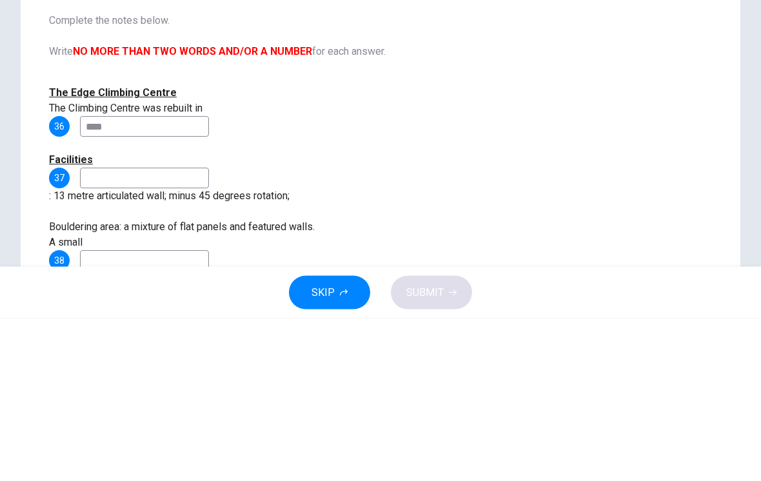
scroll to position [52, 0]
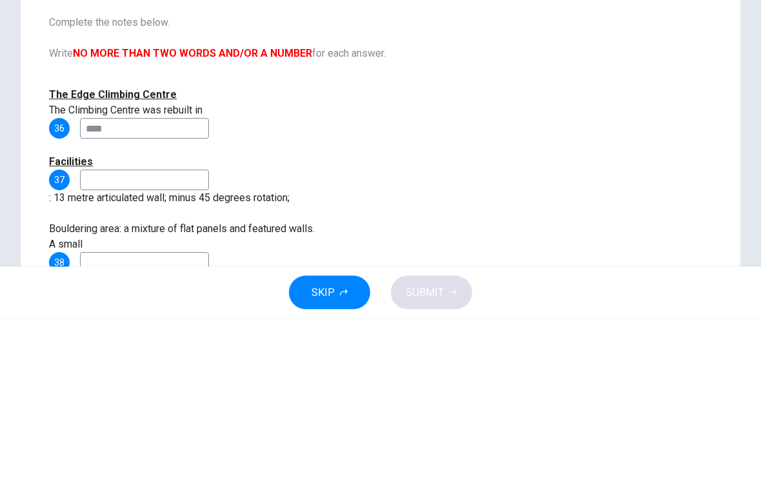
type input "****"
click at [376, 317] on div "Facilities 37 : 13 metre articulated wall; minus 45 degrees rotation;" at bounding box center [380, 343] width 663 height 52
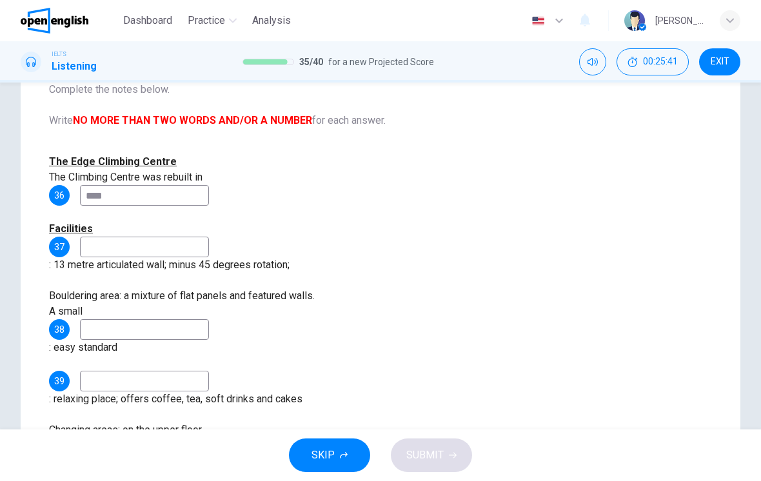
scroll to position [148, 0]
click at [112, 246] on input at bounding box center [144, 246] width 129 height 21
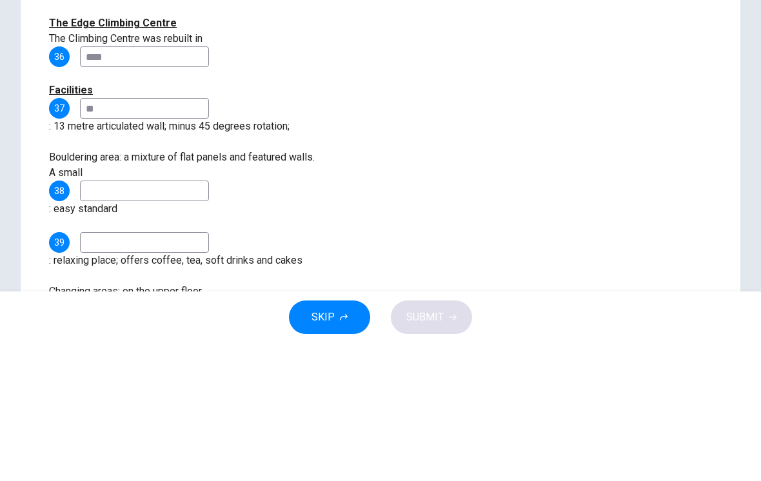
type input "*"
type input "*********"
click at [157, 319] on input at bounding box center [144, 329] width 129 height 21
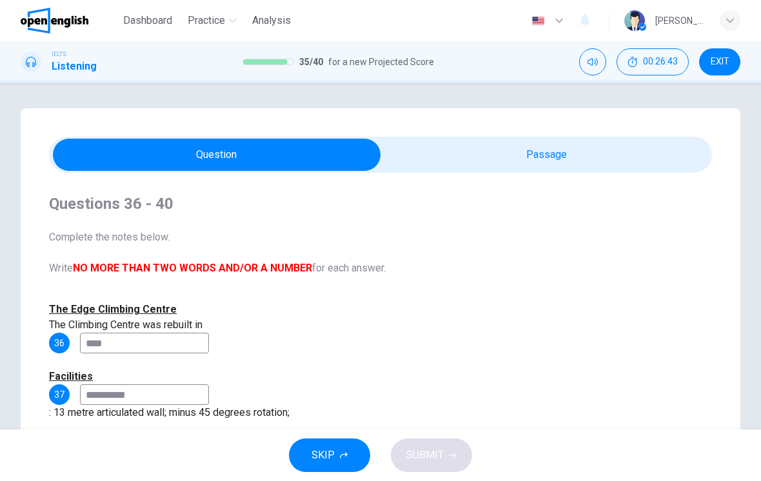
scroll to position [0, 0]
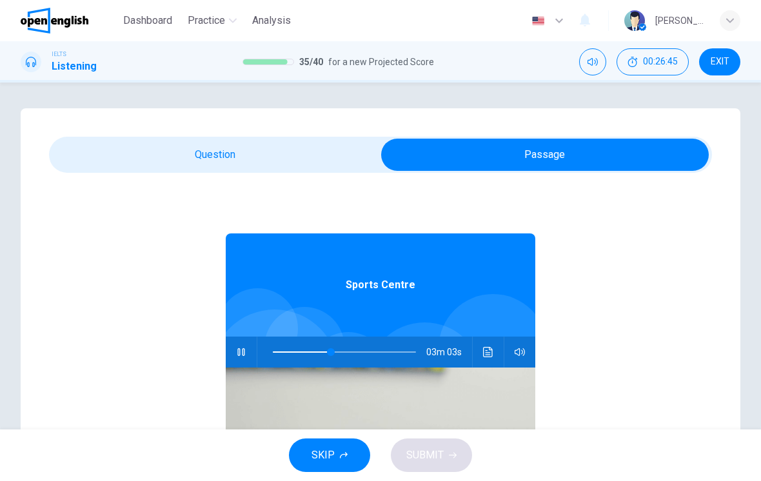
click at [491, 346] on button "Click to see the audio transcription" at bounding box center [488, 352] width 21 height 31
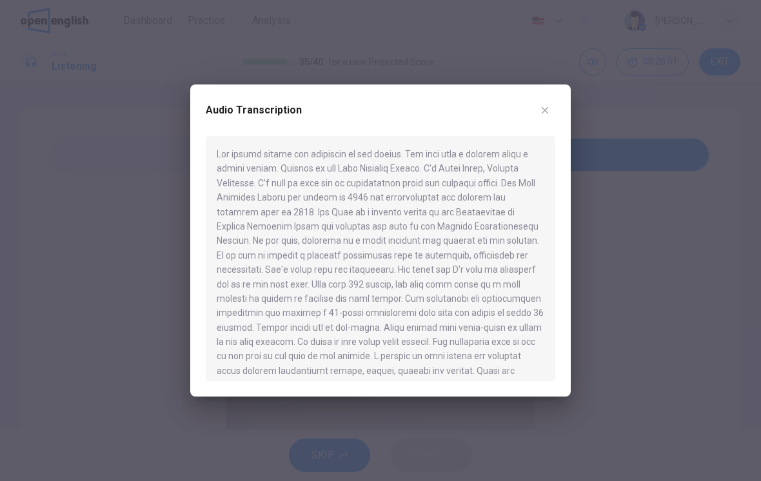
click at [538, 130] on div "Audio Transcription" at bounding box center [381, 118] width 350 height 36
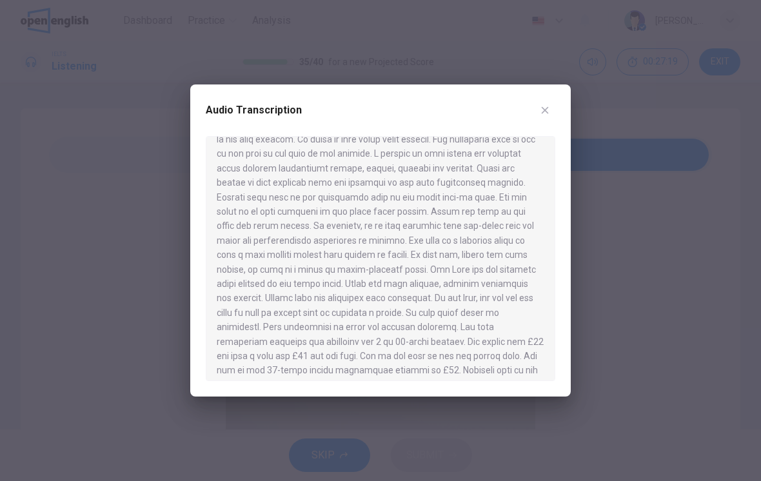
scroll to position [198, 0]
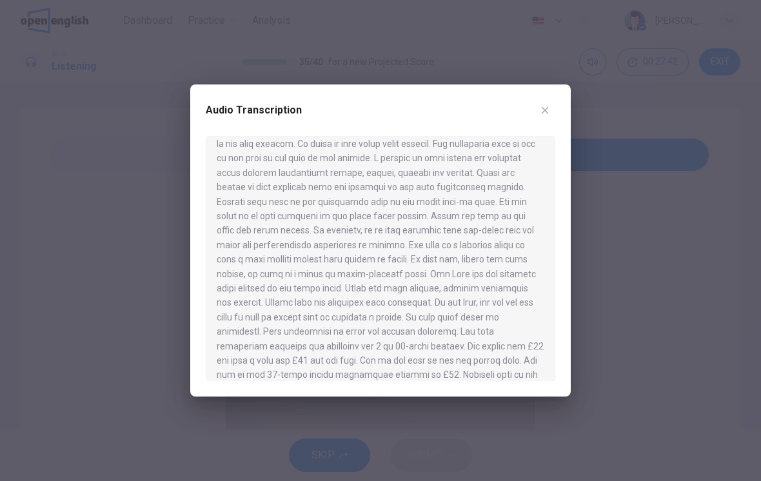
click at [542, 112] on icon "button" at bounding box center [545, 110] width 10 height 10
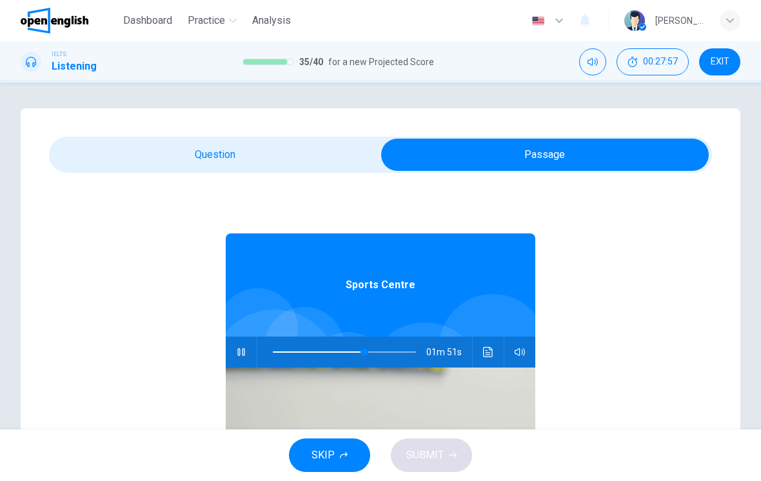
scroll to position [0, 0]
click at [490, 348] on icon "Click to see the audio transcription" at bounding box center [488, 352] width 10 height 10
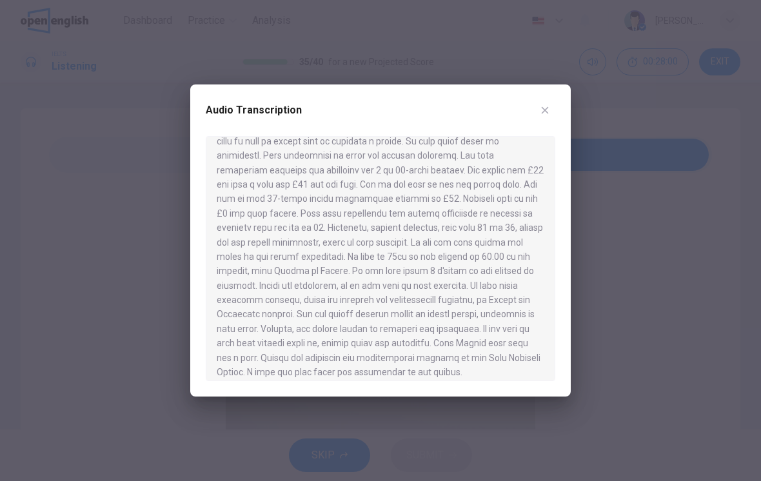
scroll to position [373, 0]
click at [550, 107] on button "button" at bounding box center [545, 110] width 21 height 21
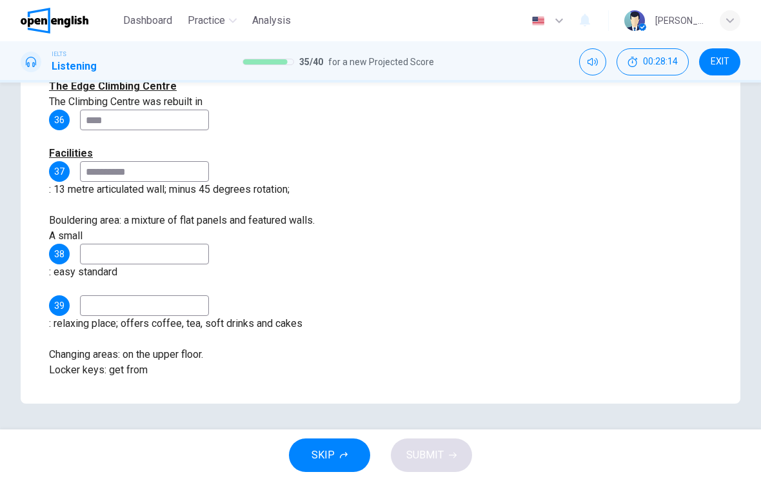
scroll to position [223, 0]
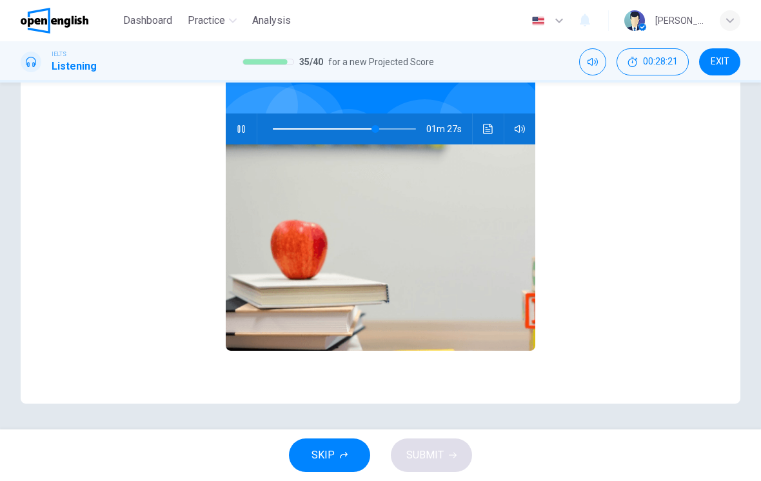
click at [488, 126] on icon "Click to see the audio transcription" at bounding box center [488, 129] width 10 height 10
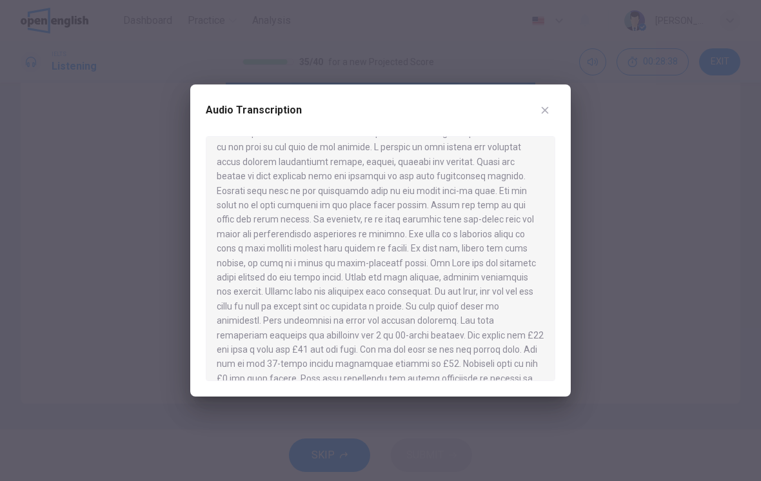
scroll to position [203, 0]
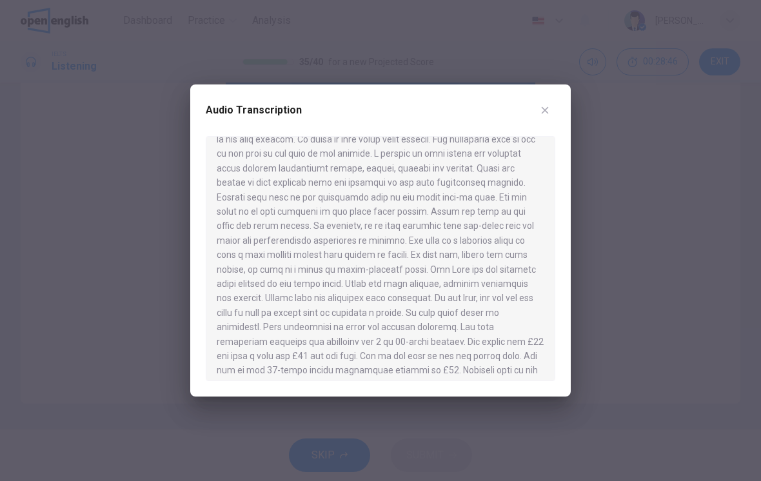
click at [554, 112] on button "button" at bounding box center [545, 110] width 21 height 21
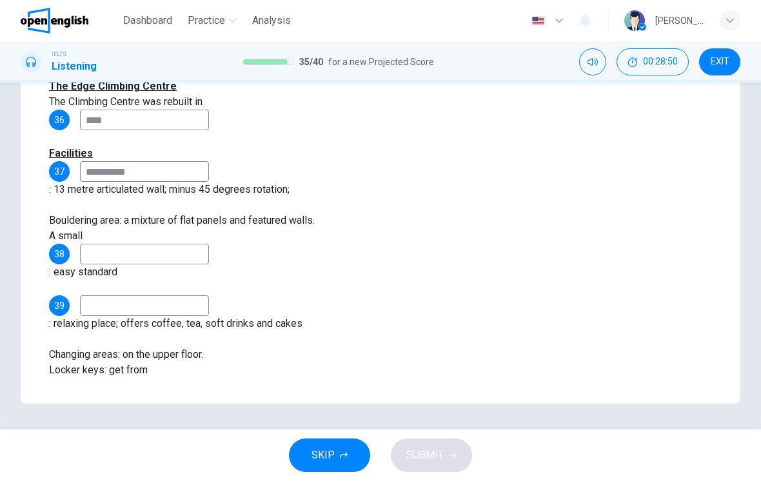
click at [273, 347] on div "Questions 36 - 40 Complete the notes below. Write NO MORE THAN TWO WORDS AND/OR…" at bounding box center [380, 185] width 663 height 470
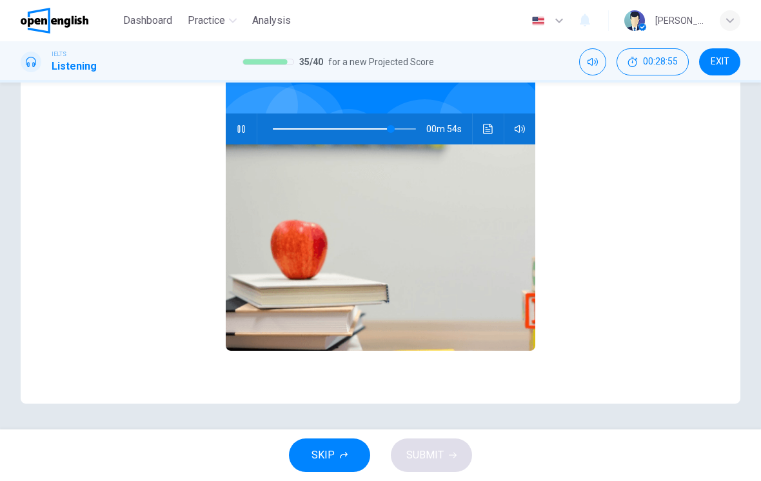
click at [486, 121] on button "Click to see the audio transcription" at bounding box center [488, 129] width 21 height 31
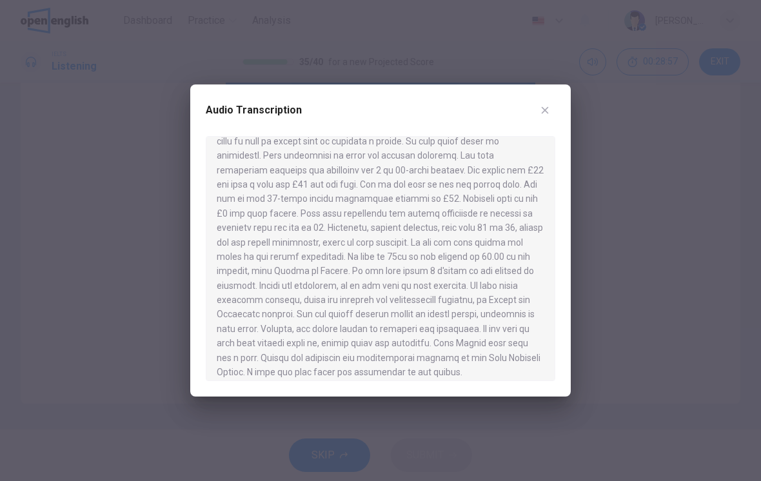
scroll to position [373, 0]
click at [537, 114] on button "button" at bounding box center [545, 110] width 21 height 21
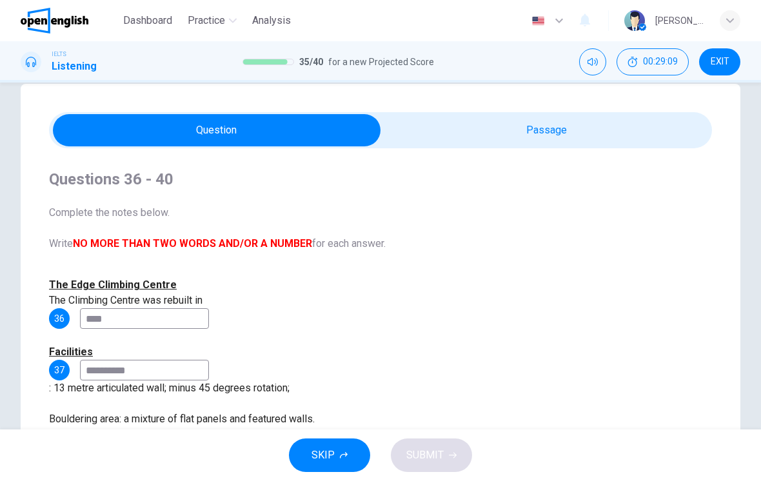
scroll to position [11, 0]
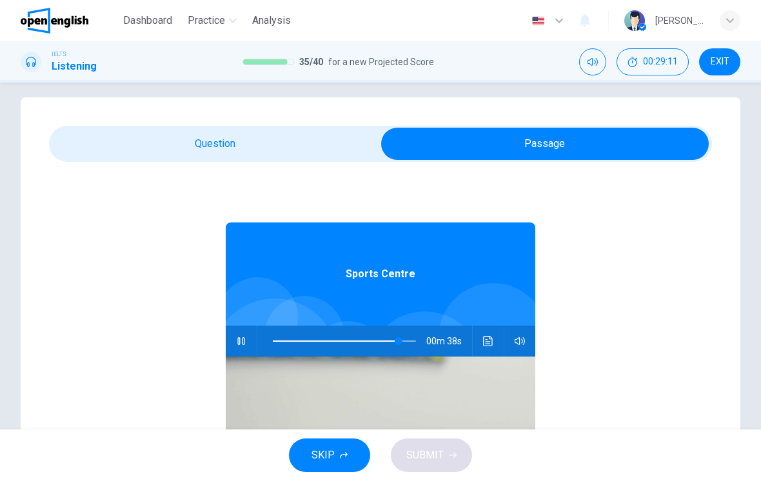
click at [485, 347] on button "Click to see the audio transcription" at bounding box center [488, 341] width 21 height 31
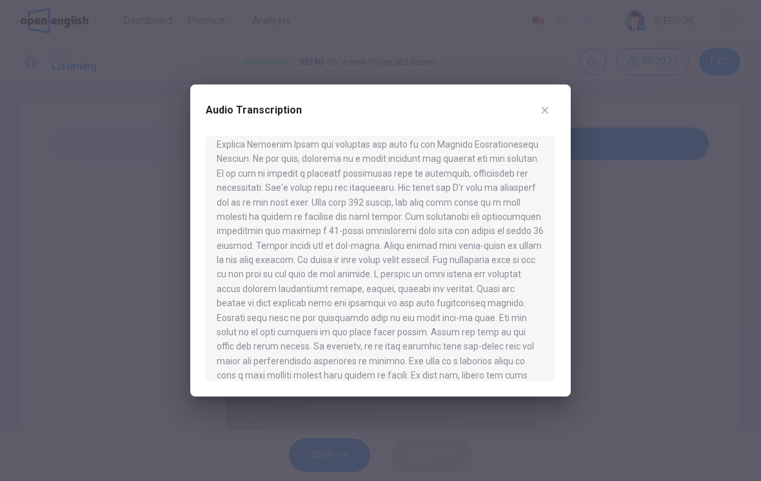
scroll to position [83, 0]
click at [455, 308] on div at bounding box center [381, 258] width 350 height 245
type input "*"
click at [548, 110] on icon "button" at bounding box center [545, 110] width 10 height 10
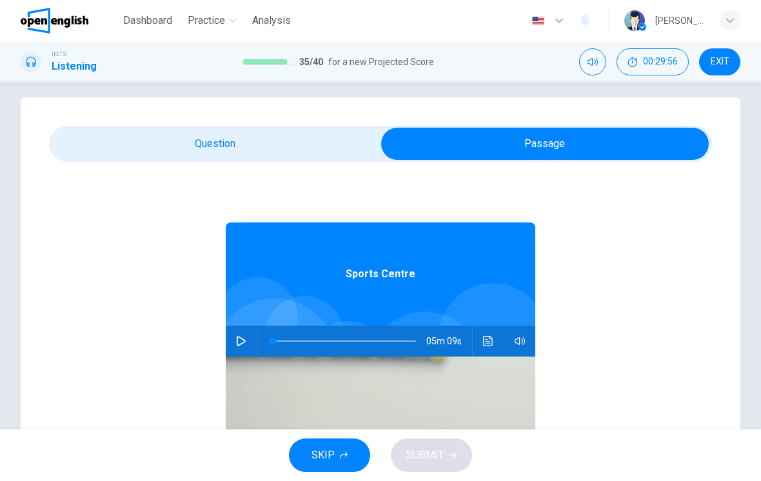
click at [345, 123] on div "Questions 36 - 40 Complete the notes below. Write NO MORE THAN TWO WORDS AND/OR…" at bounding box center [381, 356] width 720 height 519
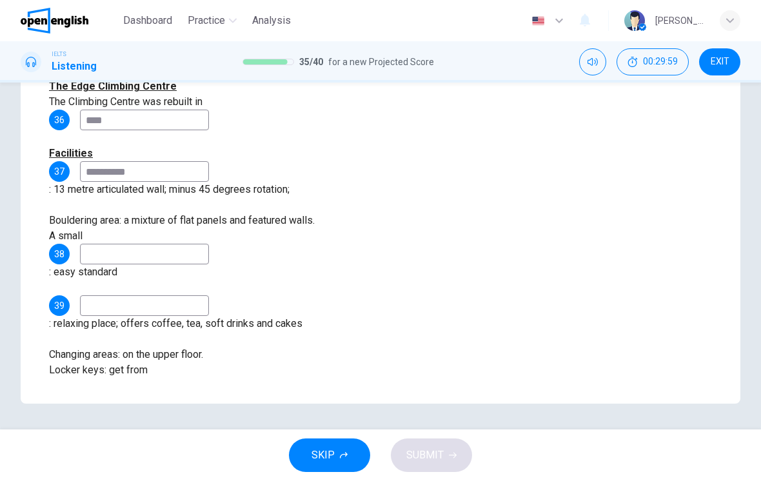
scroll to position [223, 0]
click at [171, 244] on input at bounding box center [144, 254] width 129 height 21
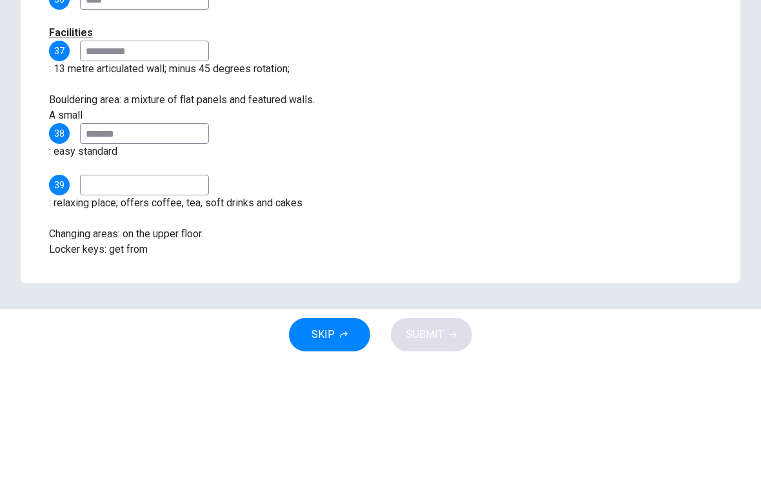
type input "******"
click at [134, 296] on input at bounding box center [144, 306] width 129 height 21
type input "*"
click at [209, 378] on input at bounding box center [144, 388] width 129 height 21
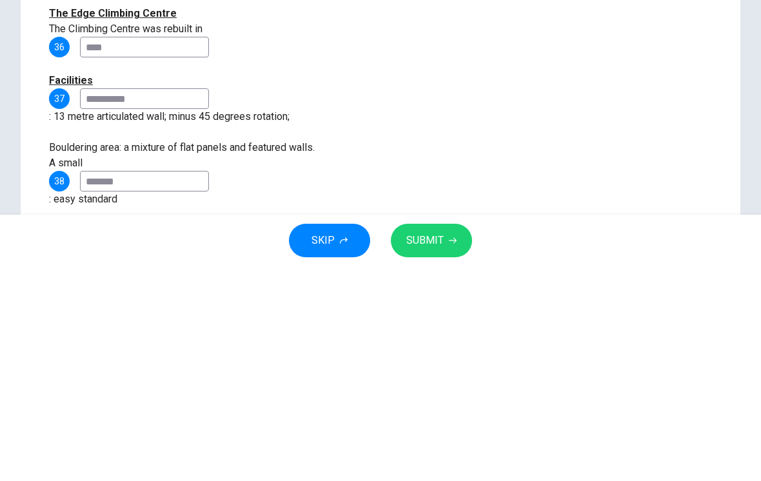
scroll to position [77, 0]
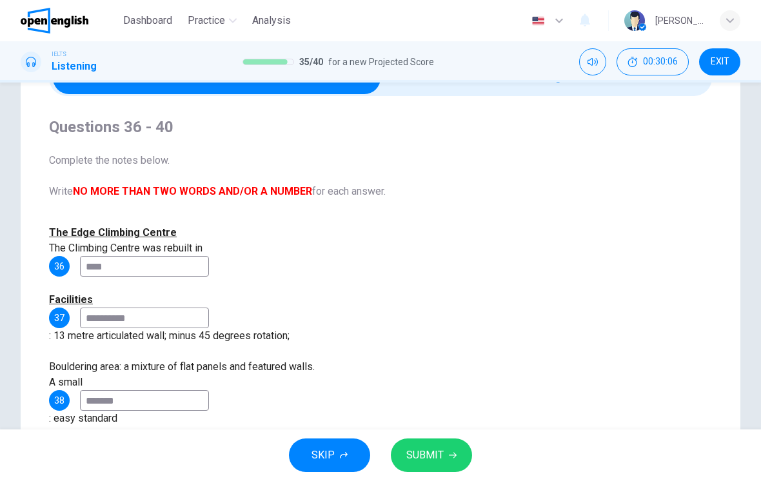
type input "*"
click at [437, 448] on span "SUBMIT" at bounding box center [425, 456] width 37 height 18
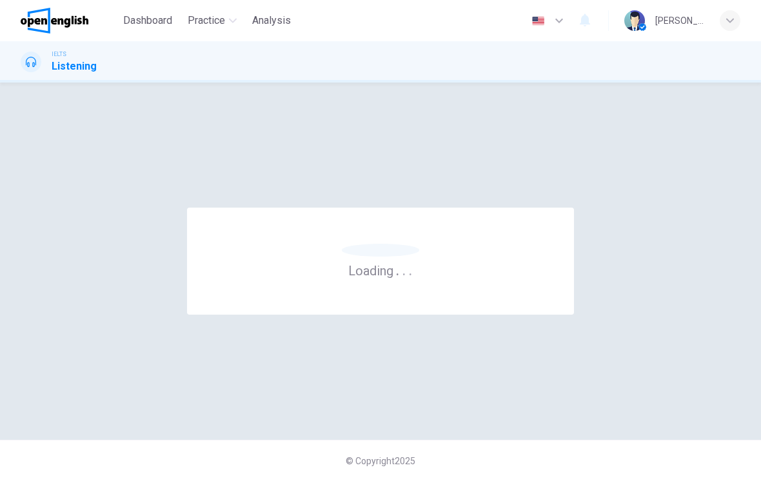
scroll to position [0, 0]
